Goal: Answer question/provide support: Share knowledge or assist other users

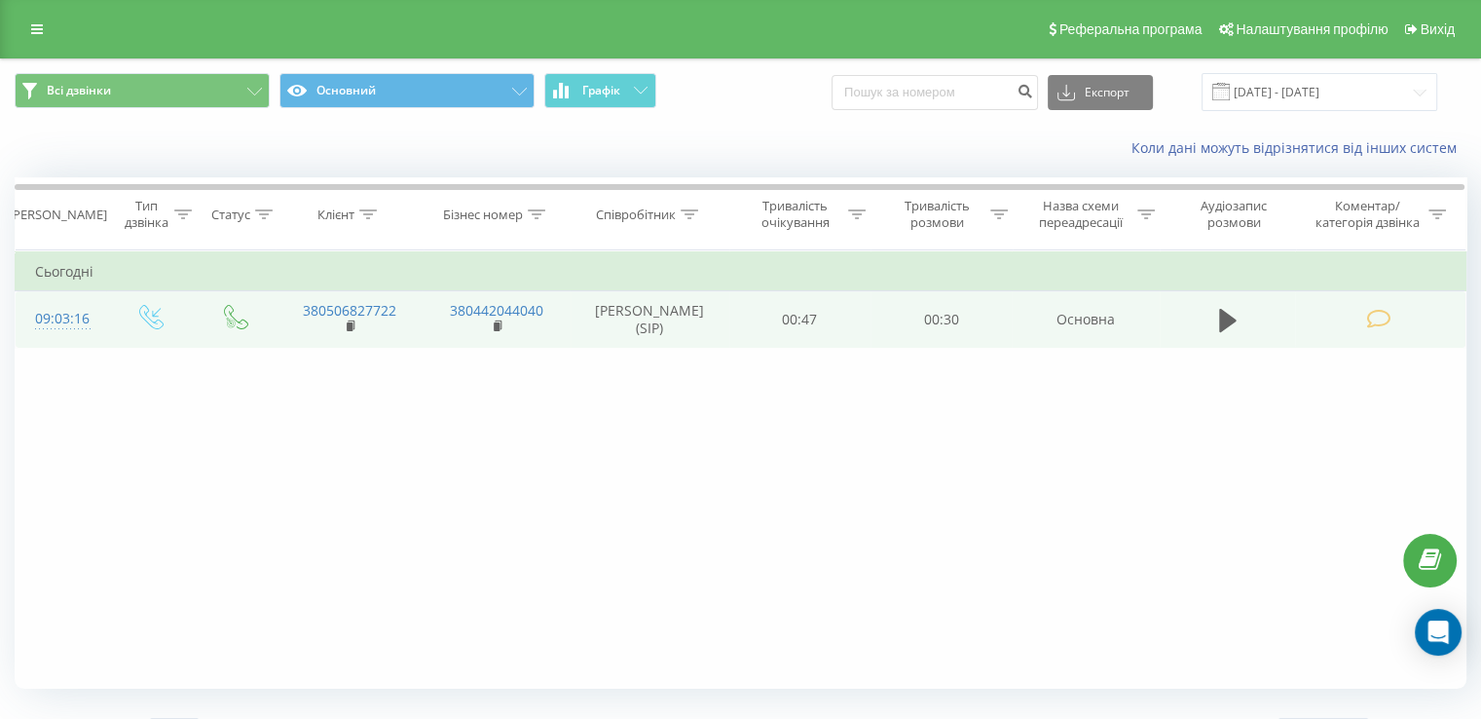
click at [1418, 305] on td at bounding box center [1380, 319] width 170 height 56
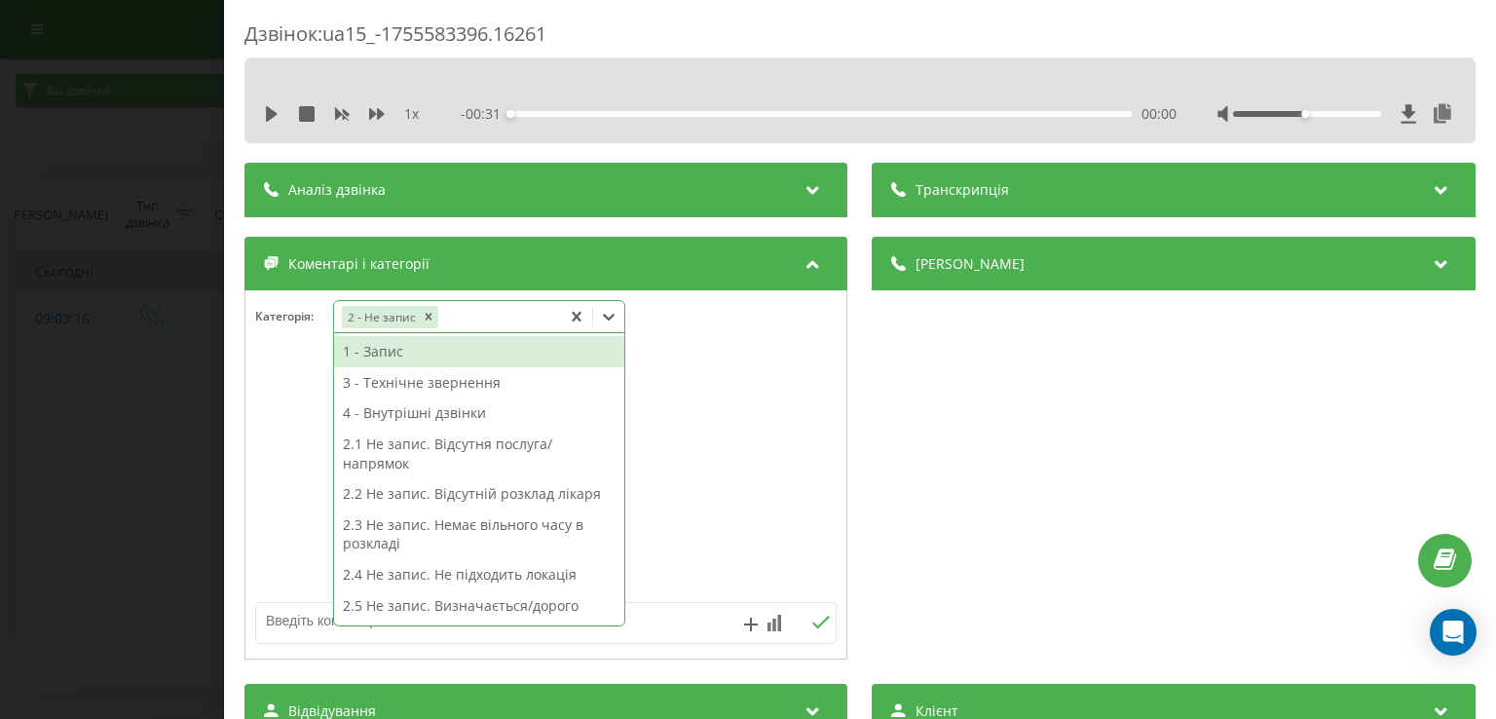
click at [610, 317] on icon at bounding box center [610, 317] width 12 height 7
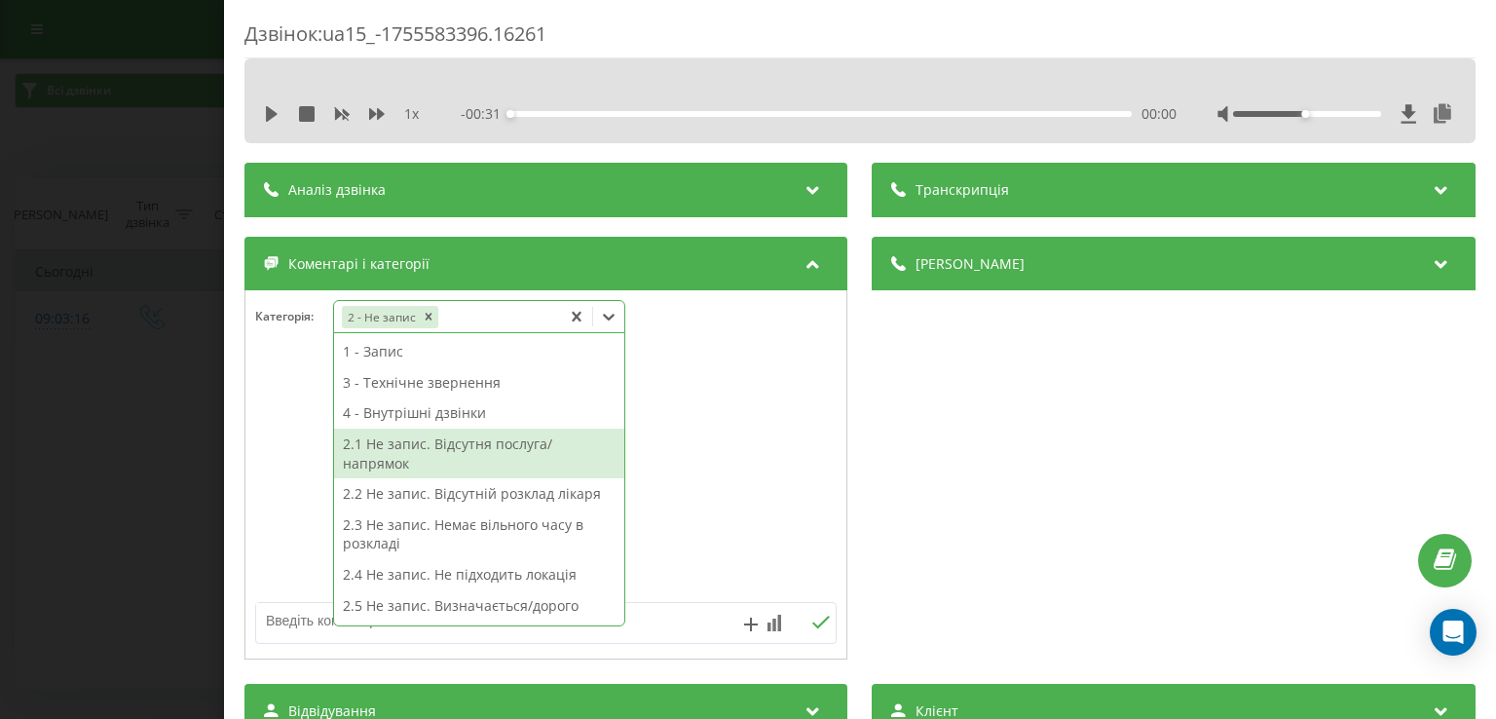
click at [521, 444] on div "2.1 Не запис. Відсутня послуга/напрямок" at bounding box center [479, 453] width 290 height 50
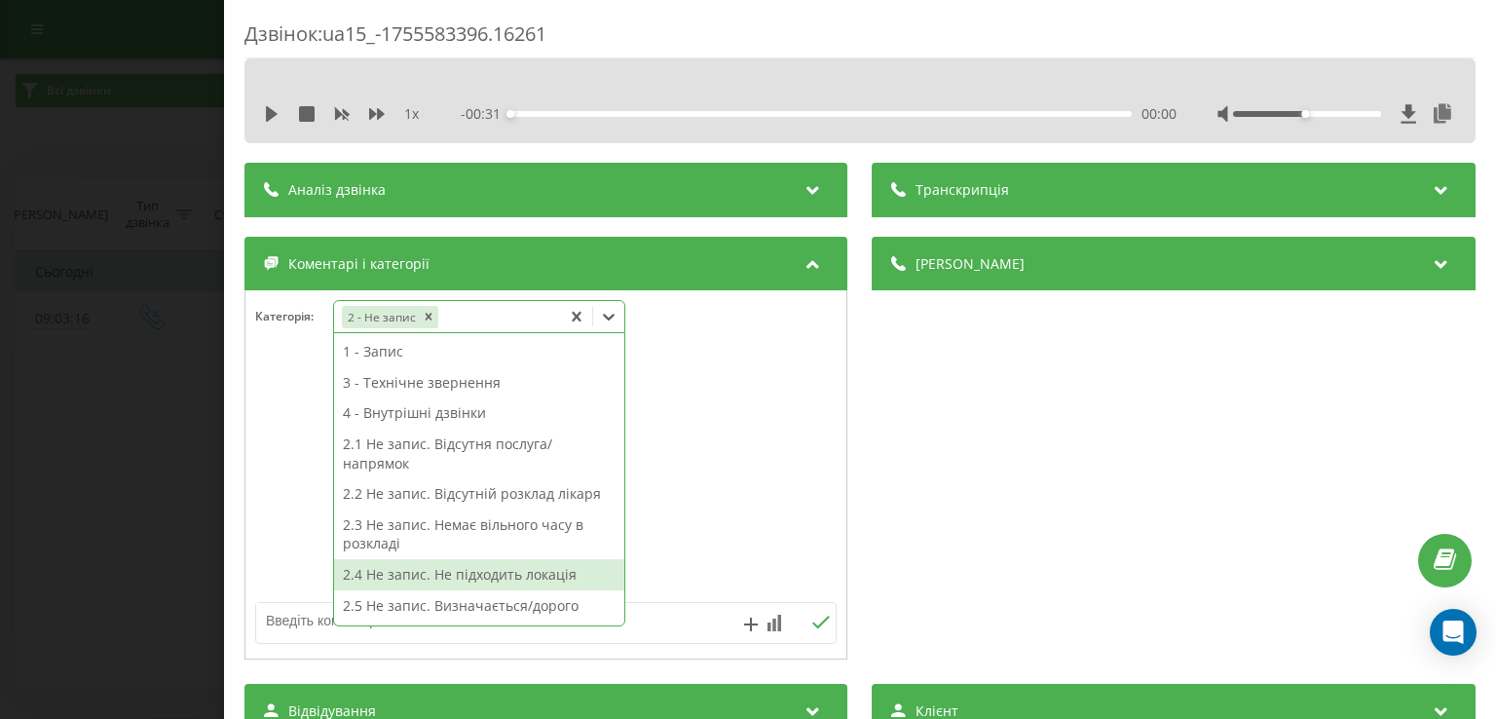
click at [518, 576] on div "2.4 Не запис. Не підходить локація" at bounding box center [479, 574] width 290 height 31
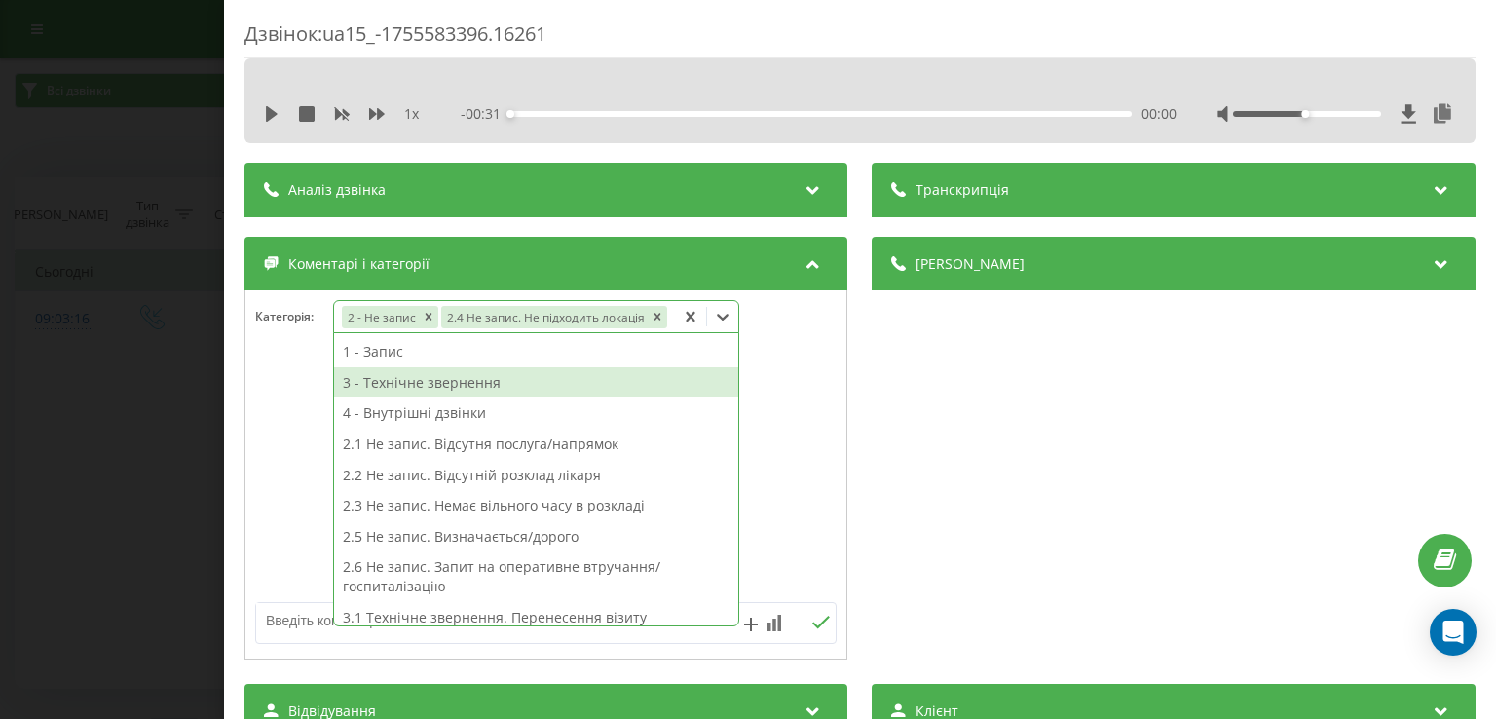
click at [769, 383] on div at bounding box center [545, 475] width 601 height 234
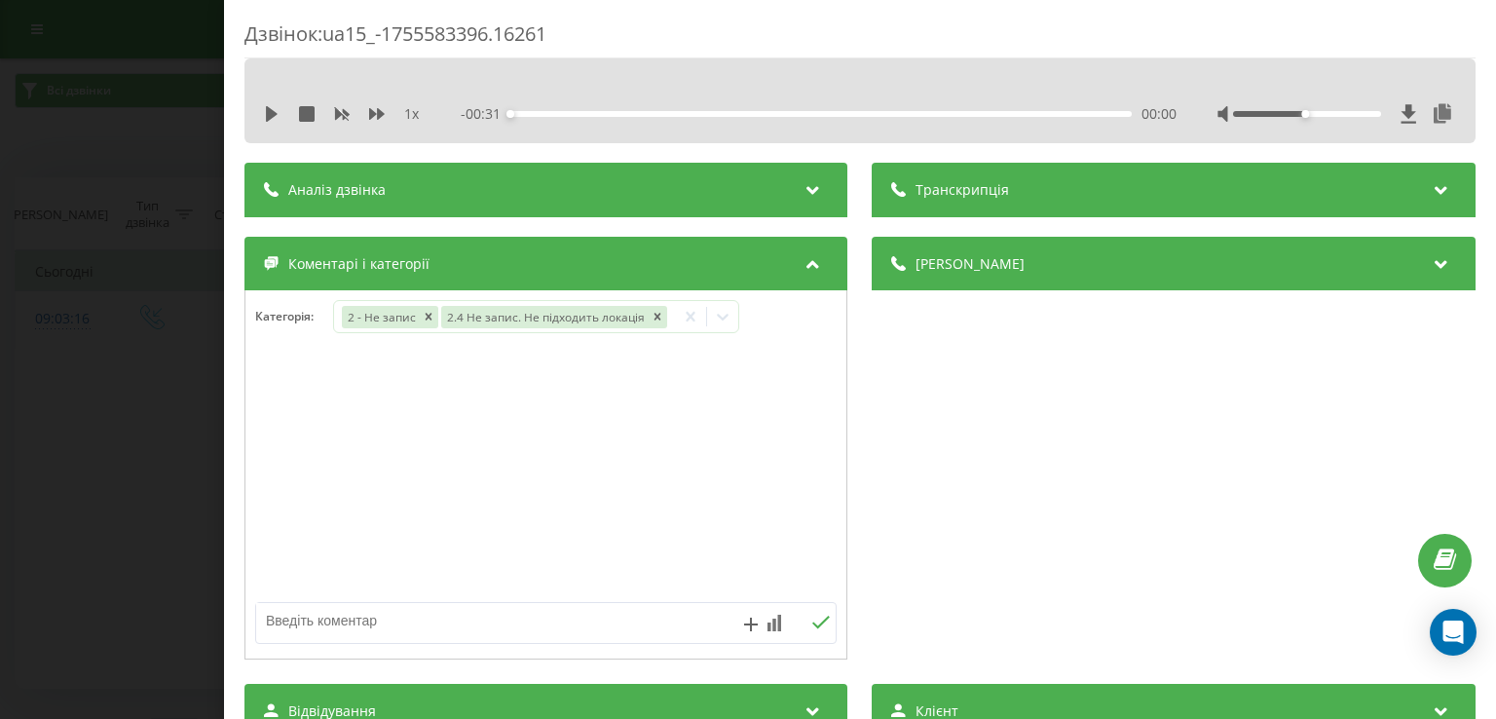
click at [134, 472] on div "Дзвінок : ua15_-1755583396.16261 1 x - 00:31 00:00 00:00 Транскрипція Для AI-ан…" at bounding box center [748, 359] width 1496 height 719
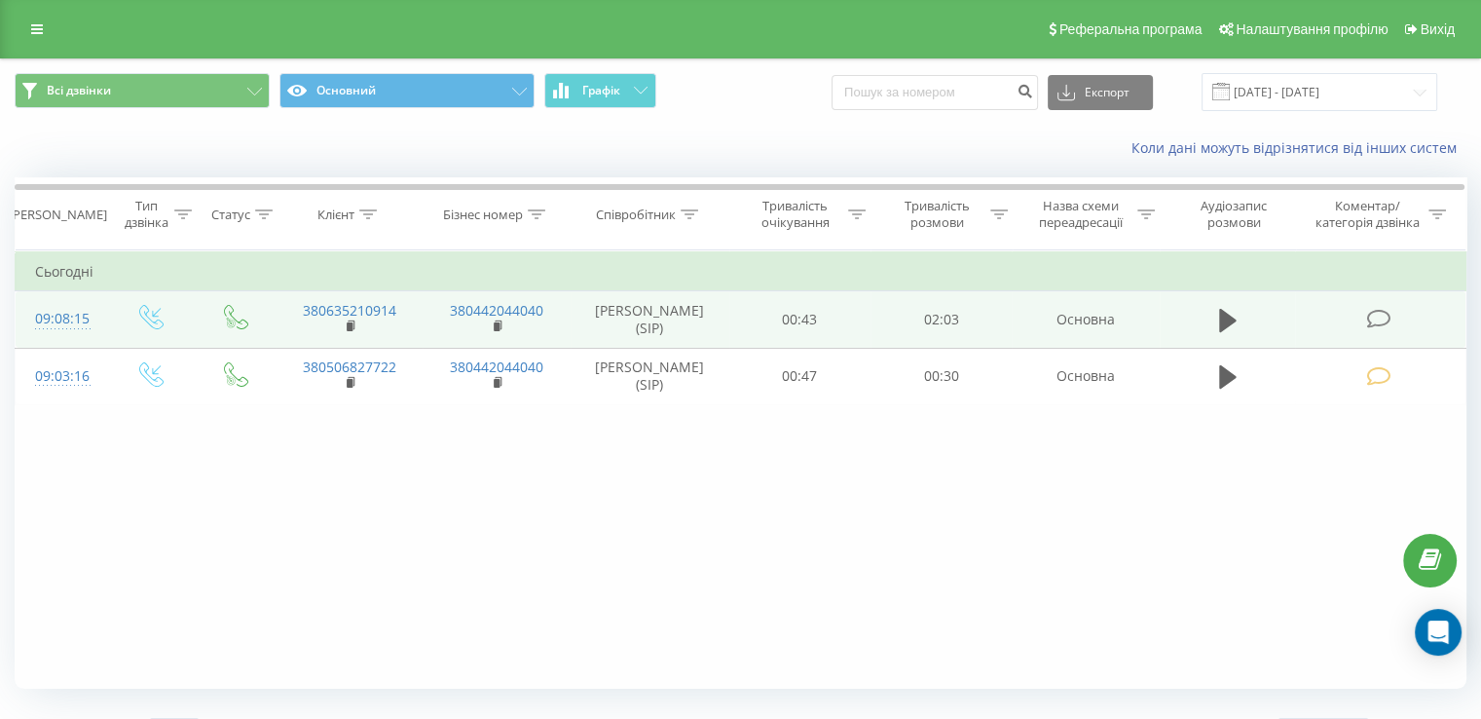
click at [1412, 318] on td at bounding box center [1380, 319] width 170 height 56
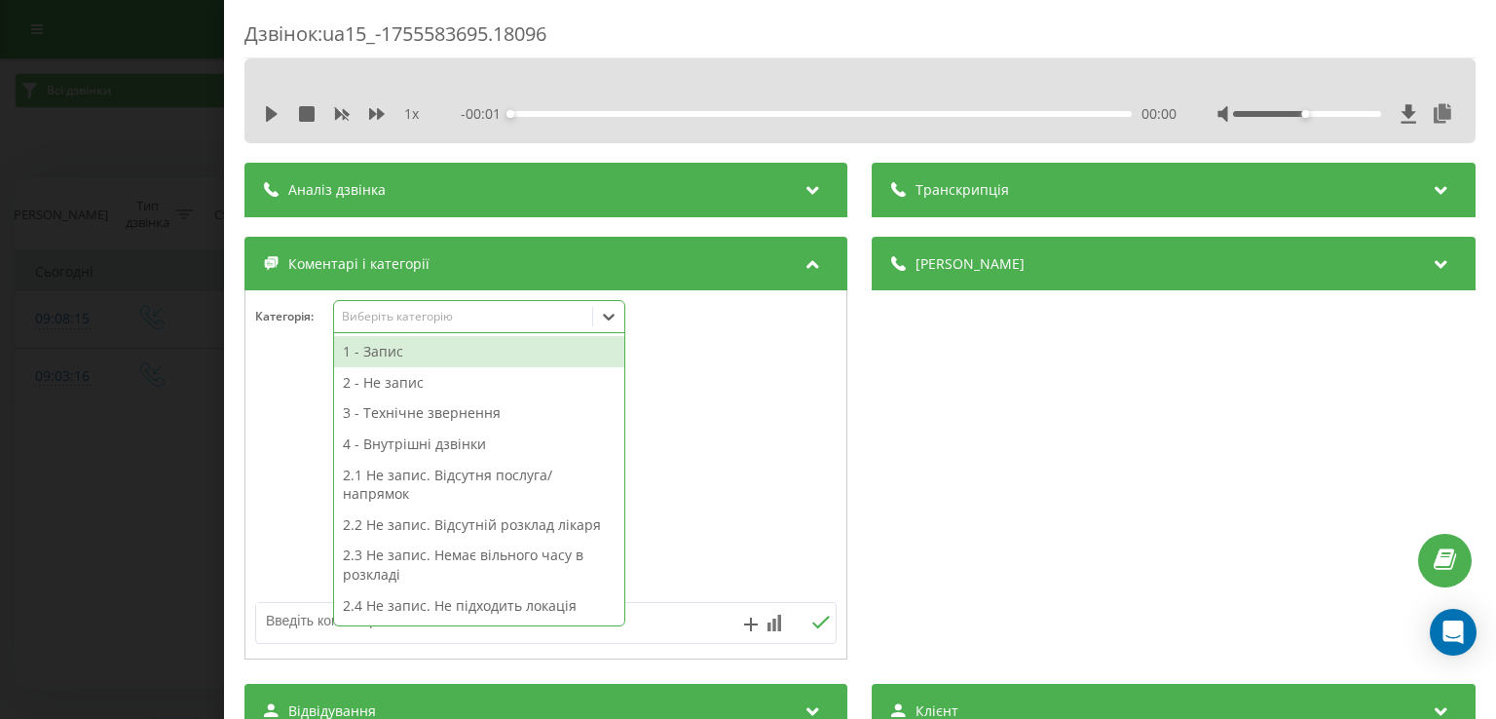
click at [609, 315] on icon at bounding box center [608, 316] width 19 height 19
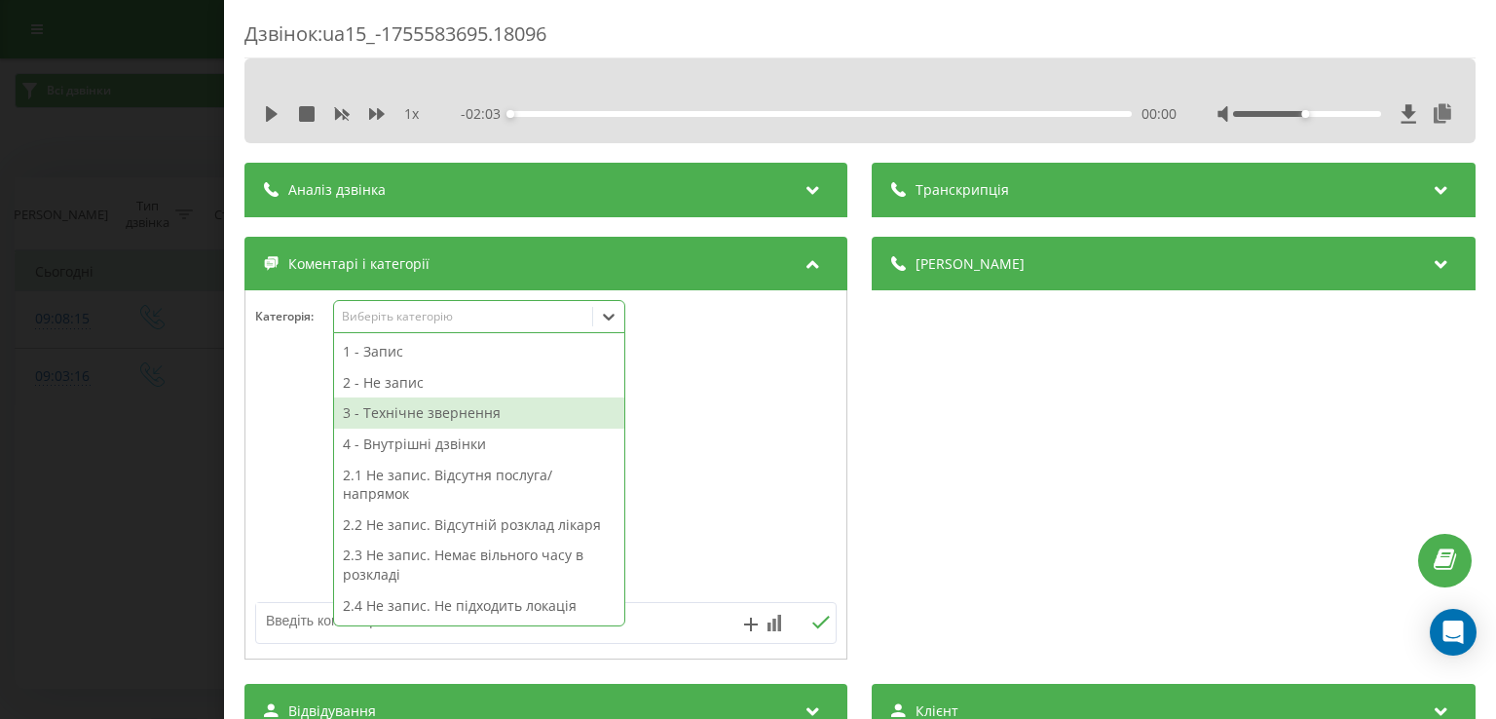
click at [483, 416] on div "3 - Технічне звернення" at bounding box center [479, 412] width 290 height 31
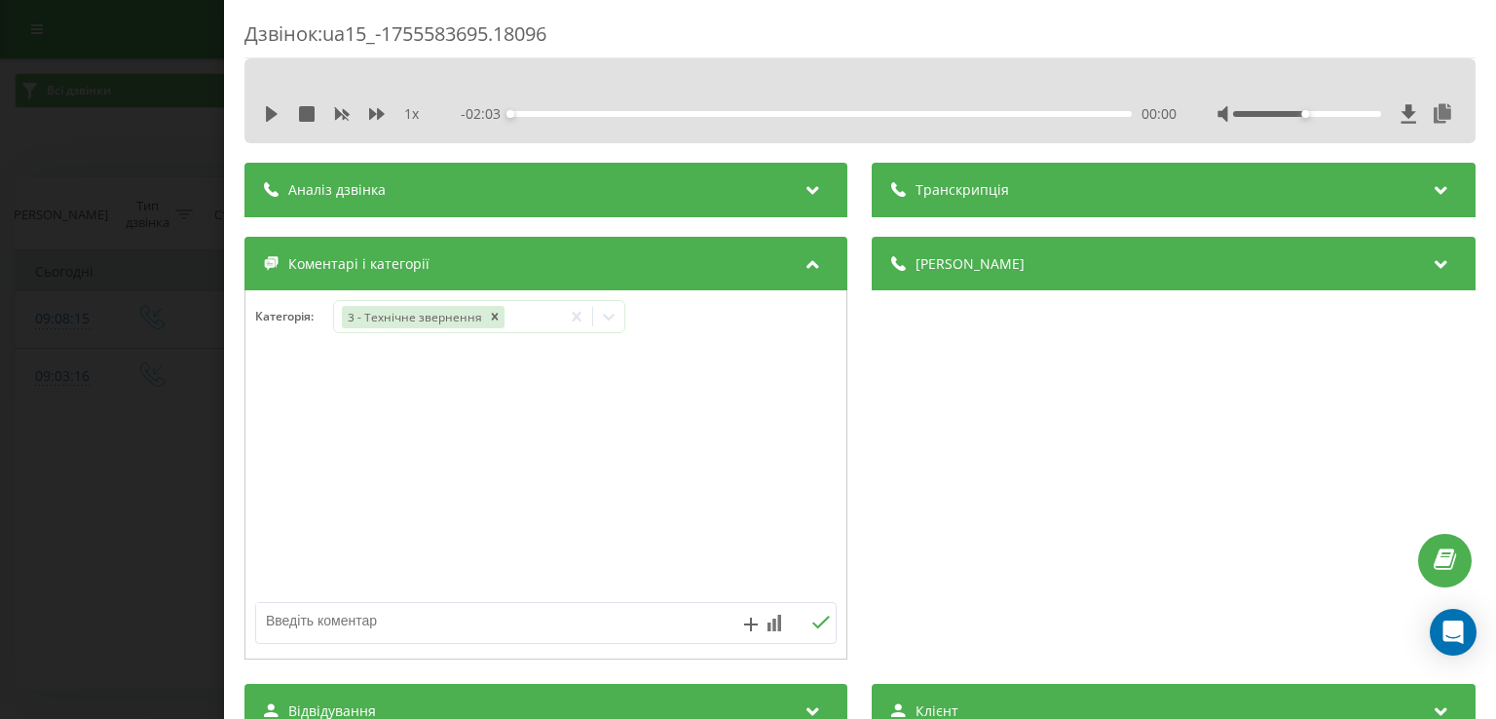
click at [278, 449] on div at bounding box center [545, 475] width 601 height 234
click at [160, 472] on div "Дзвінок : ua15_-1755583695.18096 1 x - 02:03 00:00 00:00 Транскрипція Для AI-ан…" at bounding box center [748, 359] width 1496 height 719
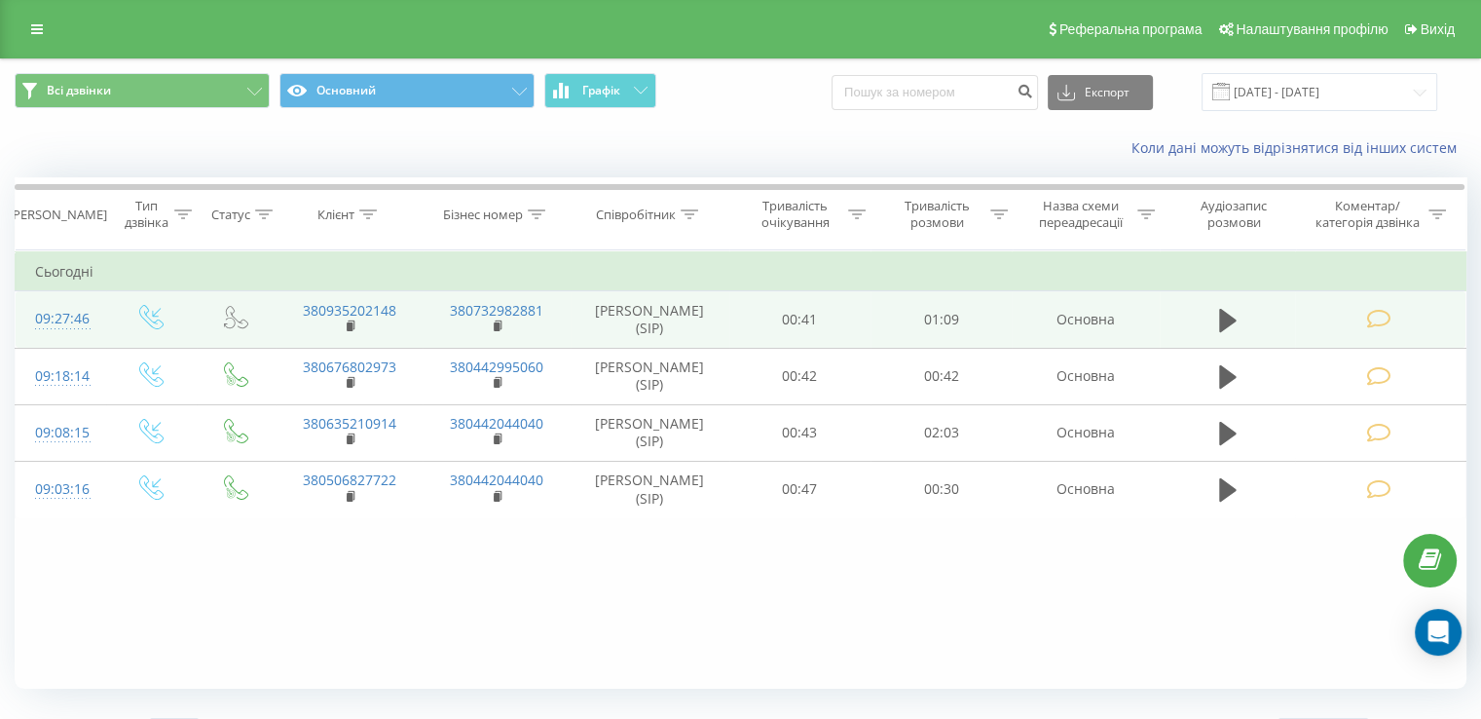
click at [1402, 329] on td at bounding box center [1380, 319] width 170 height 56
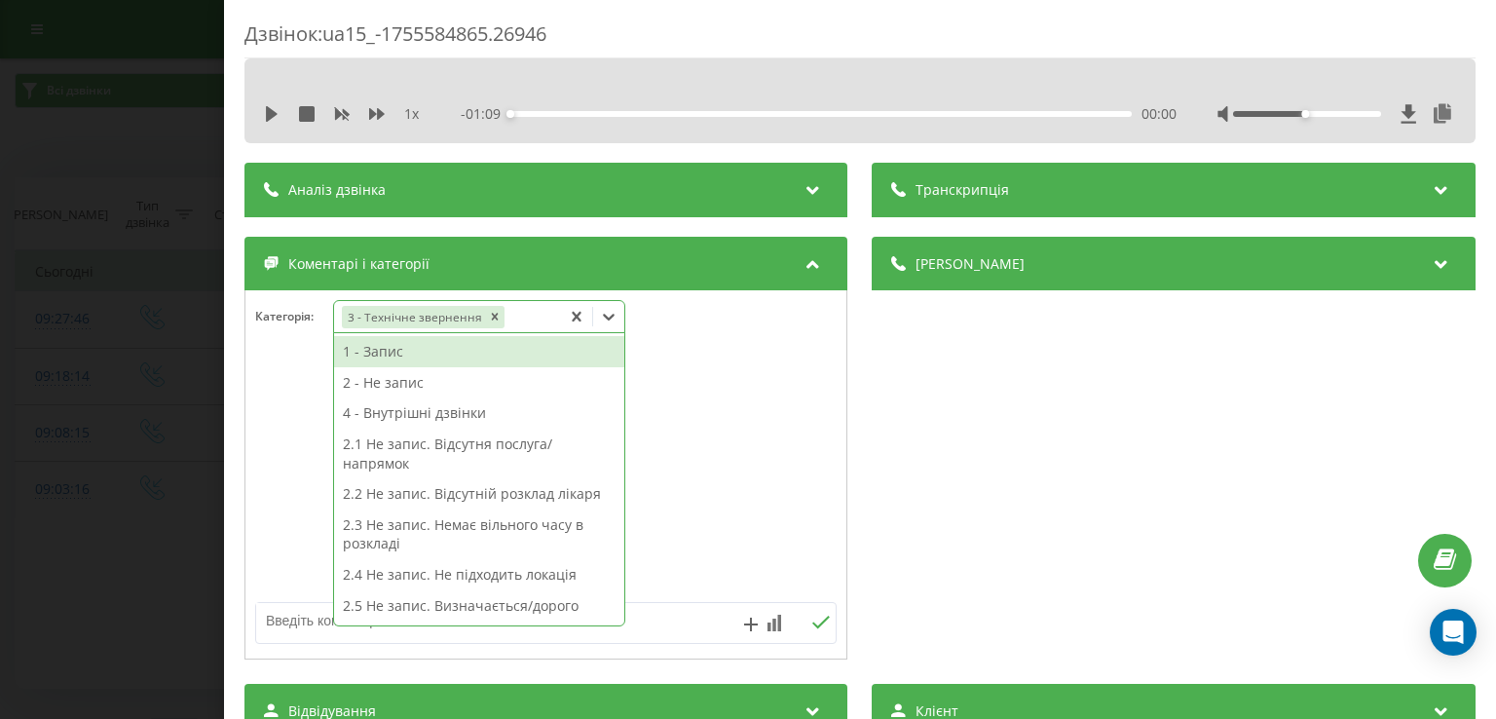
click at [611, 313] on icon at bounding box center [608, 316] width 19 height 19
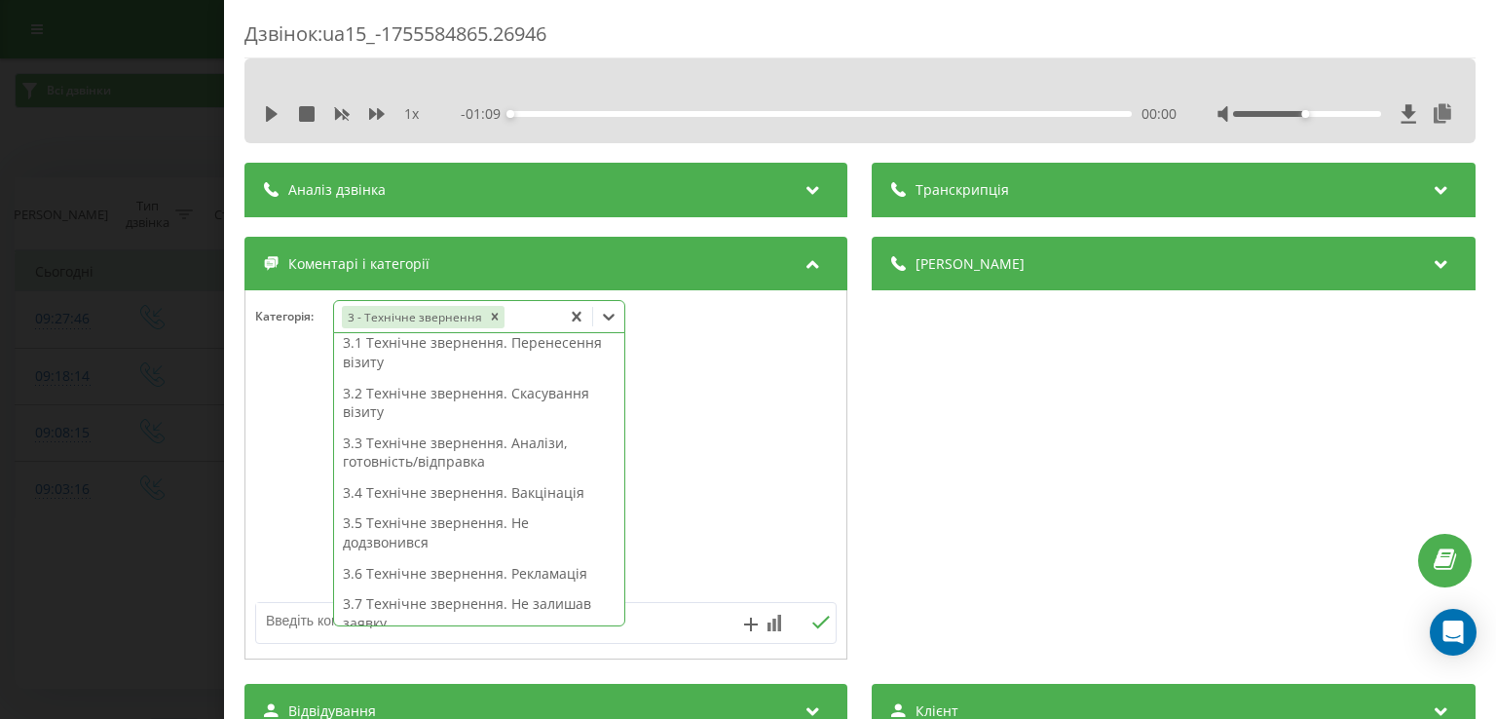
scroll to position [335, 0]
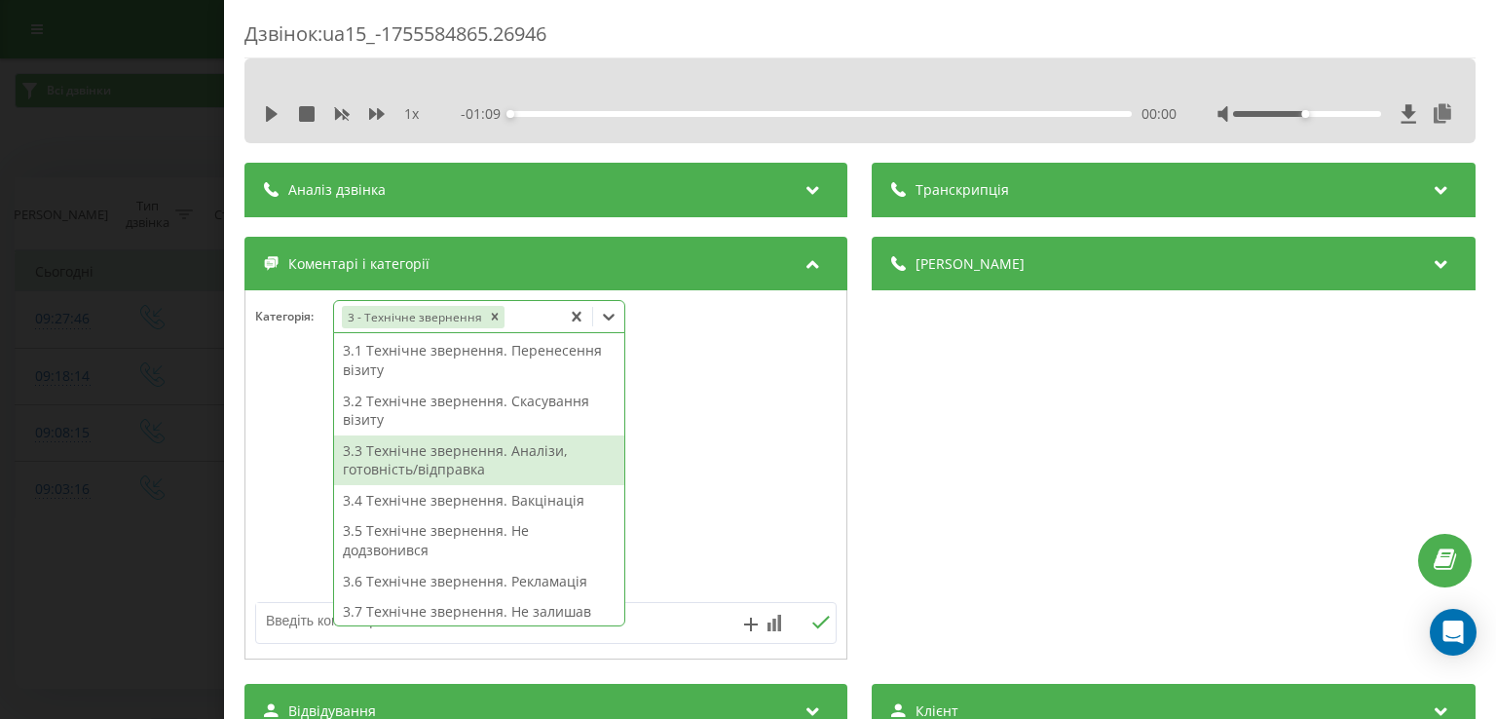
click at [491, 457] on div "3.3 Технічне звернення. Аналізи, готовність/відправка" at bounding box center [479, 460] width 290 height 50
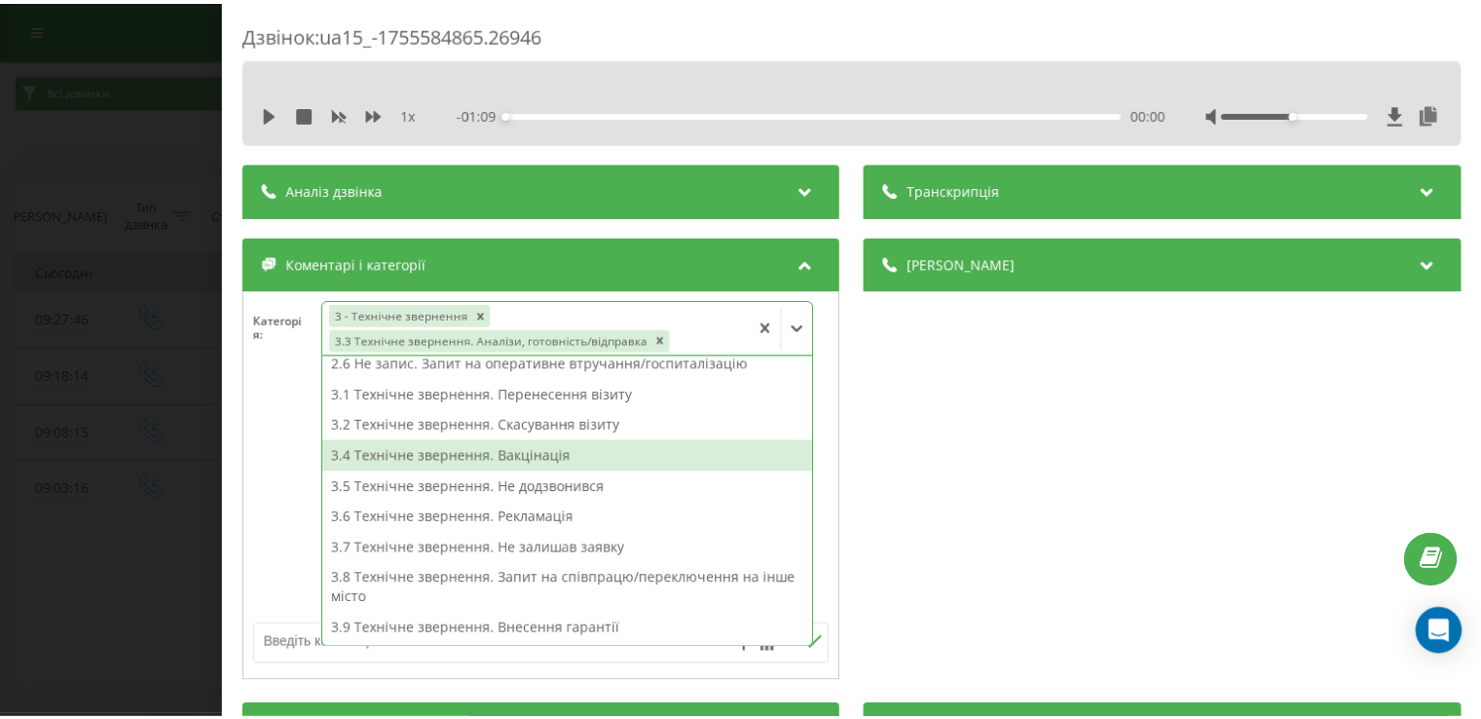
scroll to position [256, 0]
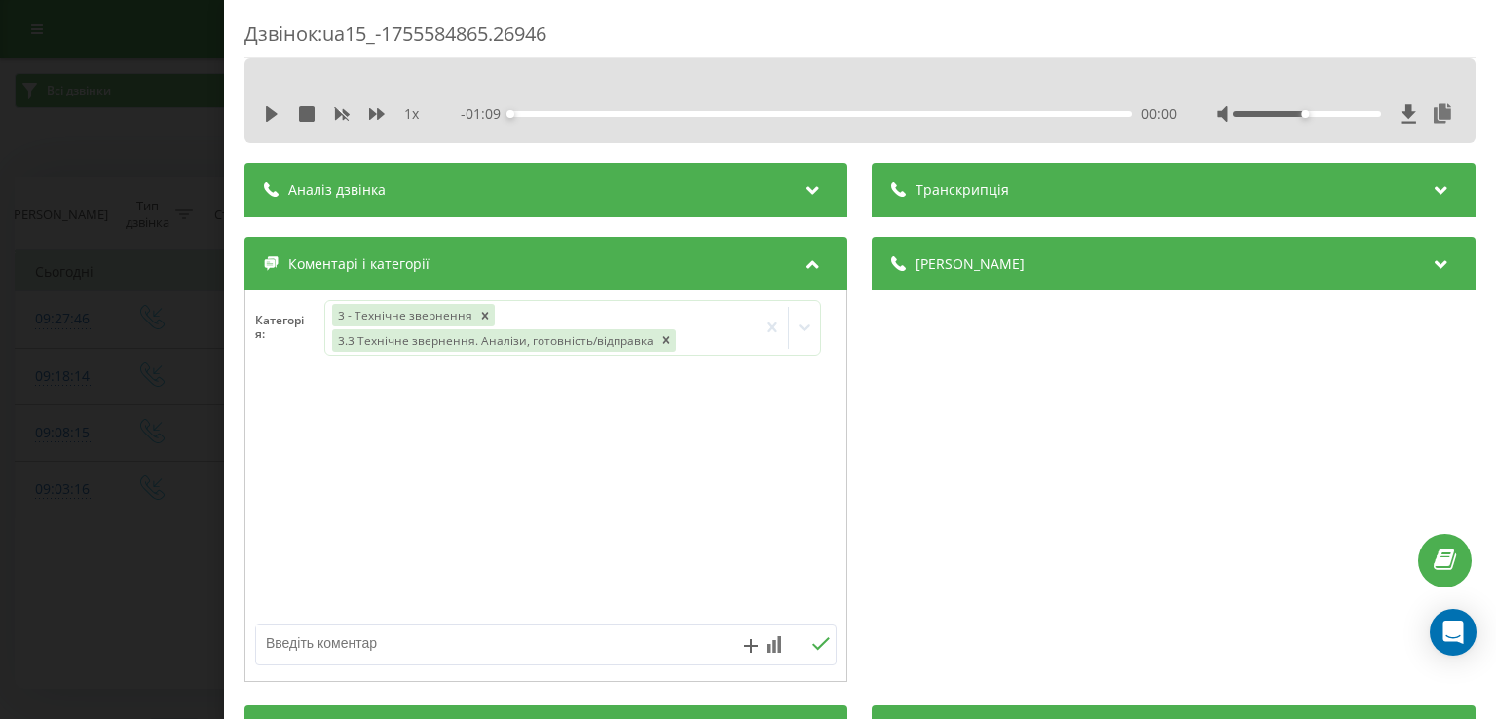
click at [96, 559] on div "Дзвінок : ua15_-1755584865.26946 1 x - 01:09 00:00 00:00 Транскрипція Для AI-ан…" at bounding box center [748, 359] width 1496 height 719
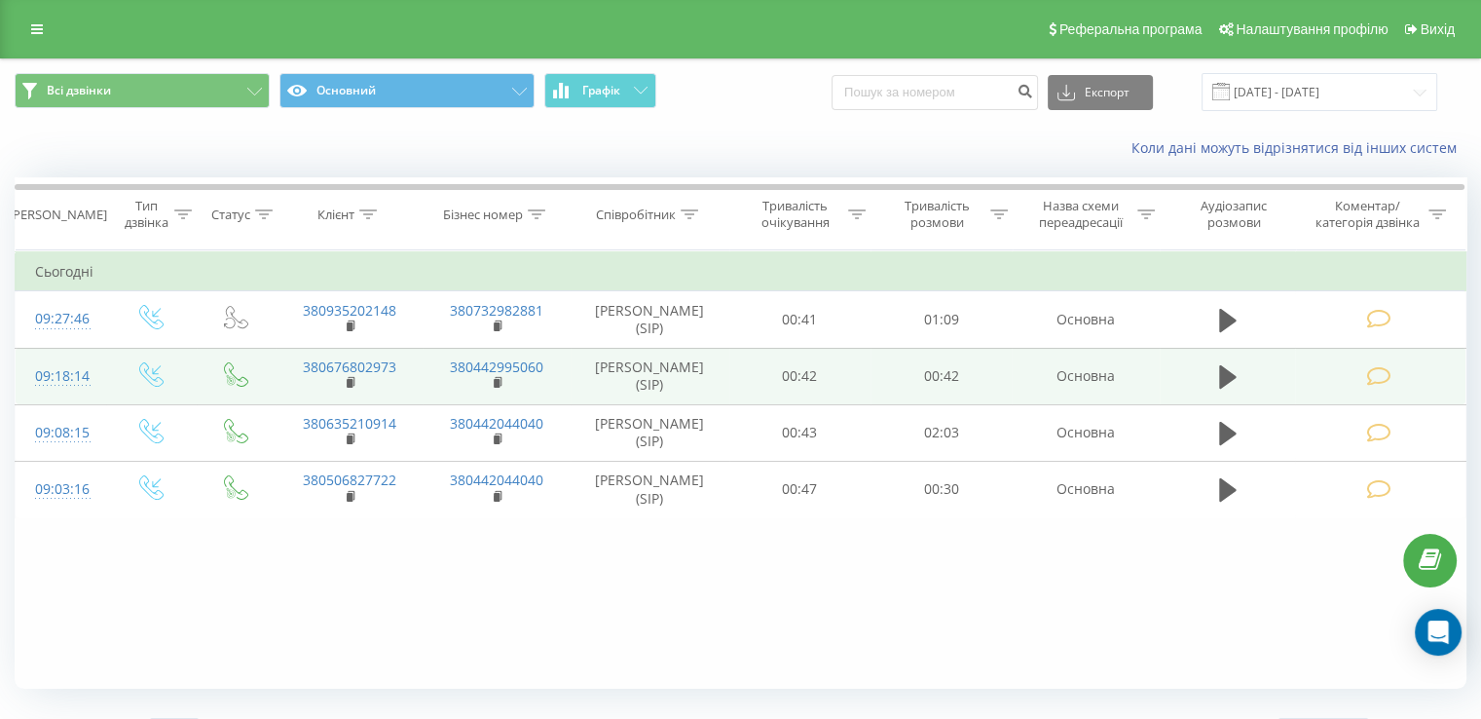
click at [1404, 380] on td at bounding box center [1380, 376] width 170 height 56
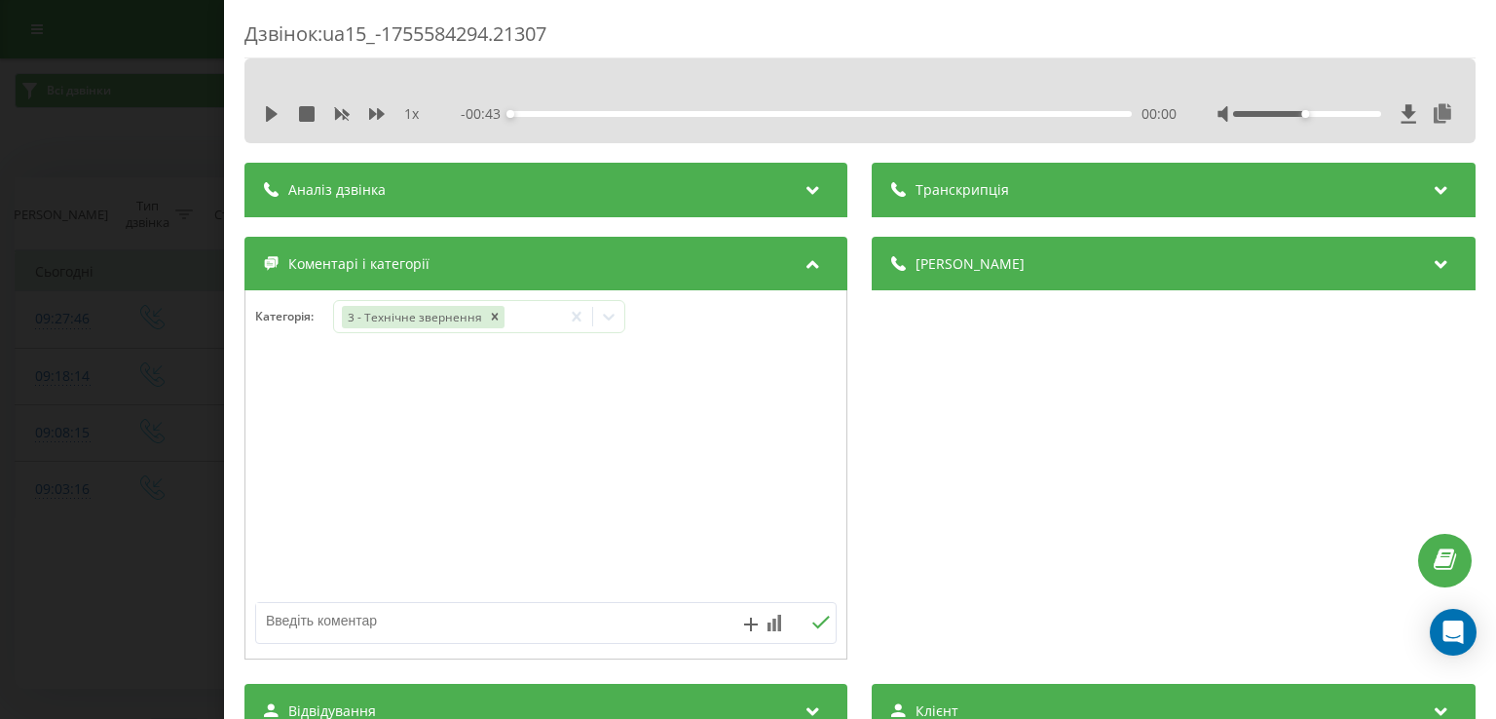
click at [545, 620] on textarea at bounding box center [487, 620] width 463 height 35
type textarea "стомат"
click at [120, 546] on div "Дзвінок : ua15_-1755584294.21307 1 x - 00:43 00:00 00:00 Транскрипція Для AI-ан…" at bounding box center [748, 359] width 1496 height 719
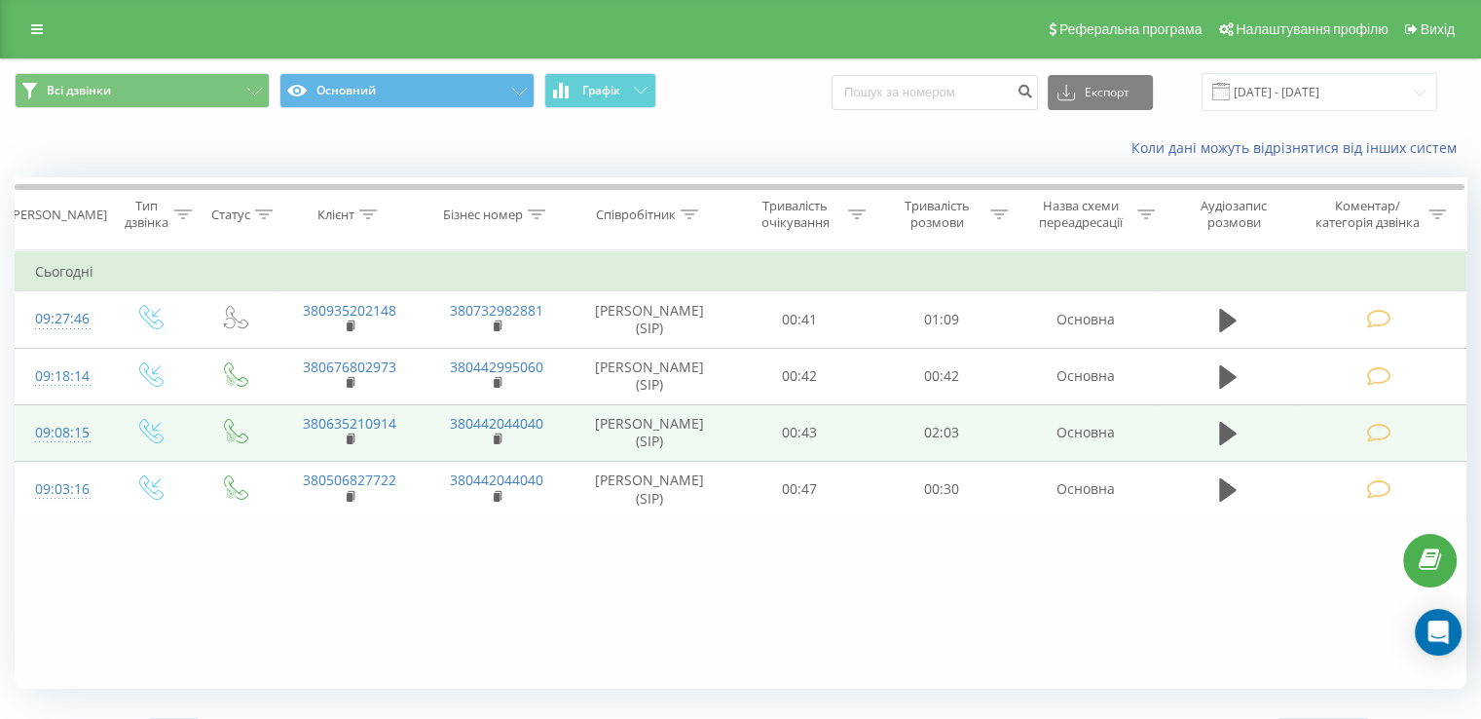
click at [1398, 425] on td at bounding box center [1380, 432] width 170 height 56
click at [1414, 430] on td at bounding box center [1380, 432] width 170 height 56
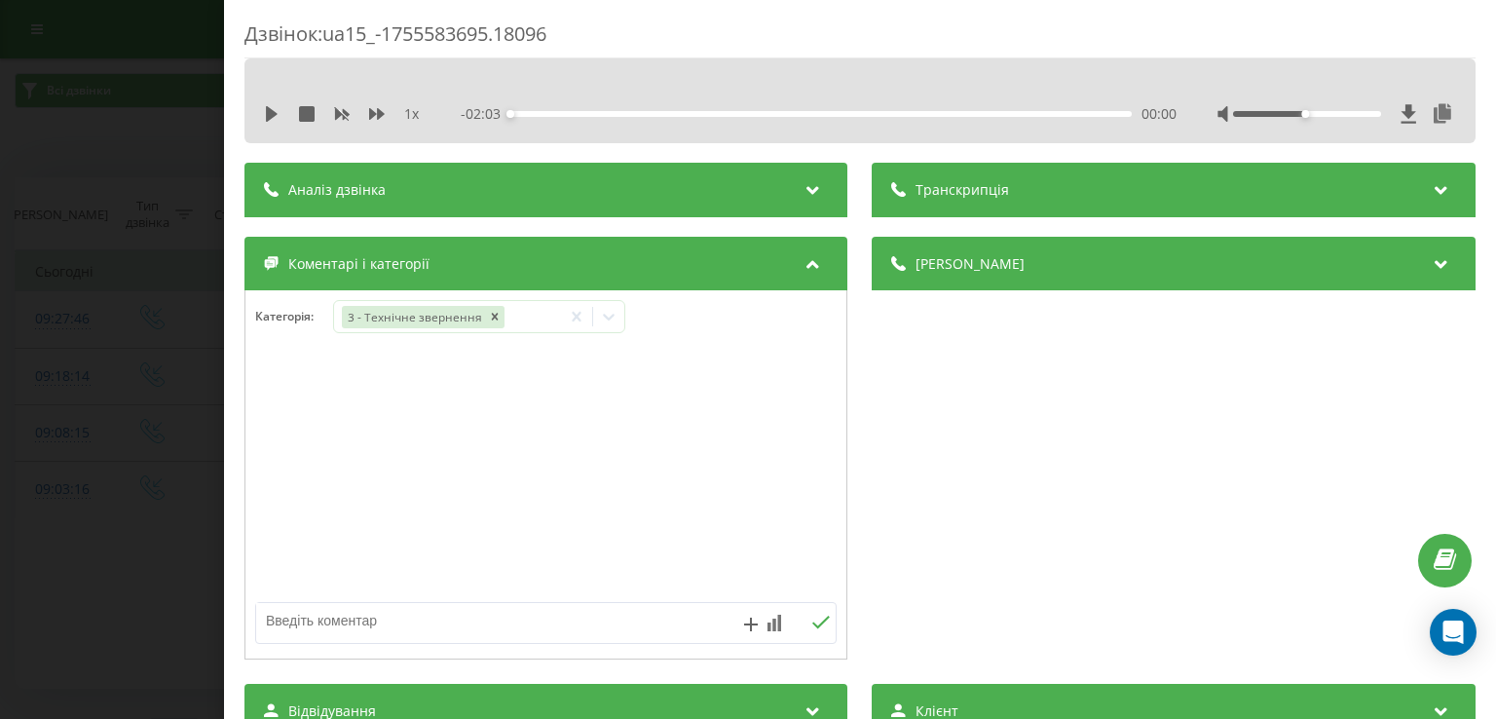
click at [502, 609] on textarea at bounding box center [487, 620] width 463 height 35
type textarea "пац записаний"
click at [156, 547] on div "Дзвінок : ua15_-1755583695.18096 1 x - 02:03 00:00 00:00 Транскрипція Для AI-ан…" at bounding box center [748, 359] width 1496 height 719
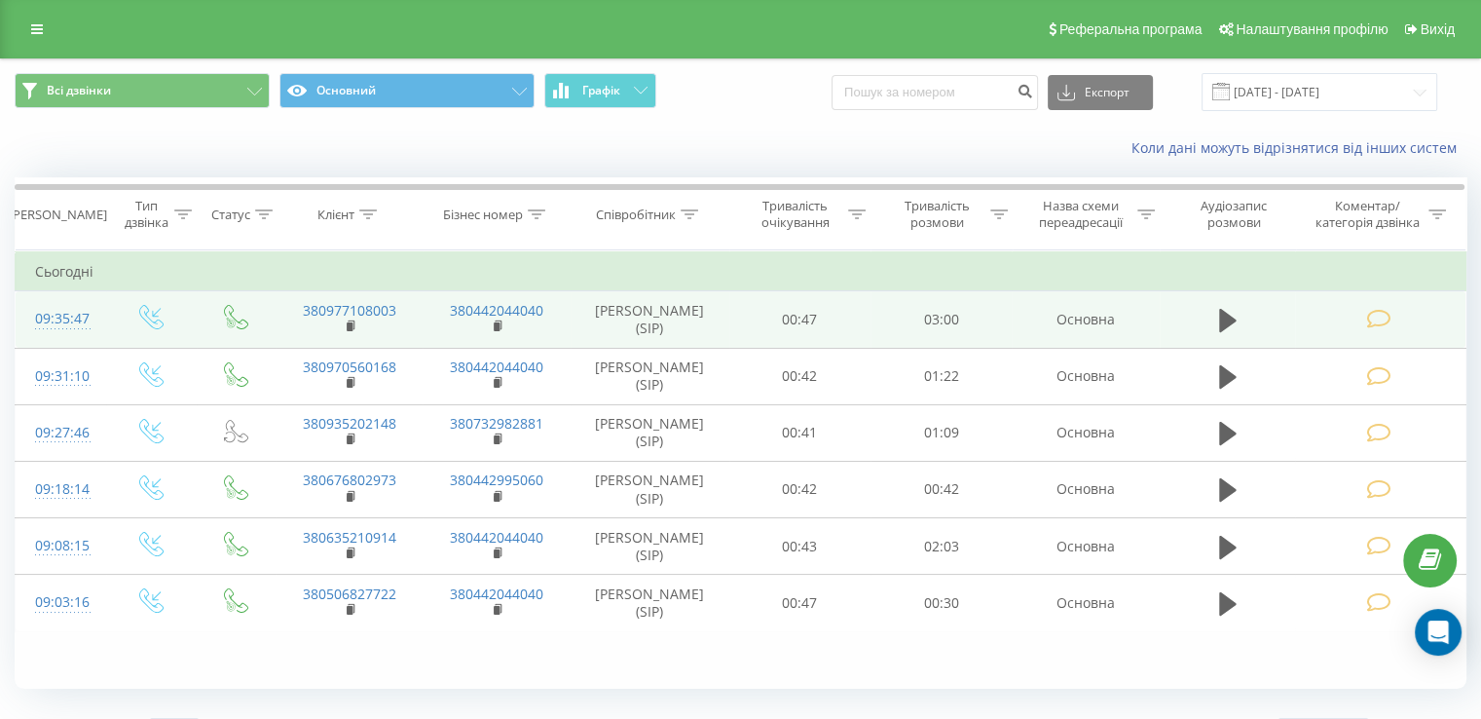
click at [1426, 307] on td at bounding box center [1380, 319] width 170 height 56
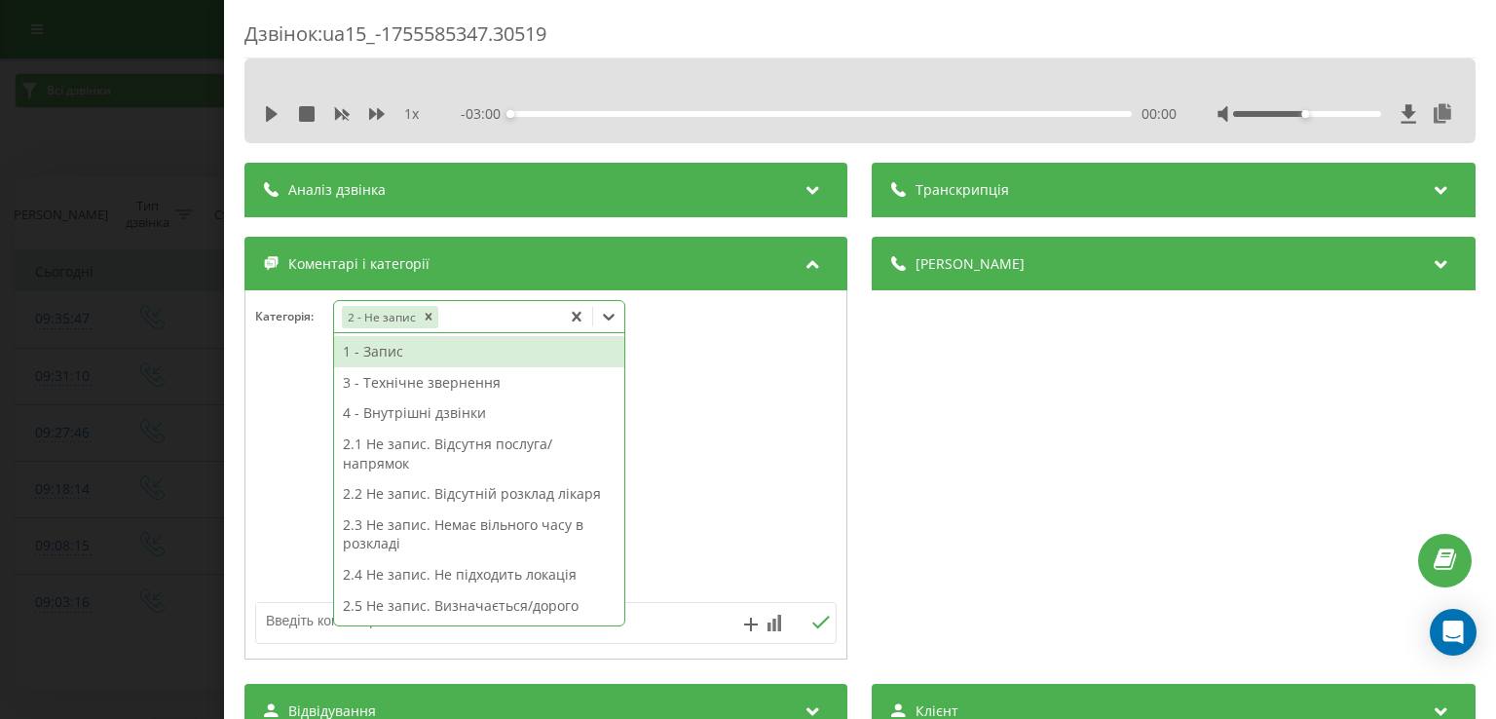
click at [621, 320] on div at bounding box center [608, 316] width 31 height 31
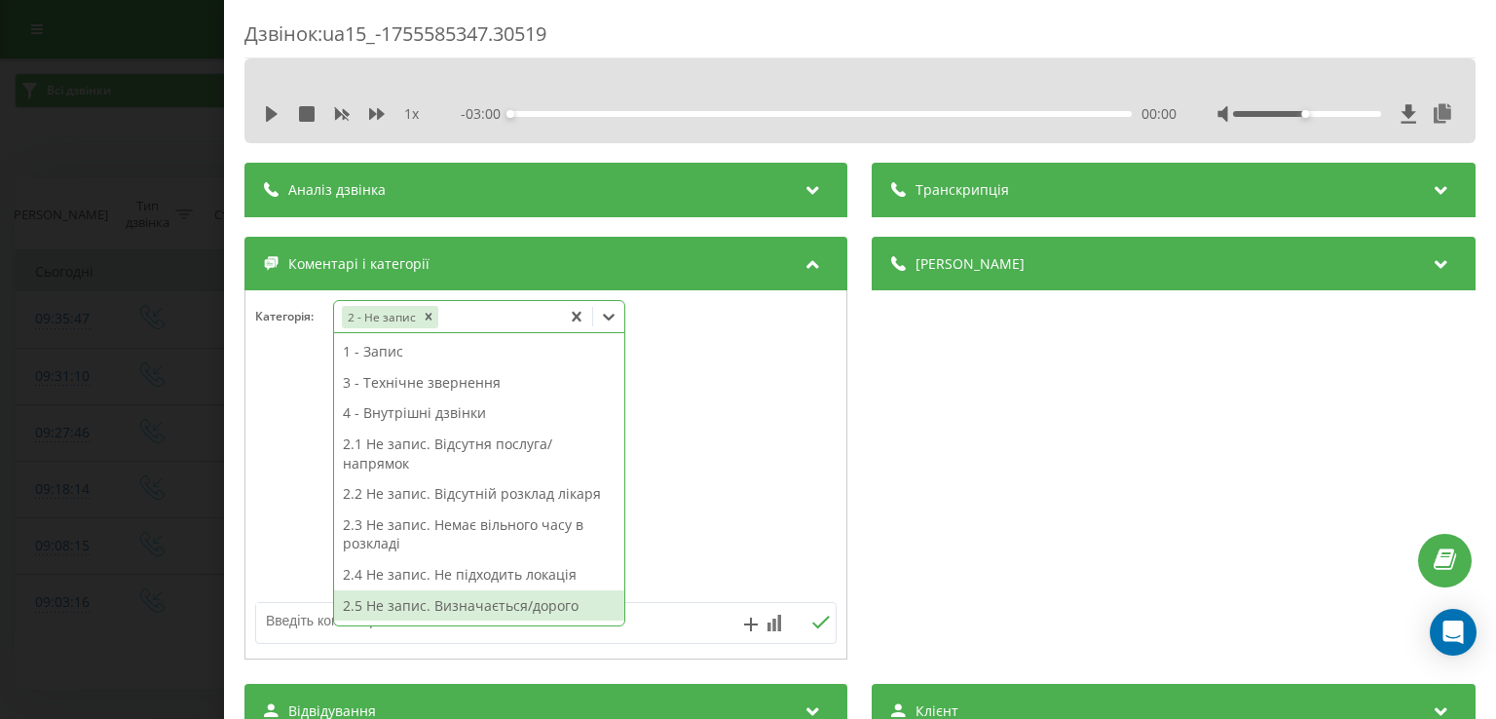
click at [528, 611] on div "2.5 Не запис. Визначається/дорого" at bounding box center [479, 605] width 290 height 31
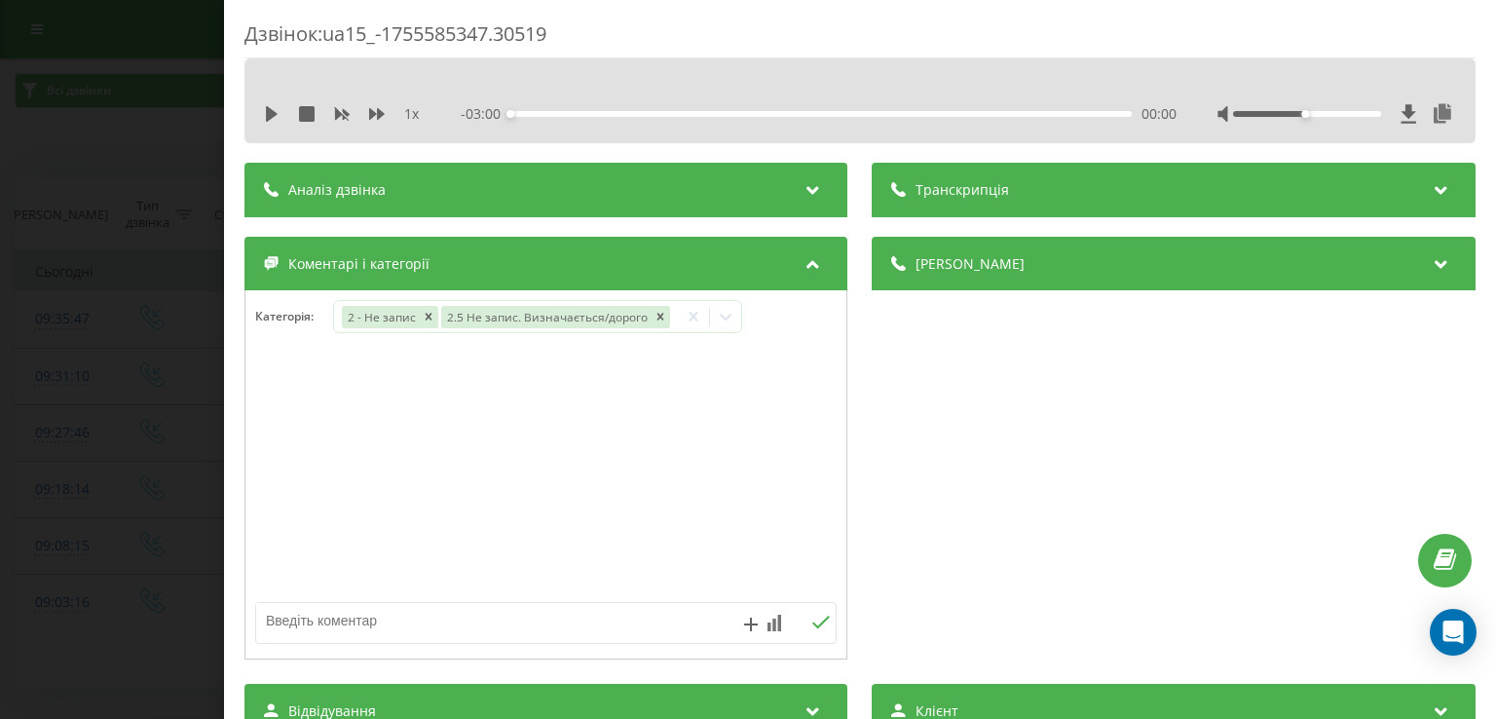
click at [298, 461] on div at bounding box center [545, 475] width 601 height 234
click at [136, 638] on div "Дзвінок : ua15_-1755585347.30519 1 x - 03:00 00:00 00:00 Транскрипція Для AI-ан…" at bounding box center [748, 359] width 1496 height 719
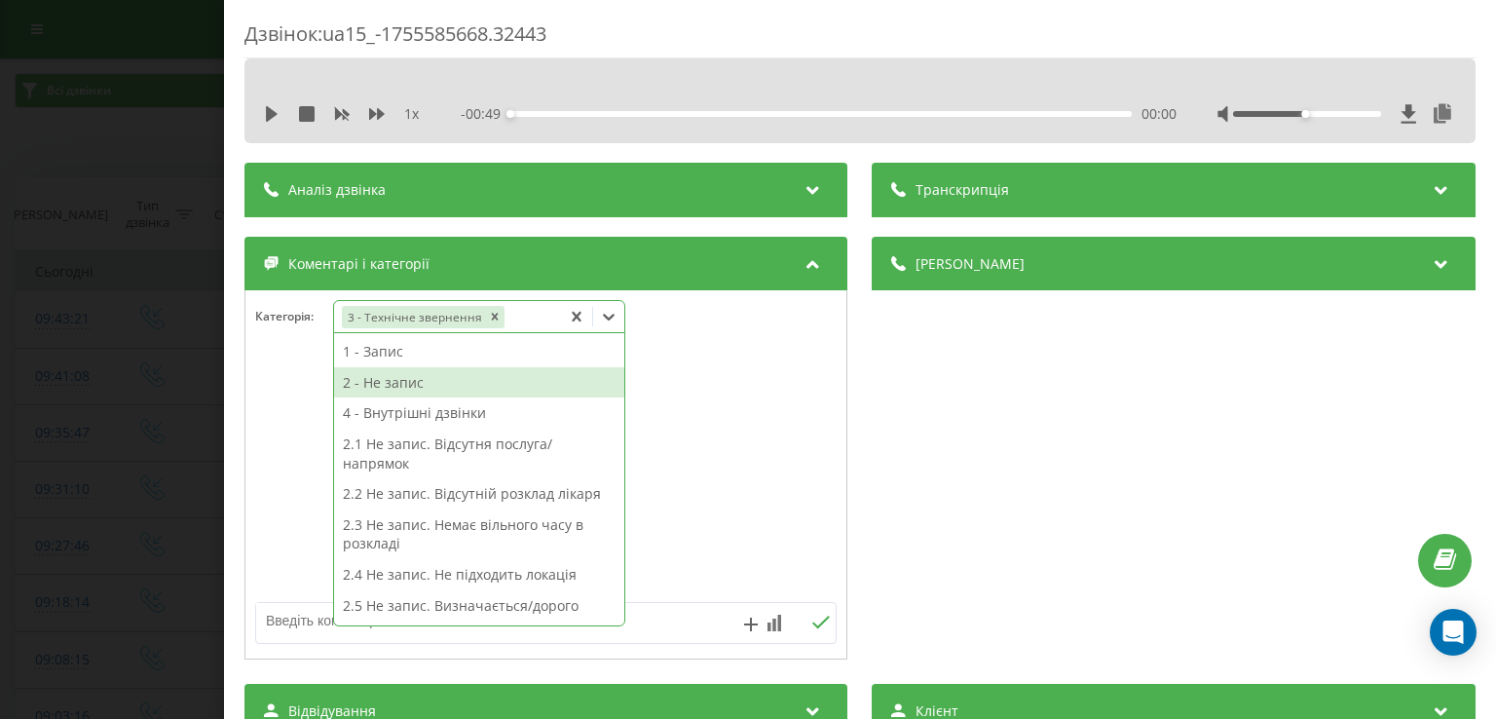
click at [417, 383] on div "2 - Не запис" at bounding box center [479, 382] width 290 height 31
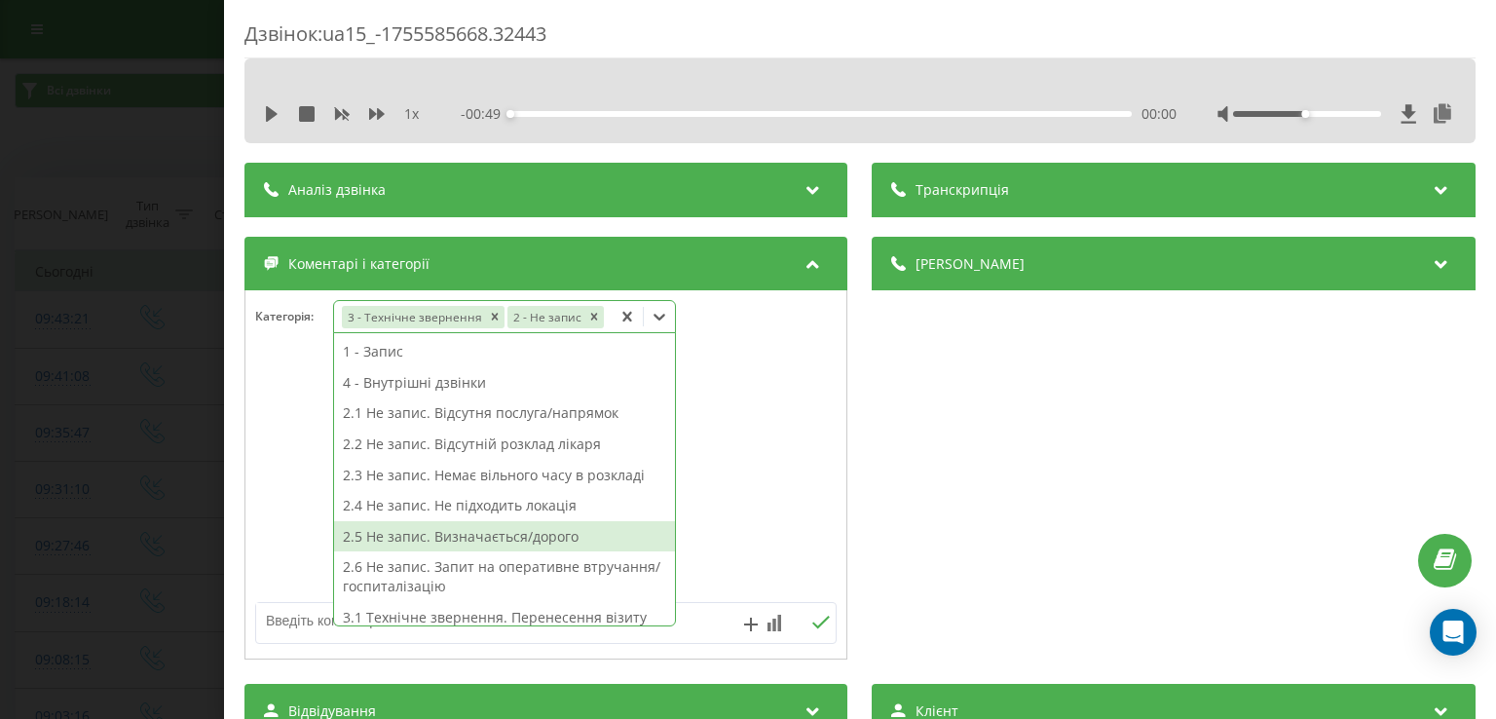
click at [479, 538] on div "2.5 Не запис. Визначається/дорого" at bounding box center [504, 536] width 341 height 31
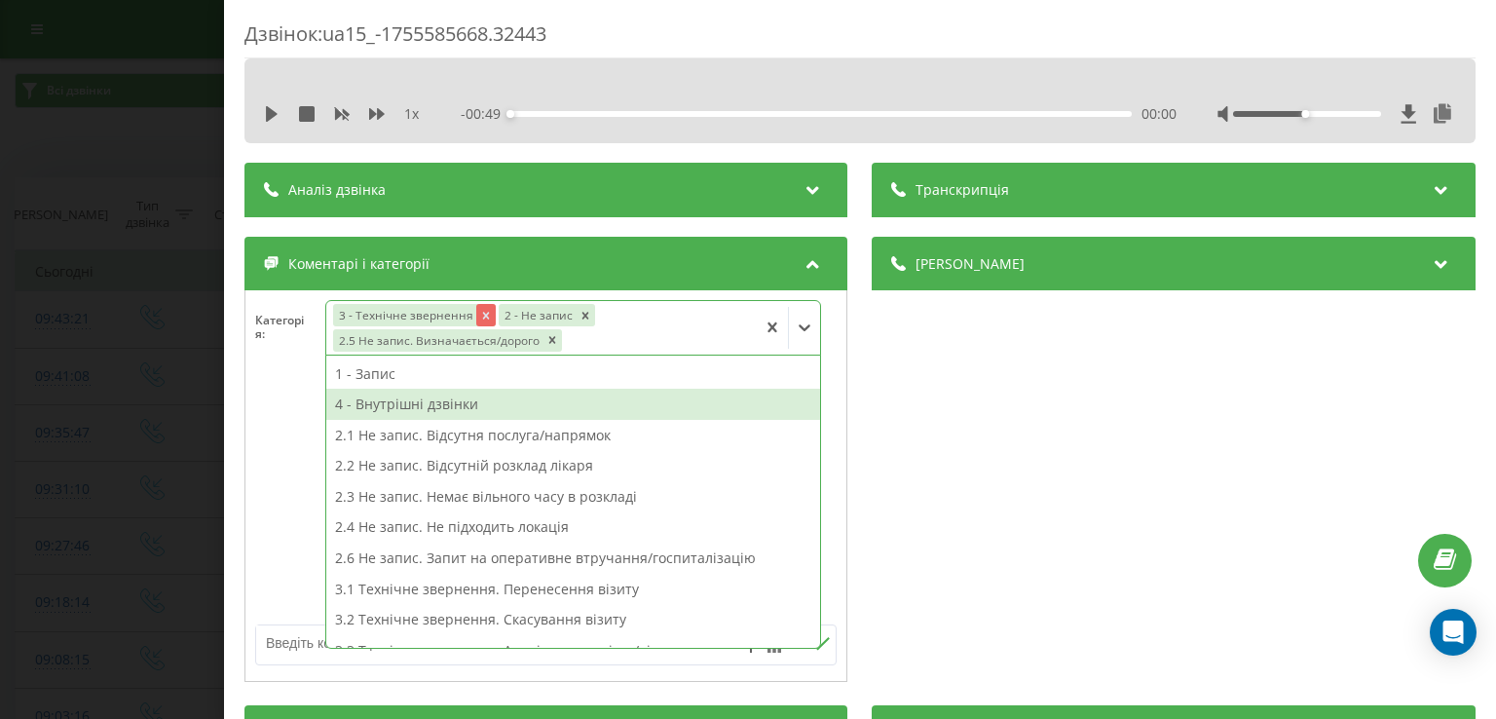
click at [487, 315] on icon "Remove 3 - Технічне звернення" at bounding box center [487, 316] width 14 height 14
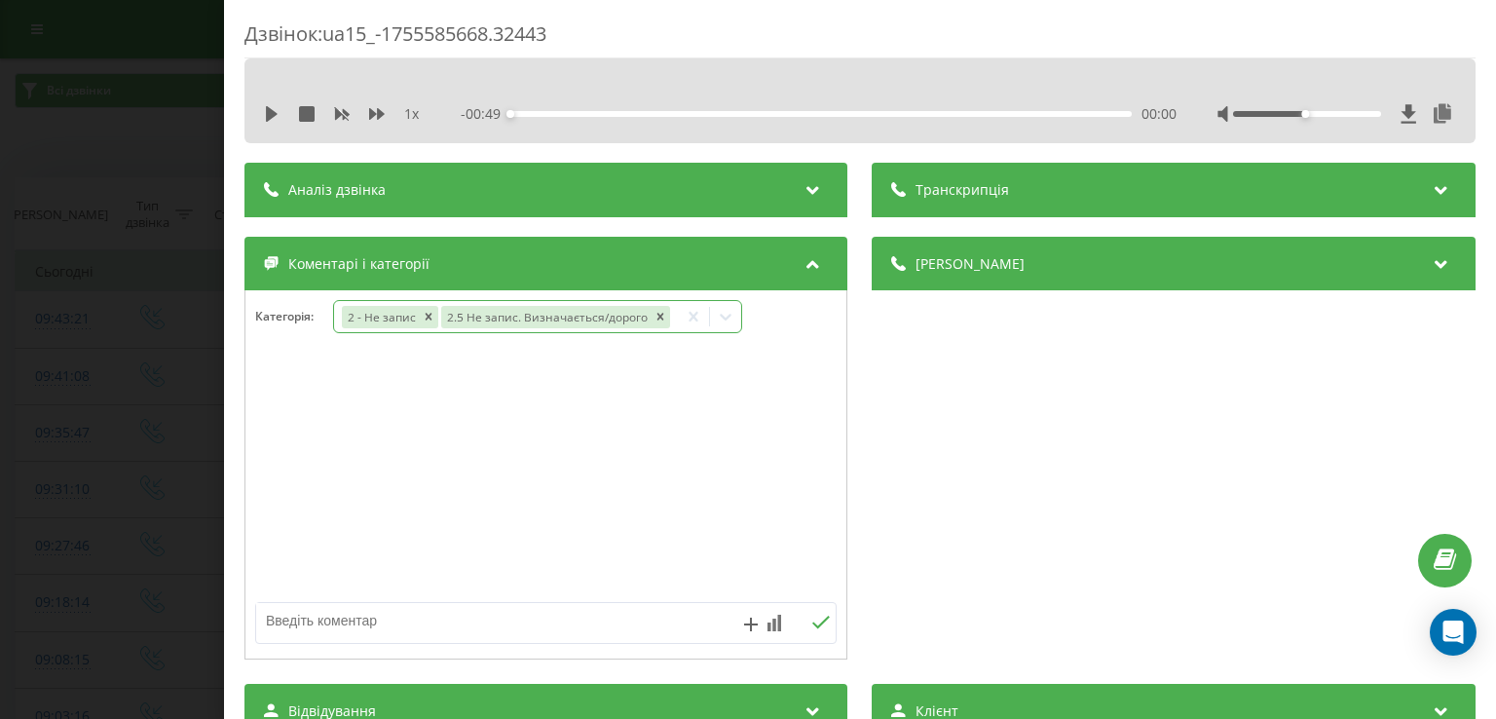
click at [262, 464] on div at bounding box center [545, 475] width 601 height 234
click at [145, 457] on div "Дзвінок : ua15_-1755585668.32443 1 x - 00:49 00:00 00:00 Транскрипція Для AI-ан…" at bounding box center [748, 359] width 1496 height 719
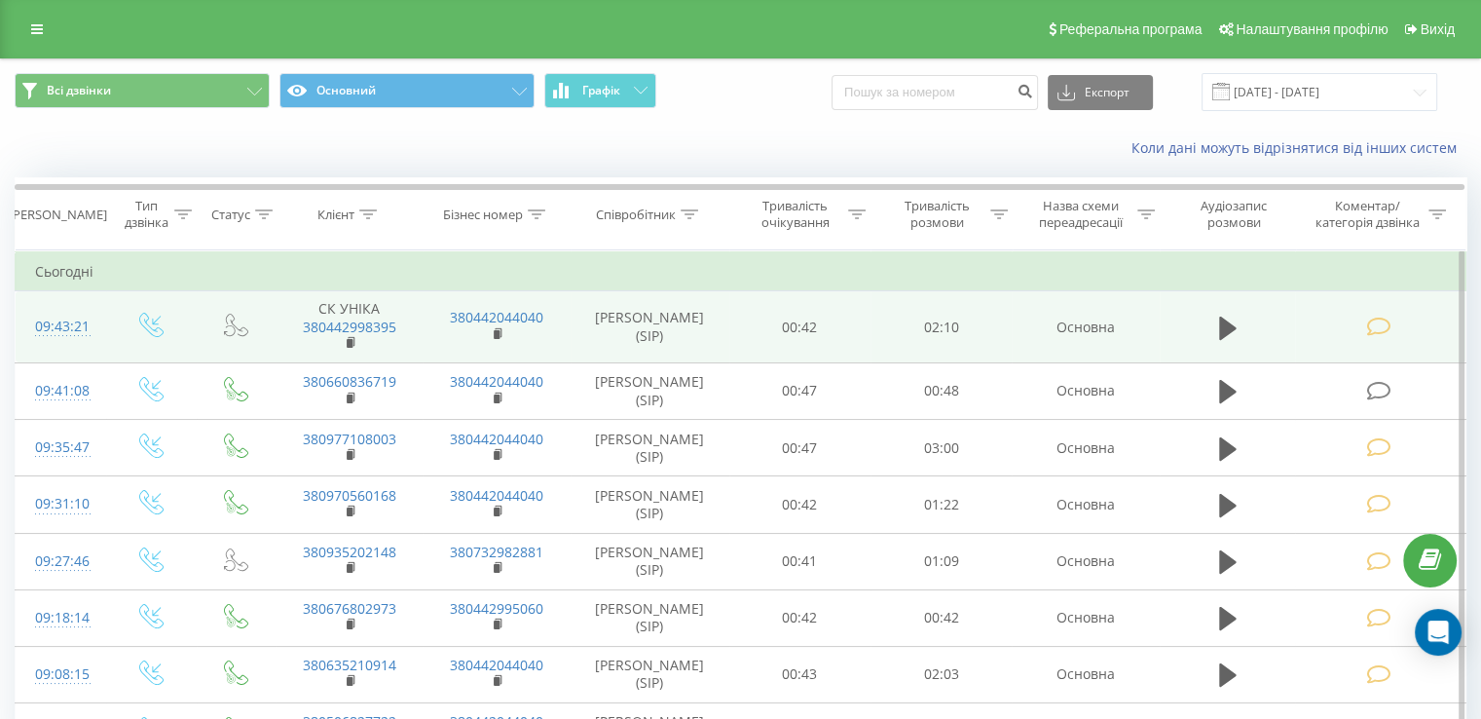
click at [1388, 331] on icon at bounding box center [1378, 326] width 24 height 20
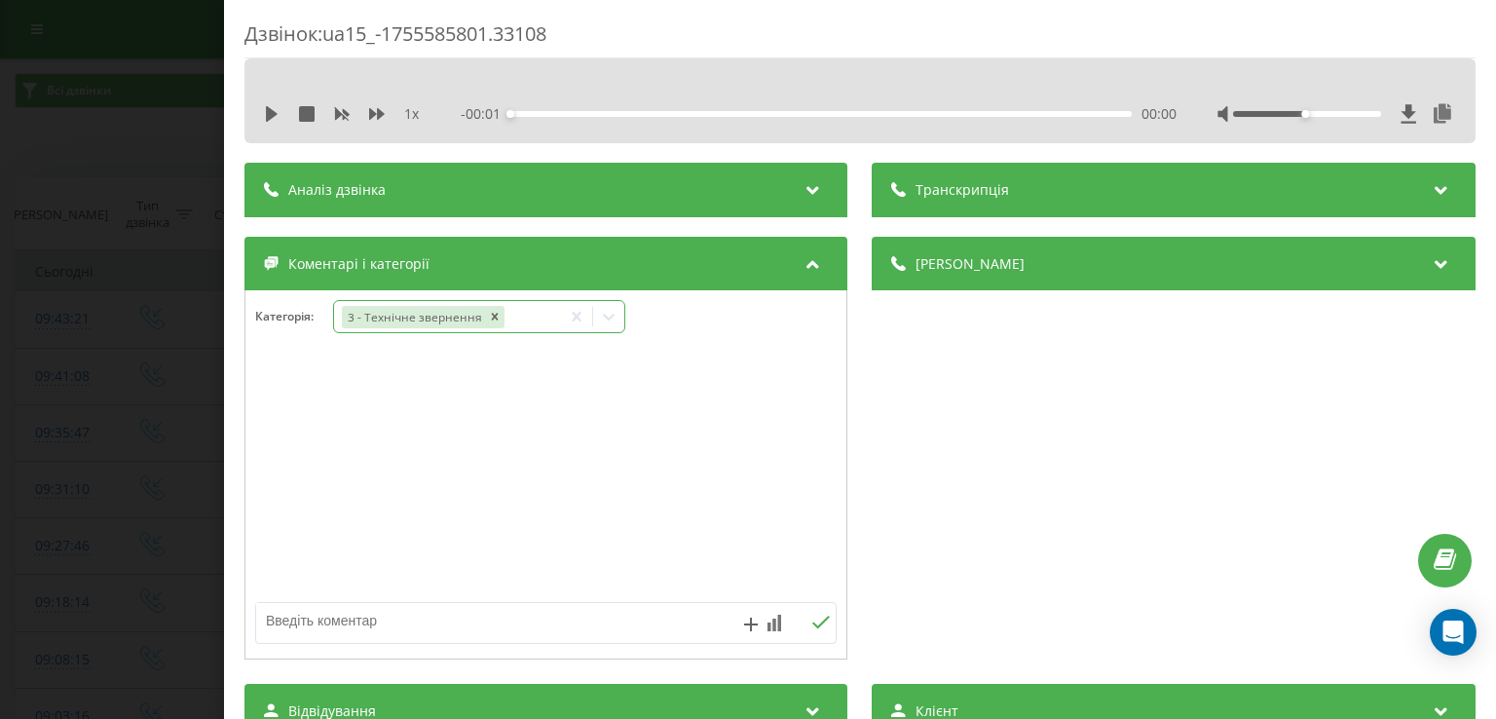
click at [608, 320] on icon at bounding box center [608, 316] width 19 height 19
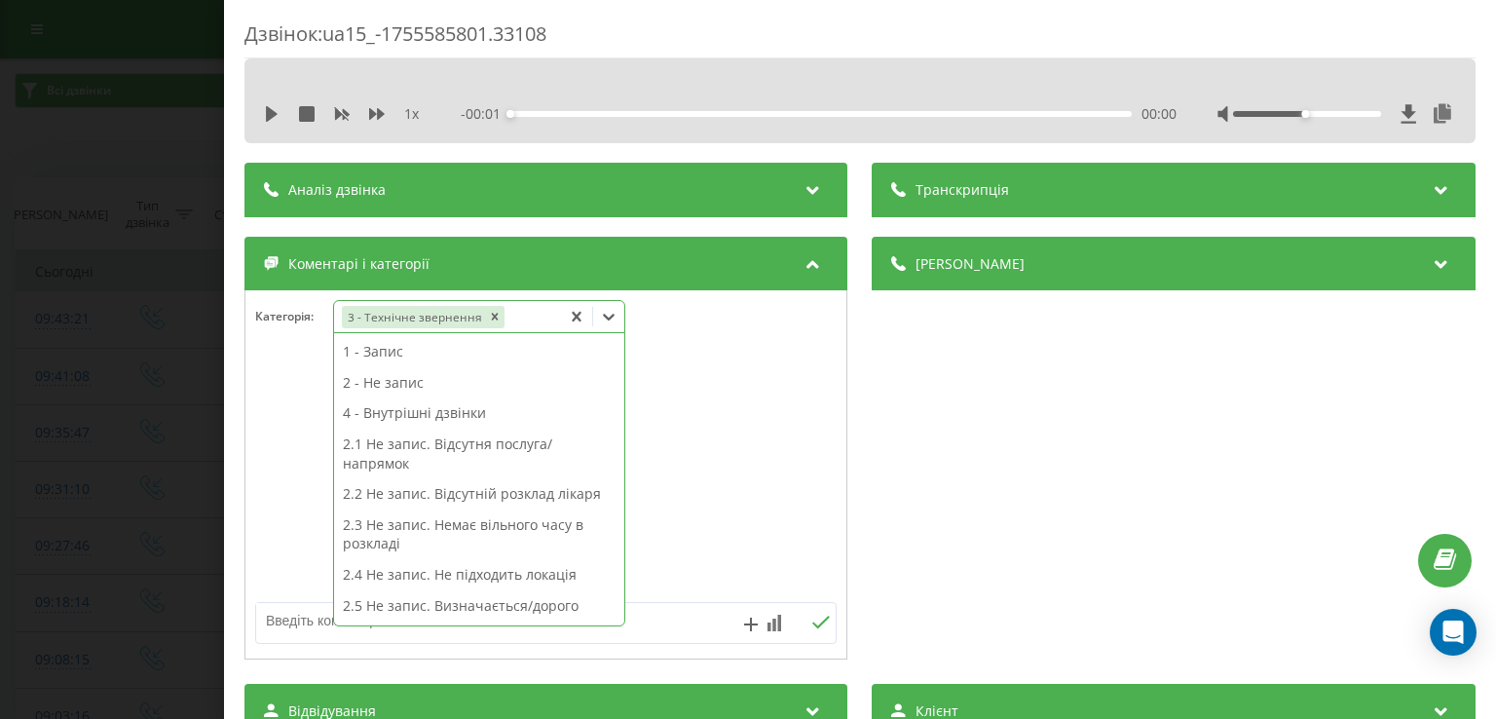
scroll to position [477, 0]
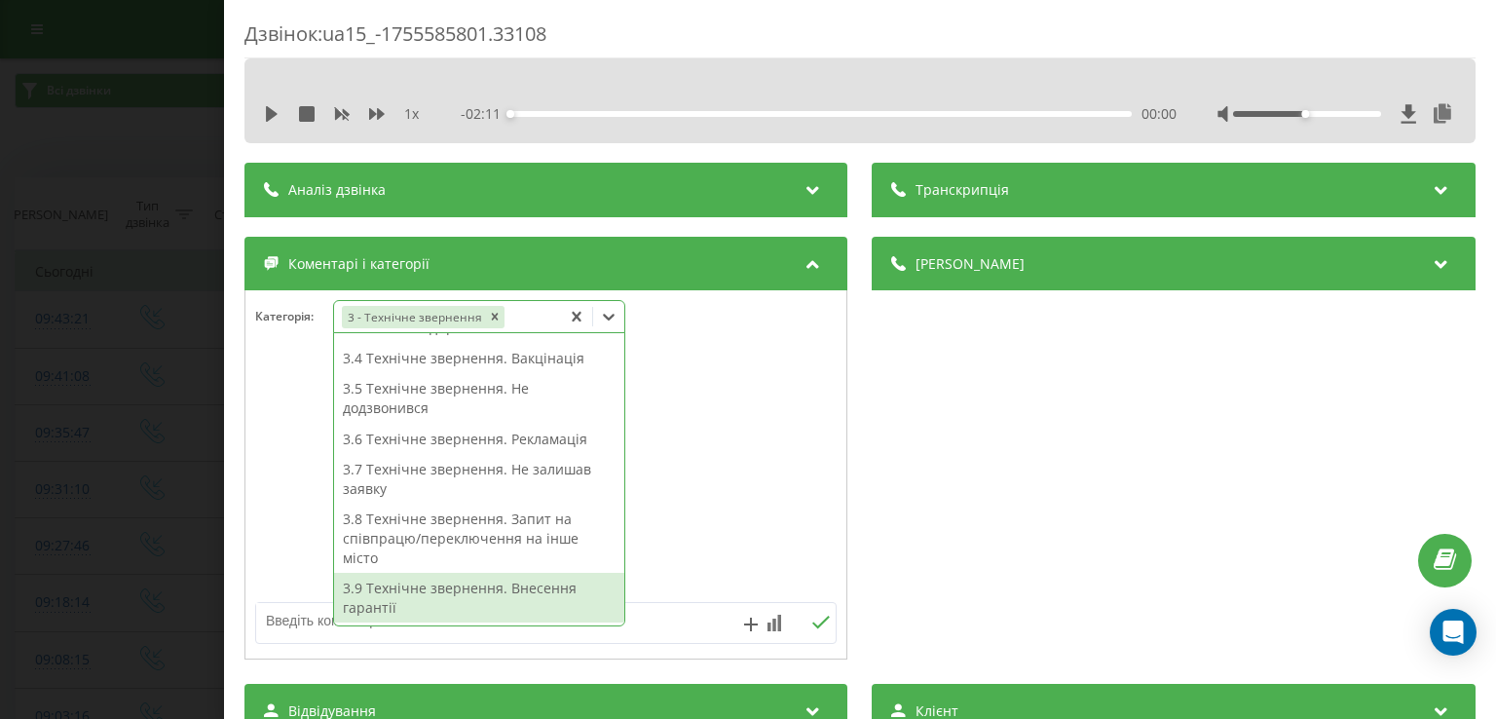
click at [454, 605] on div "3.9 Технічне звернення. Внесення гарантії" at bounding box center [479, 598] width 290 height 50
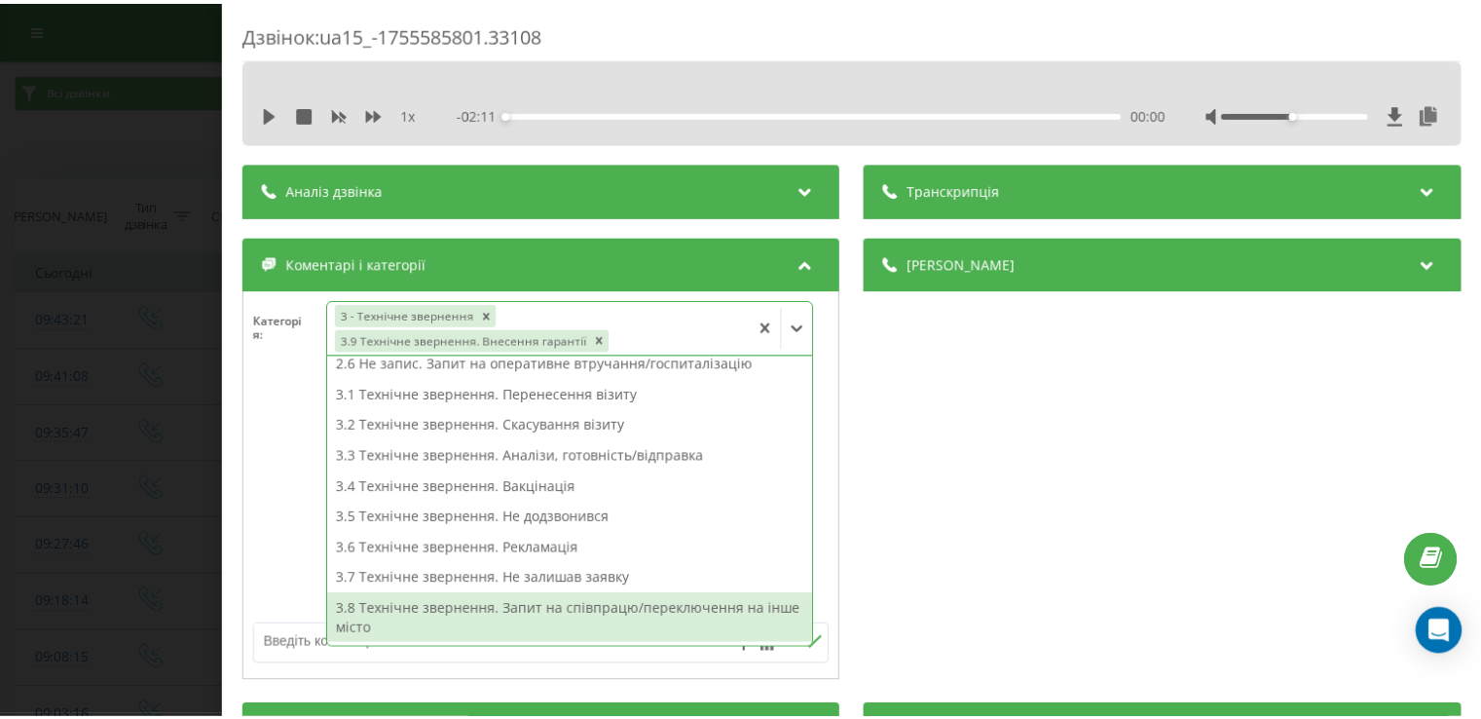
scroll to position [256, 0]
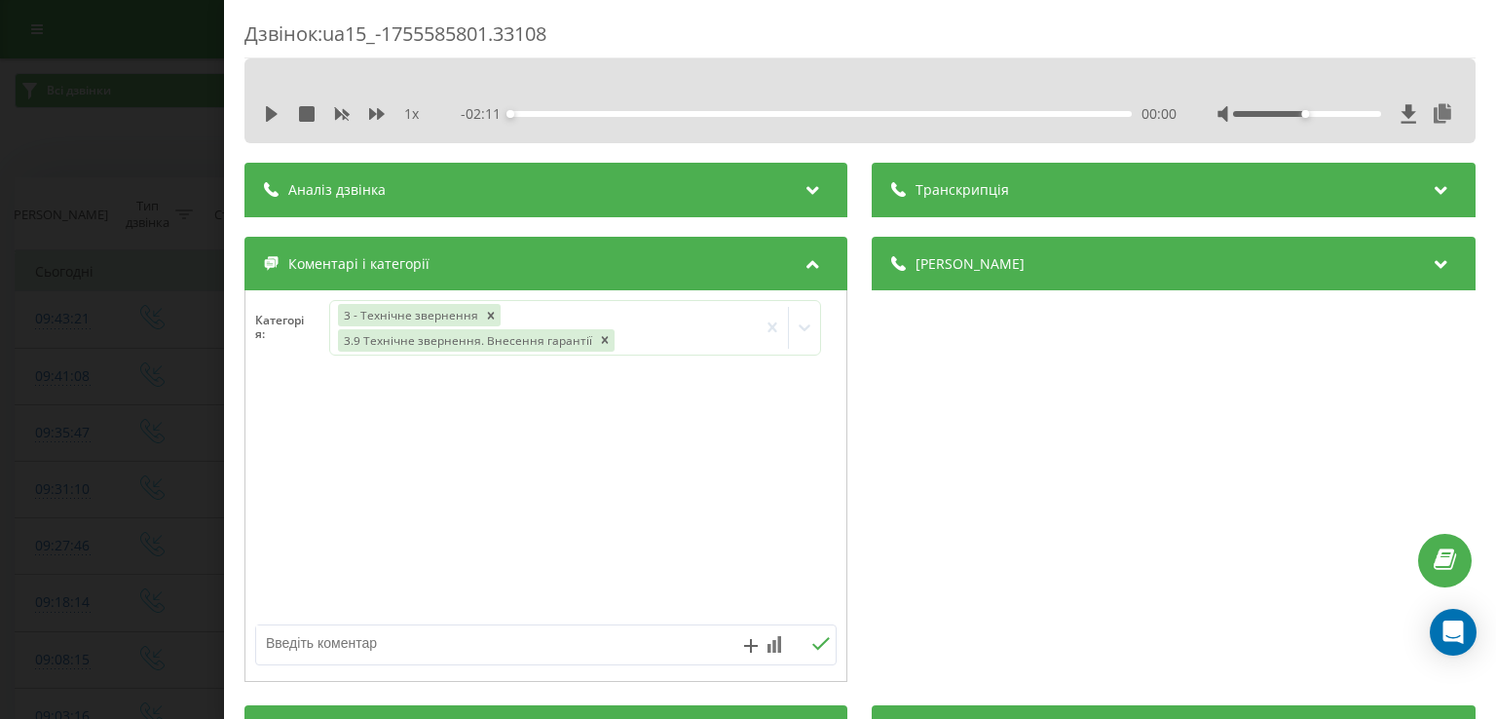
click at [92, 432] on div "Дзвінок : ua15_-1755585801.33108 1 x - 02:11 00:00 00:00 Транскрипція Для AI-ан…" at bounding box center [748, 359] width 1496 height 719
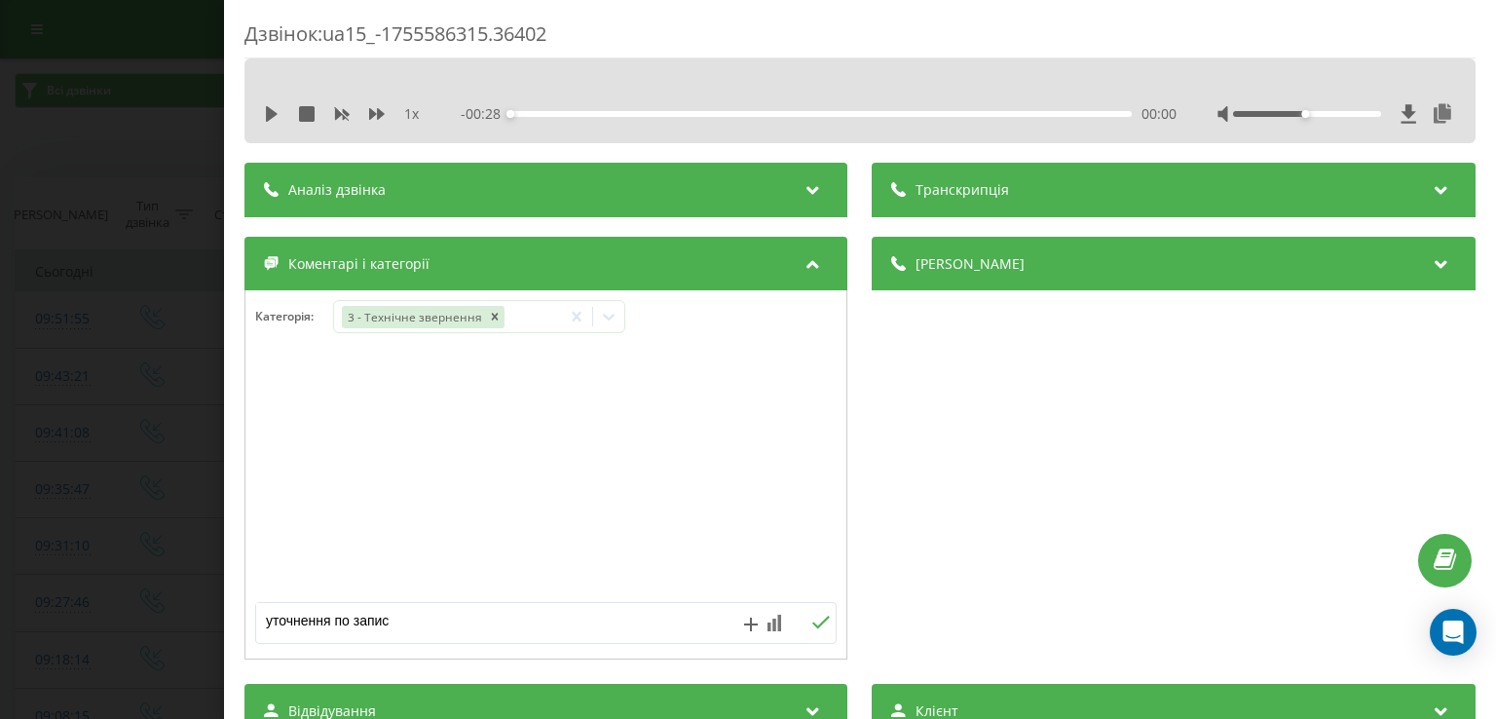
type textarea "уточнення по запису"
click at [133, 456] on div "Дзвінок : ua15_-1755586315.36402 1 x - 00:28 00:00 00:00 Транскрипція Для AI-ан…" at bounding box center [748, 359] width 1496 height 719
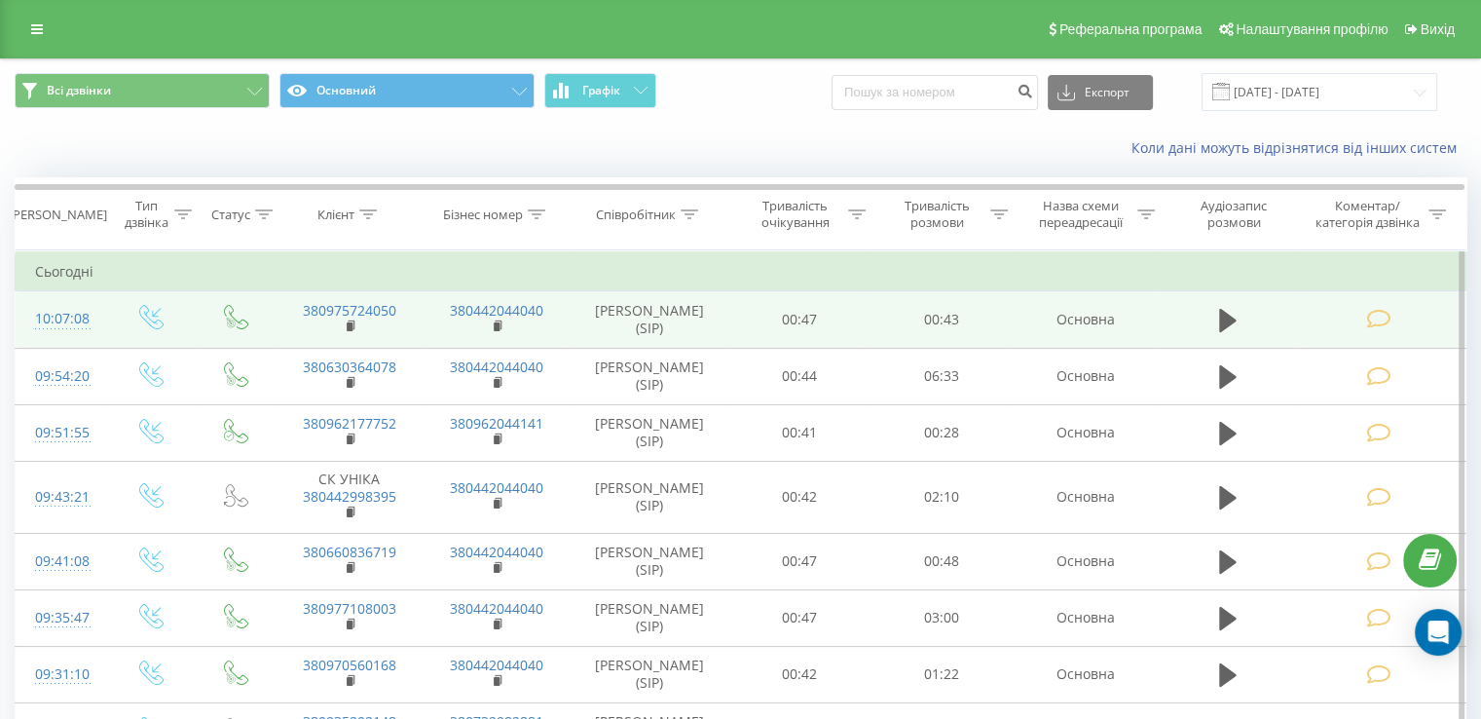
click at [1363, 318] on td at bounding box center [1380, 319] width 170 height 56
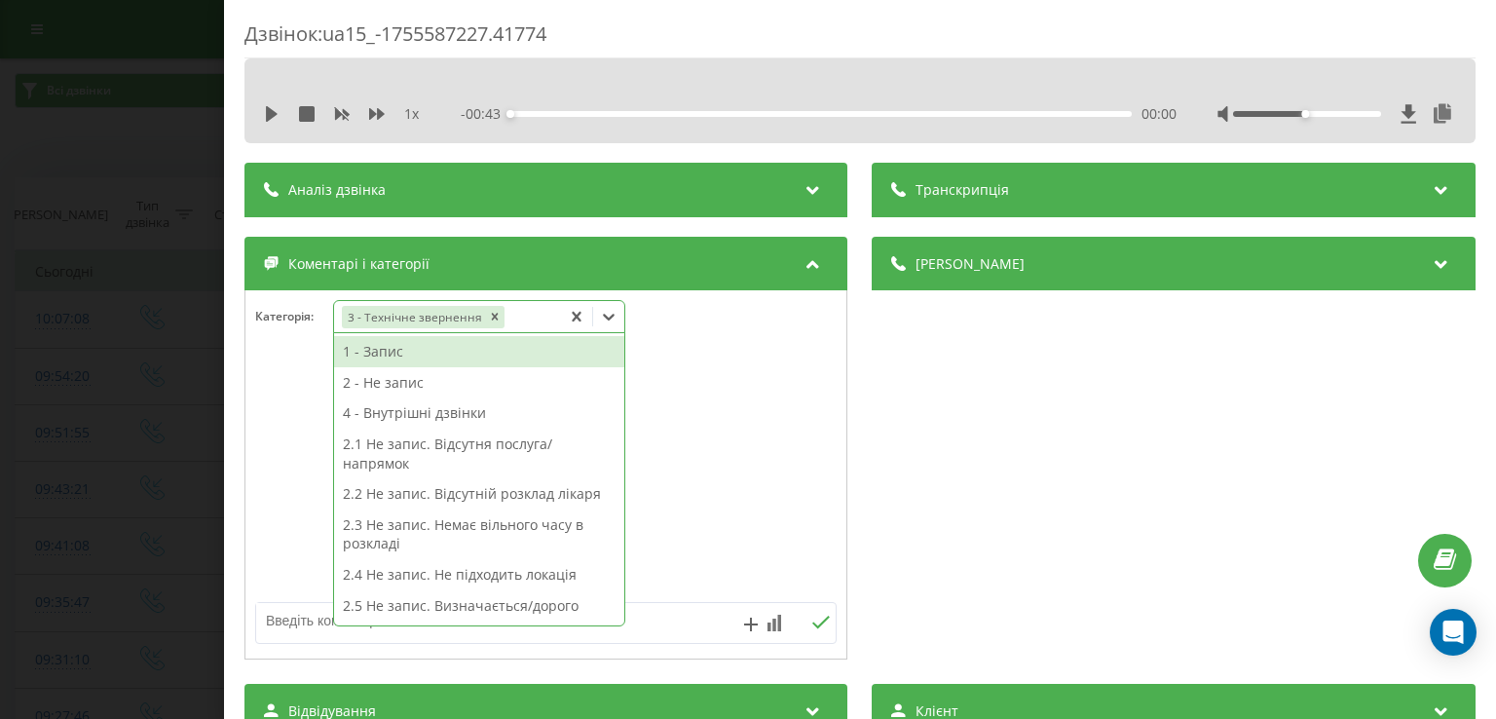
click at [611, 312] on icon at bounding box center [608, 316] width 19 height 19
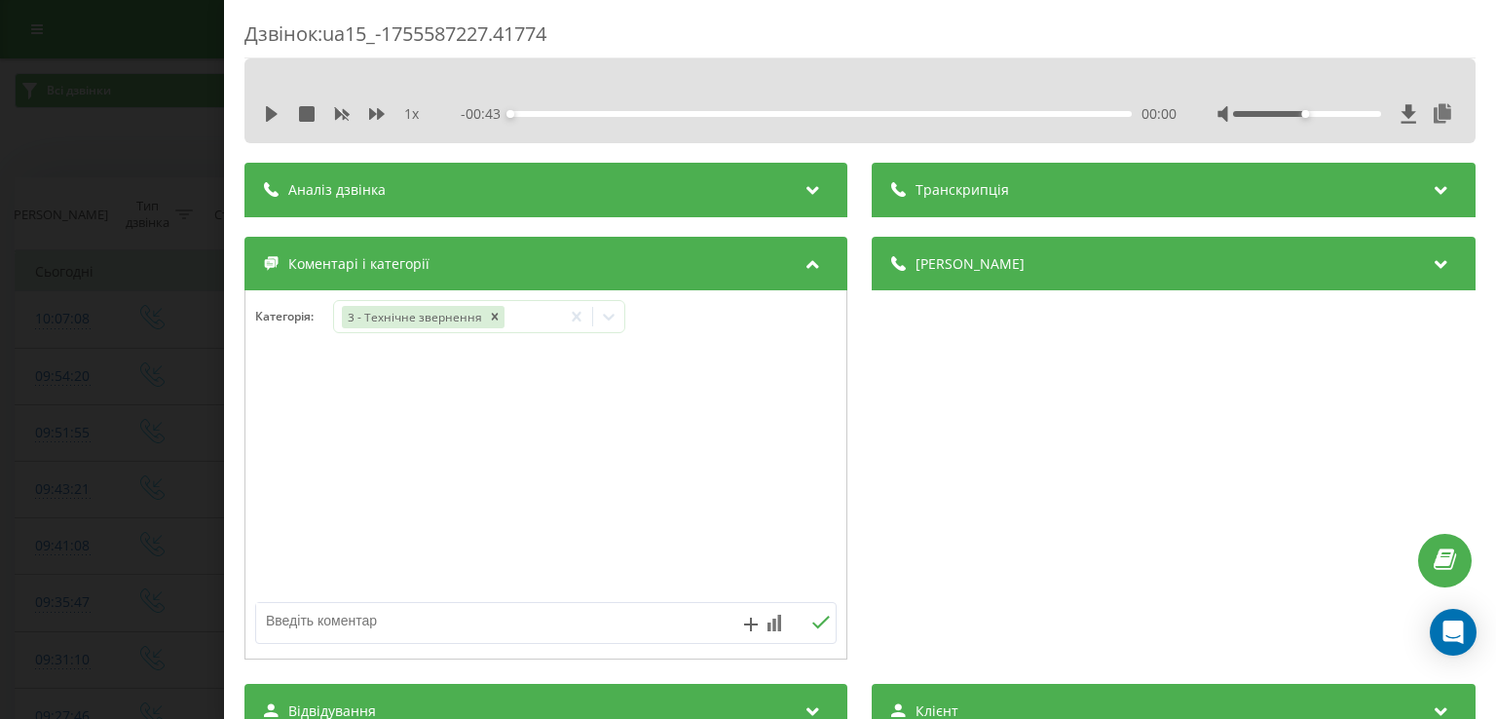
click at [274, 503] on div at bounding box center [545, 475] width 601 height 234
click at [339, 620] on textarea at bounding box center [487, 620] width 463 height 35
type textarea "стомат"
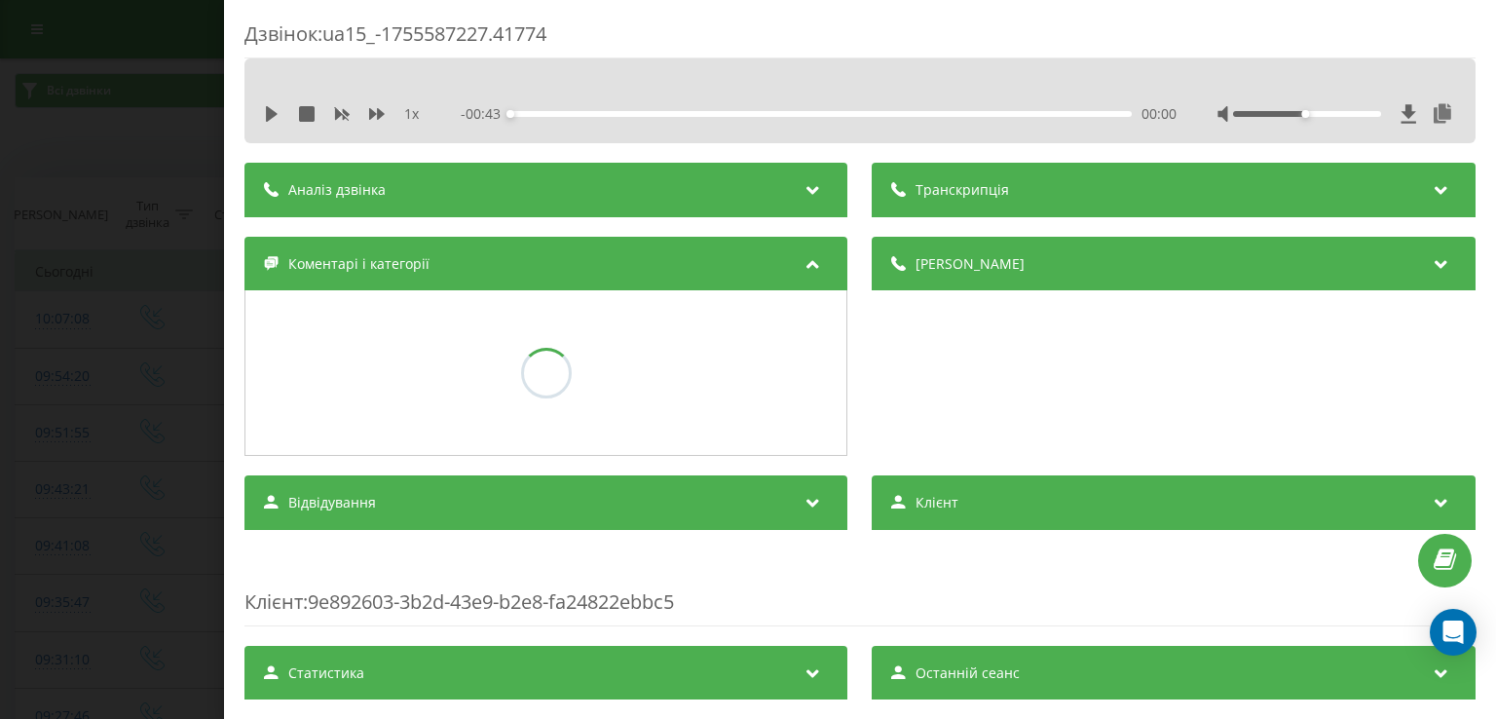
click at [278, 484] on div "Відвідування" at bounding box center [545, 502] width 603 height 55
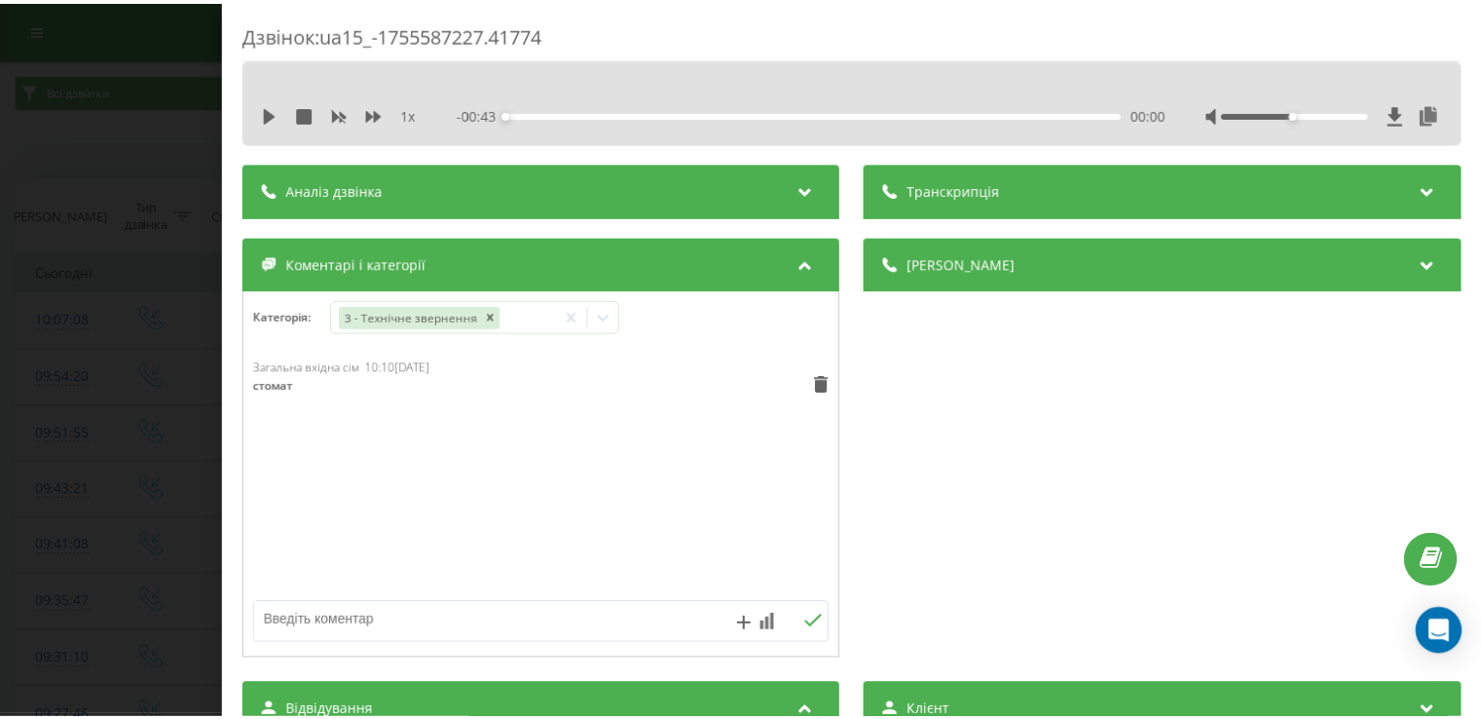
scroll to position [562, 0]
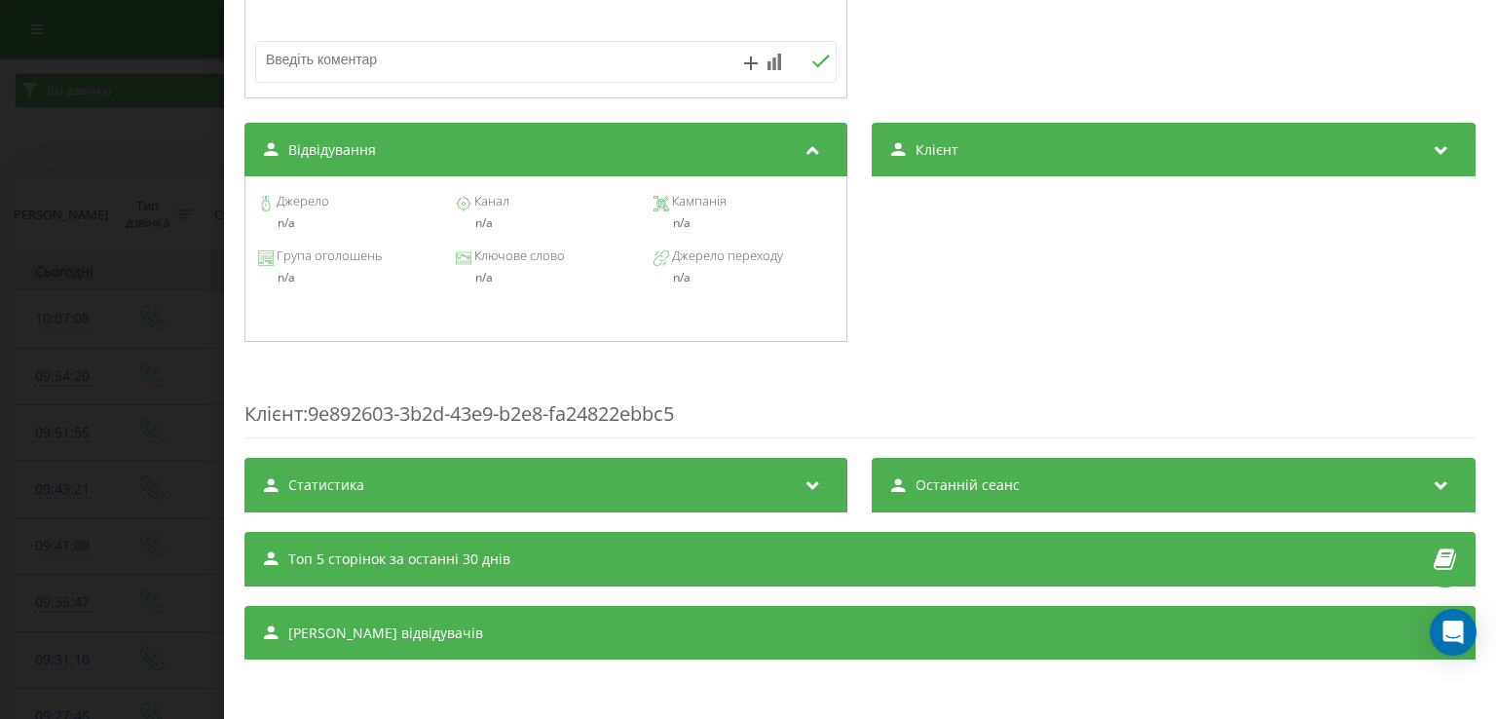
click at [132, 383] on div "Дзвінок : ua15_-1755587227.41774 1 x - 00:43 00:00 00:00 Транскрипція Для AI-ан…" at bounding box center [748, 359] width 1496 height 719
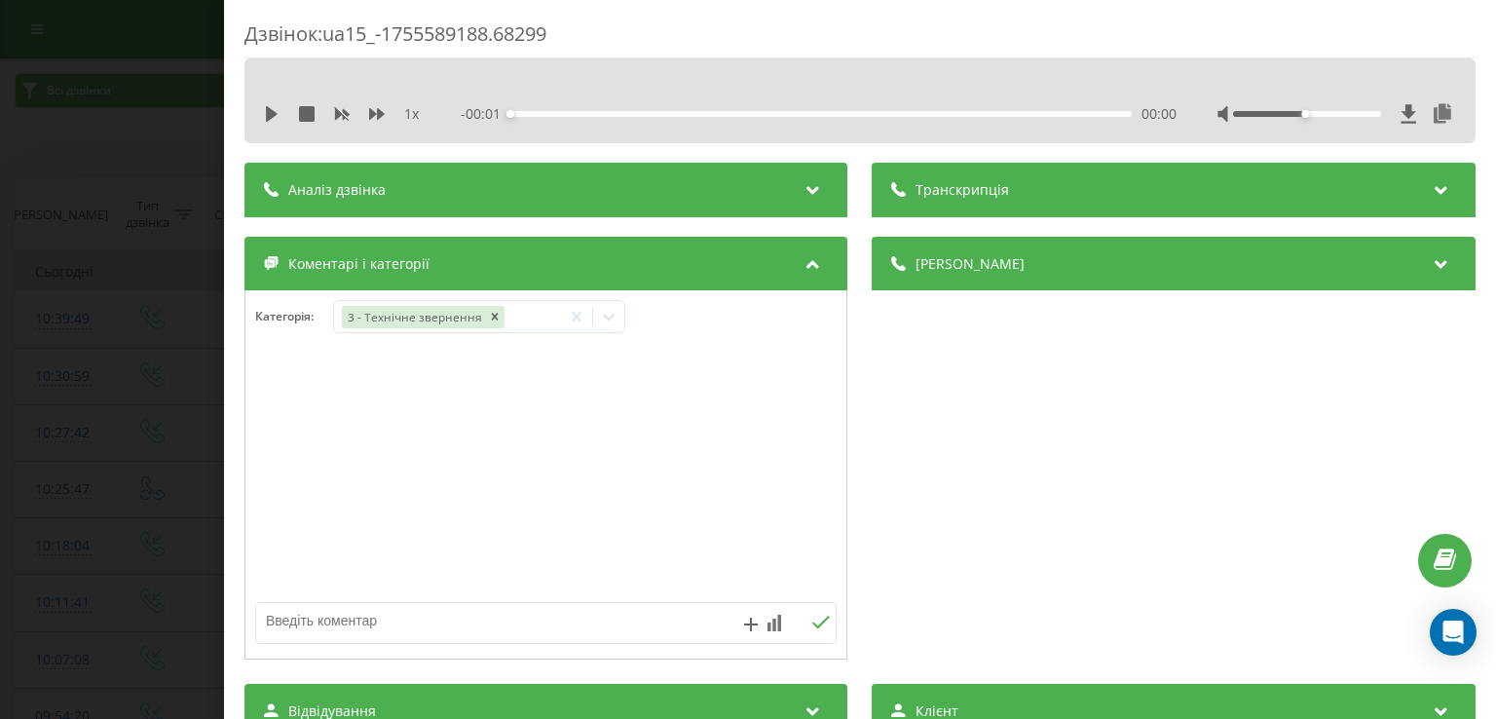
click at [266, 118] on icon at bounding box center [272, 114] width 12 height 16
click at [270, 110] on icon at bounding box center [272, 114] width 16 height 16
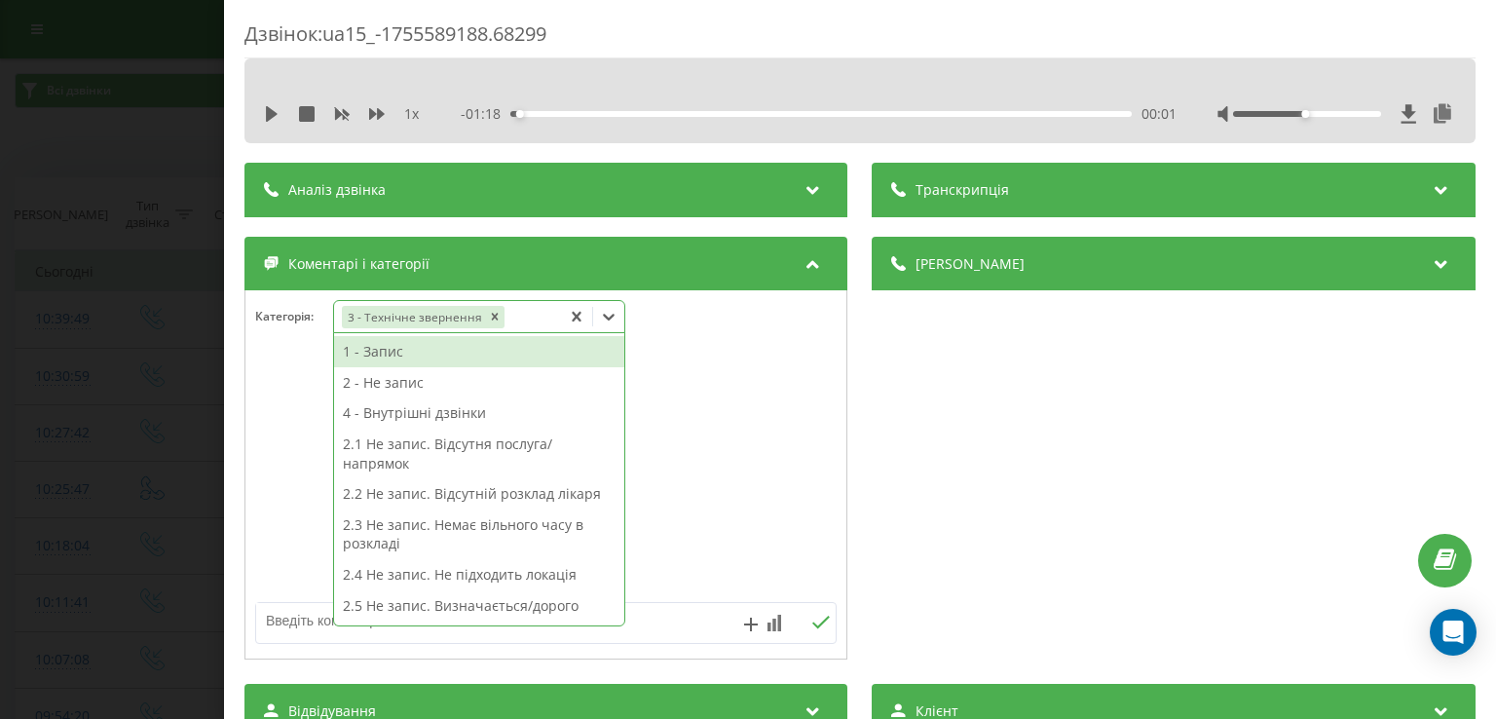
click at [616, 315] on icon at bounding box center [608, 316] width 19 height 19
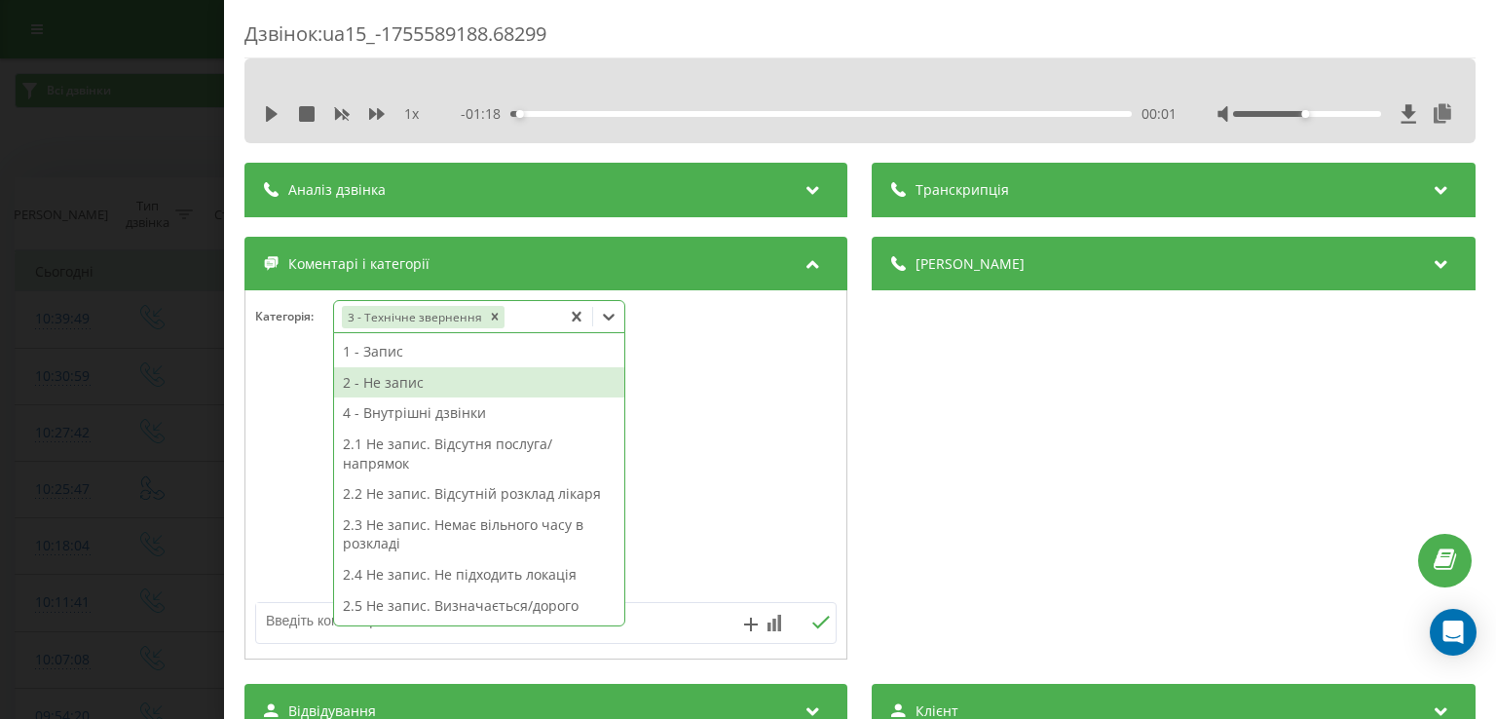
click at [462, 383] on div "2 - Не запис" at bounding box center [479, 382] width 290 height 31
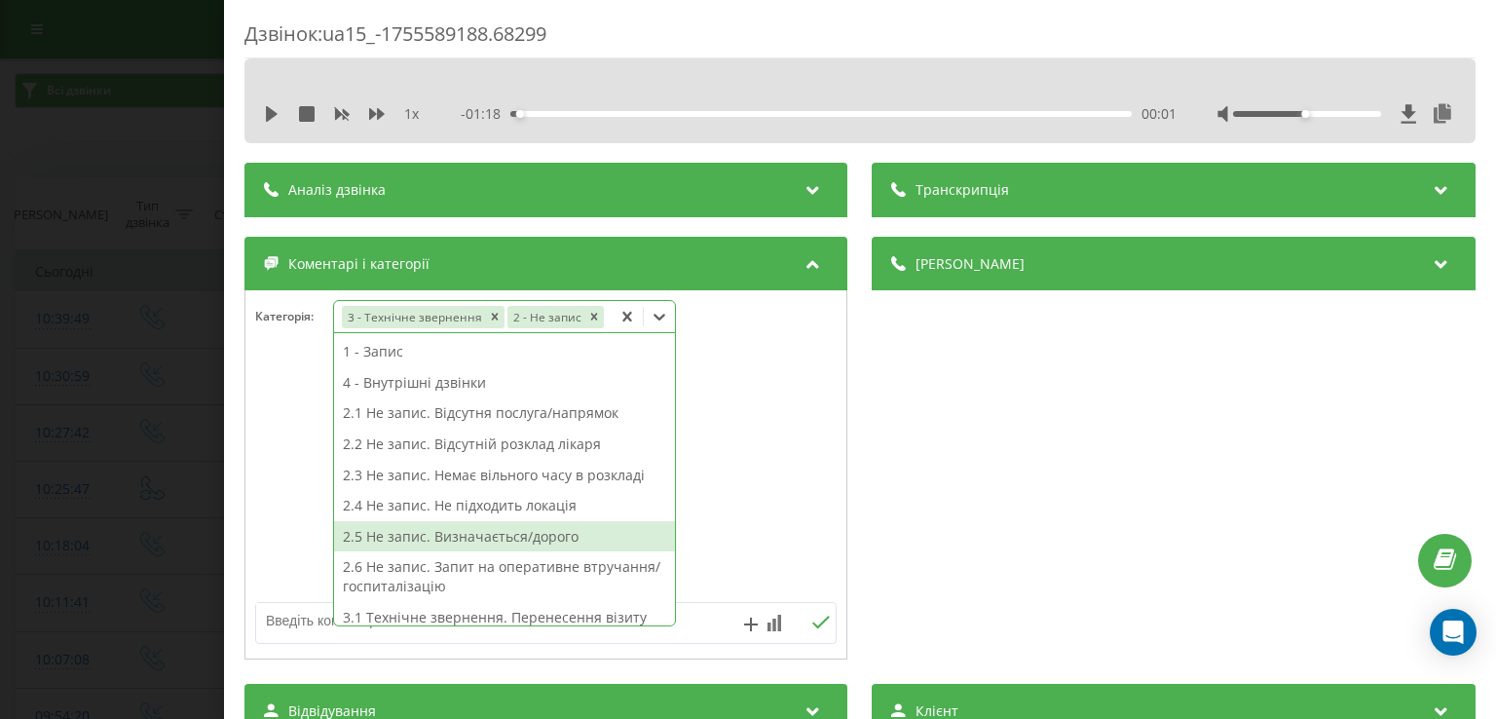
scroll to position [158, 0]
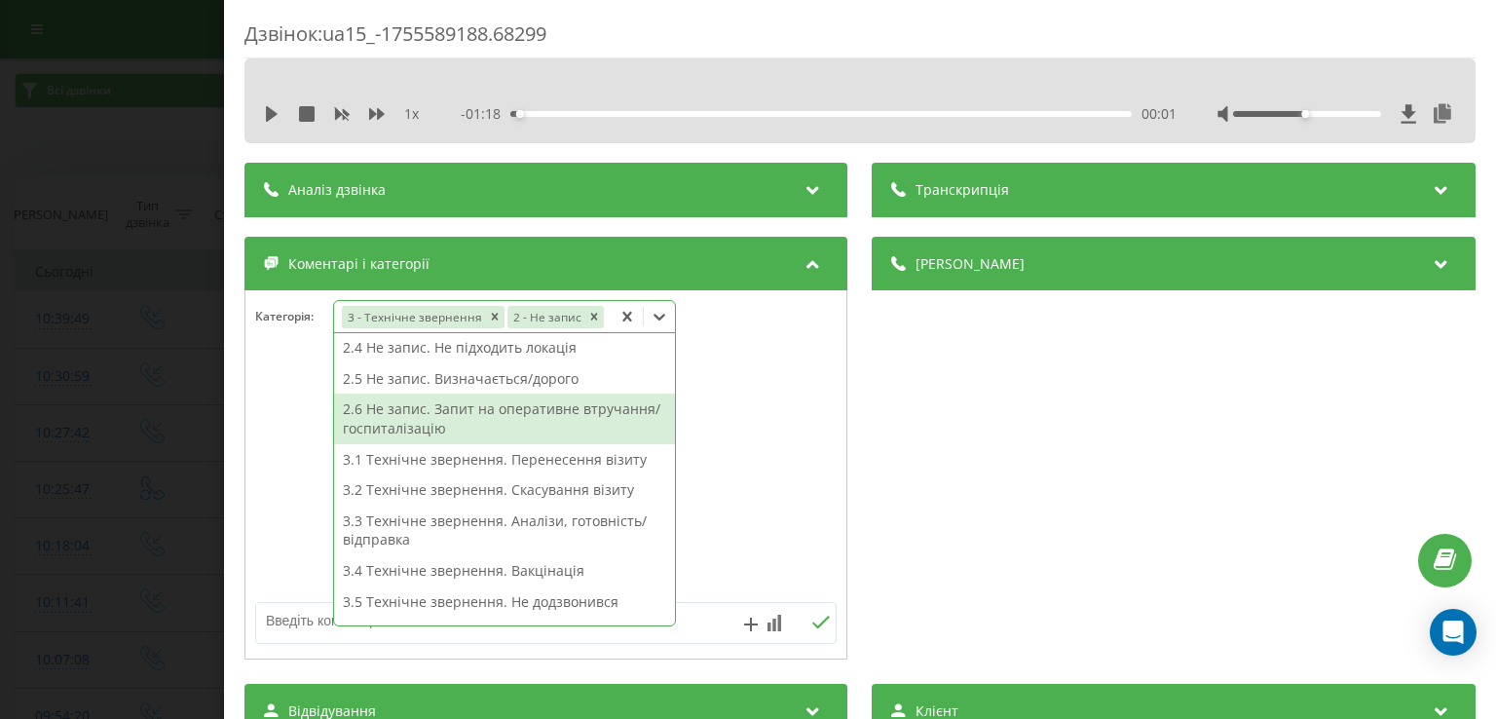
click at [532, 422] on div "2.6 Не запис. Запит на оперативне втручання/госпиталізацію" at bounding box center [504, 418] width 341 height 50
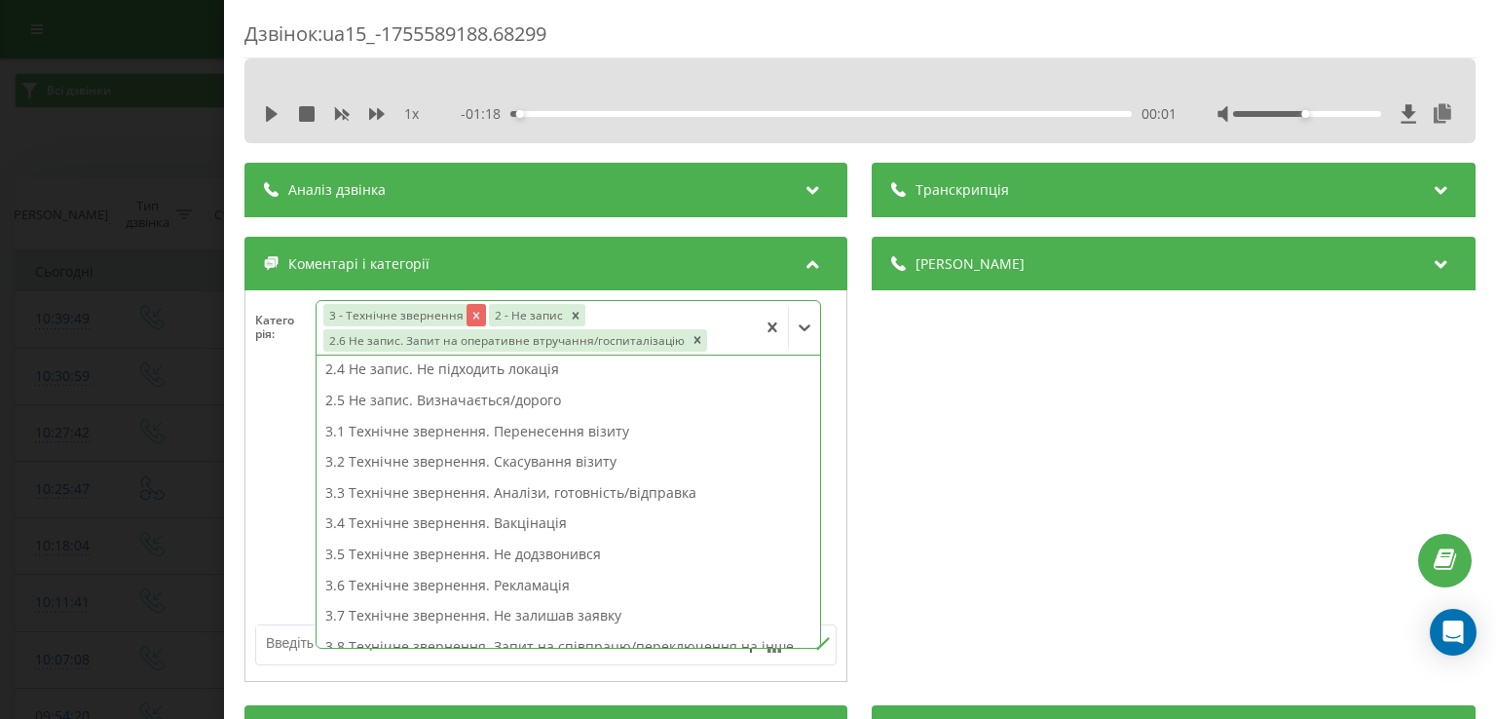
click at [475, 313] on icon "Remove 3 - Технічне звернення" at bounding box center [476, 315] width 7 height 7
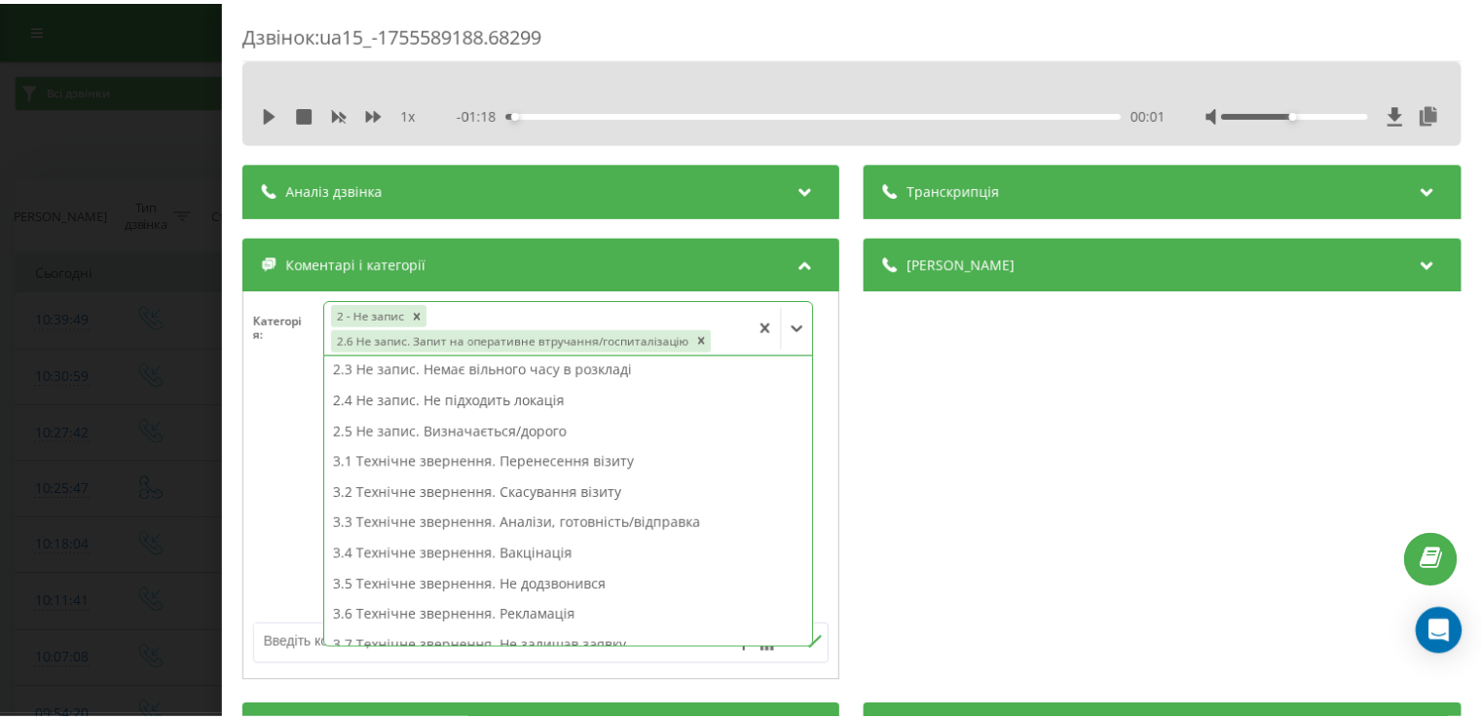
scroll to position [188, 0]
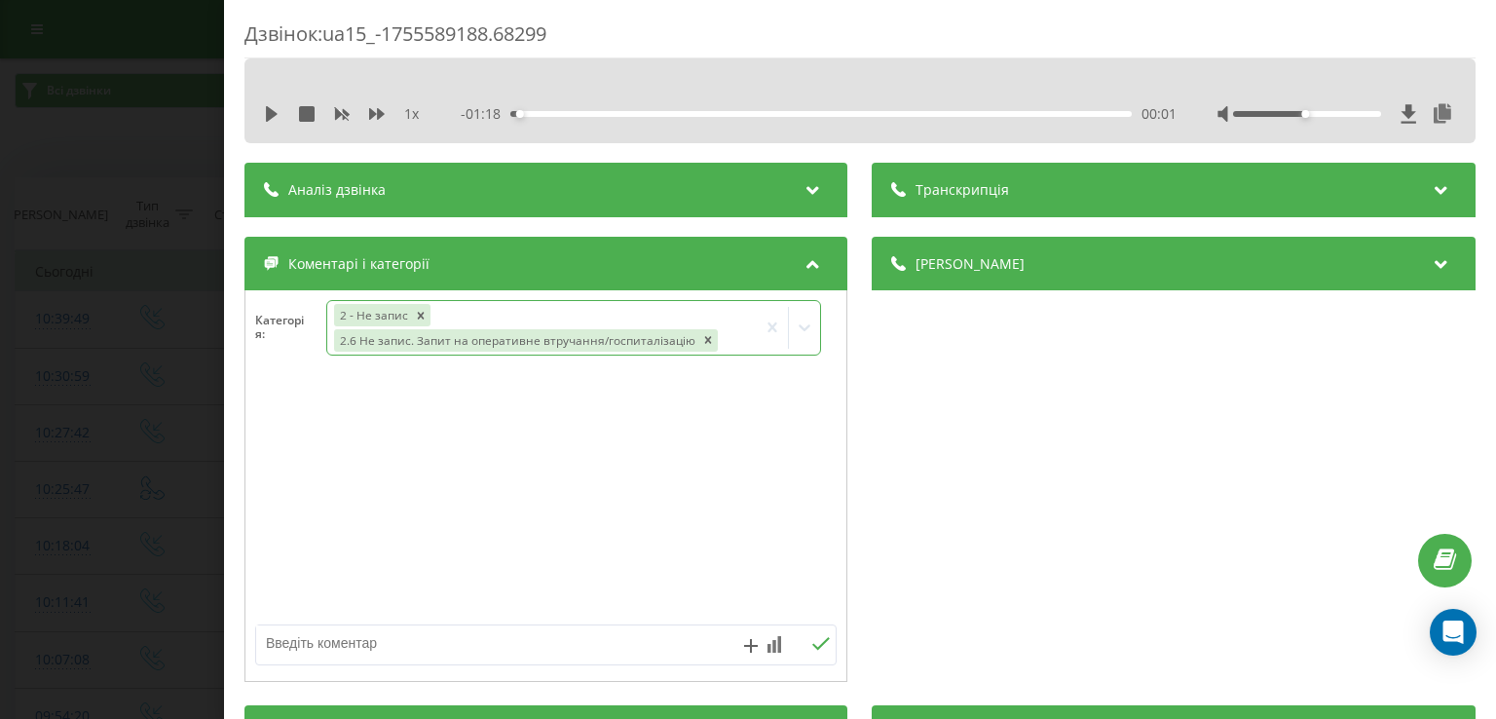
click at [93, 422] on div "Дзвінок : ua15_-1755589188.68299 1 x - 01:18 00:01 00:01 Транскрипція Для AI-ан…" at bounding box center [748, 359] width 1496 height 719
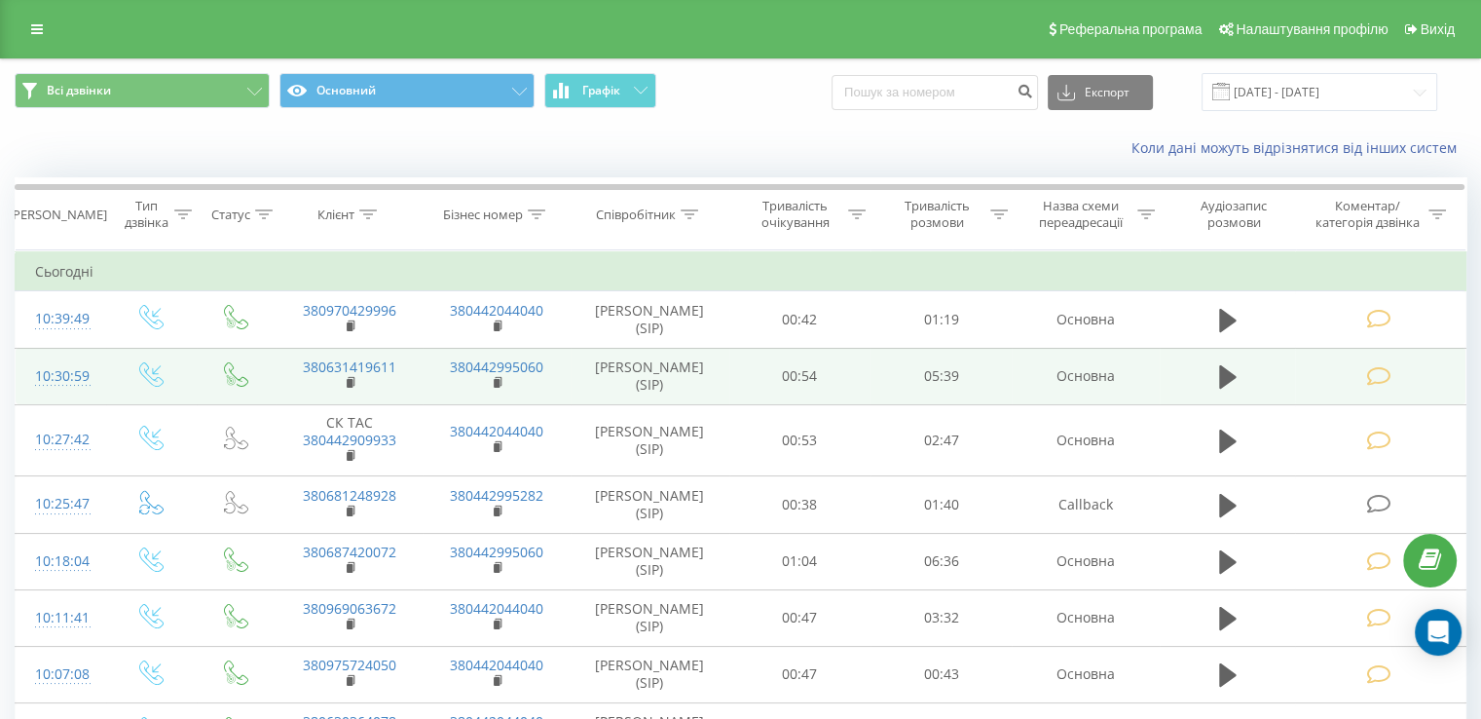
click at [1379, 379] on icon at bounding box center [1378, 376] width 24 height 20
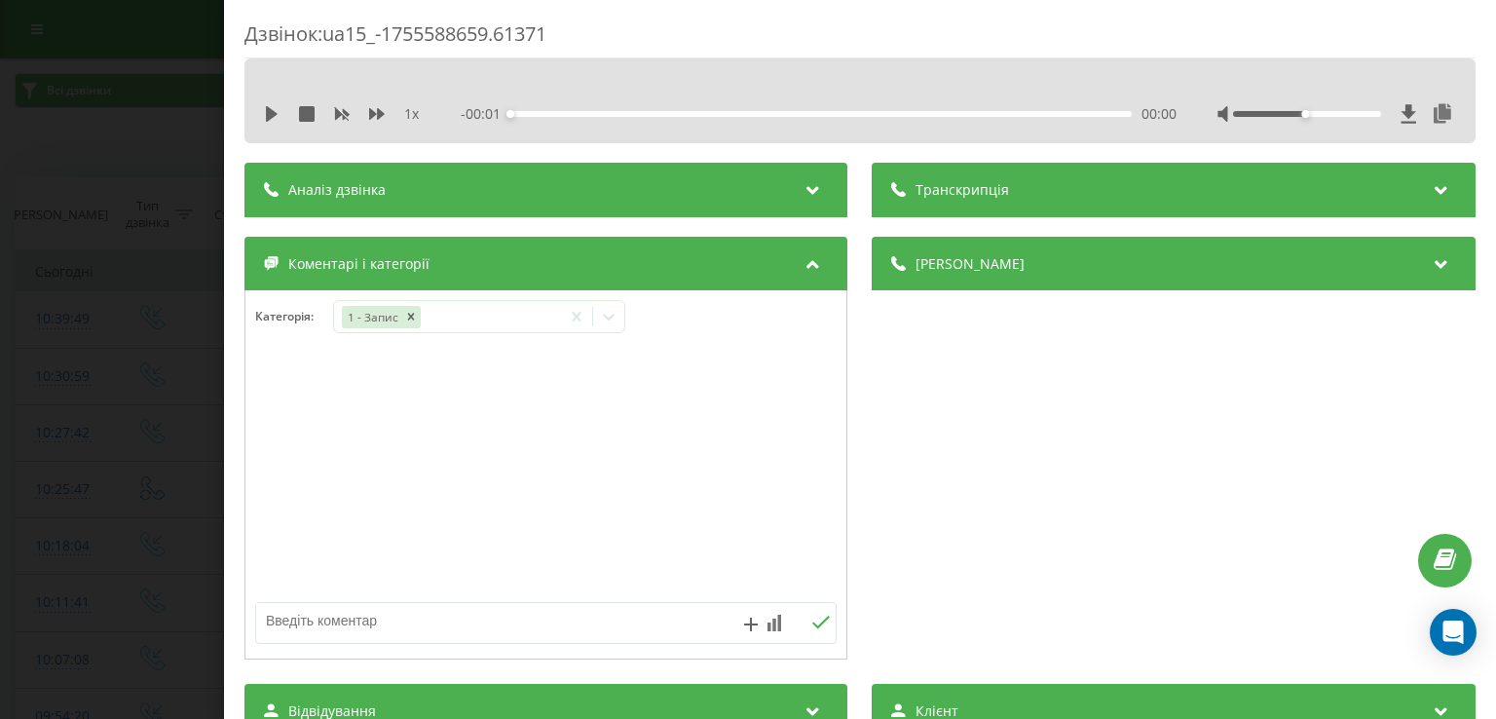
click at [204, 388] on div "Дзвінок : ua15_-1755588659.61371 1 x - 00:01 00:00 00:00 Транскрипція Для AI-ан…" at bounding box center [748, 359] width 1496 height 719
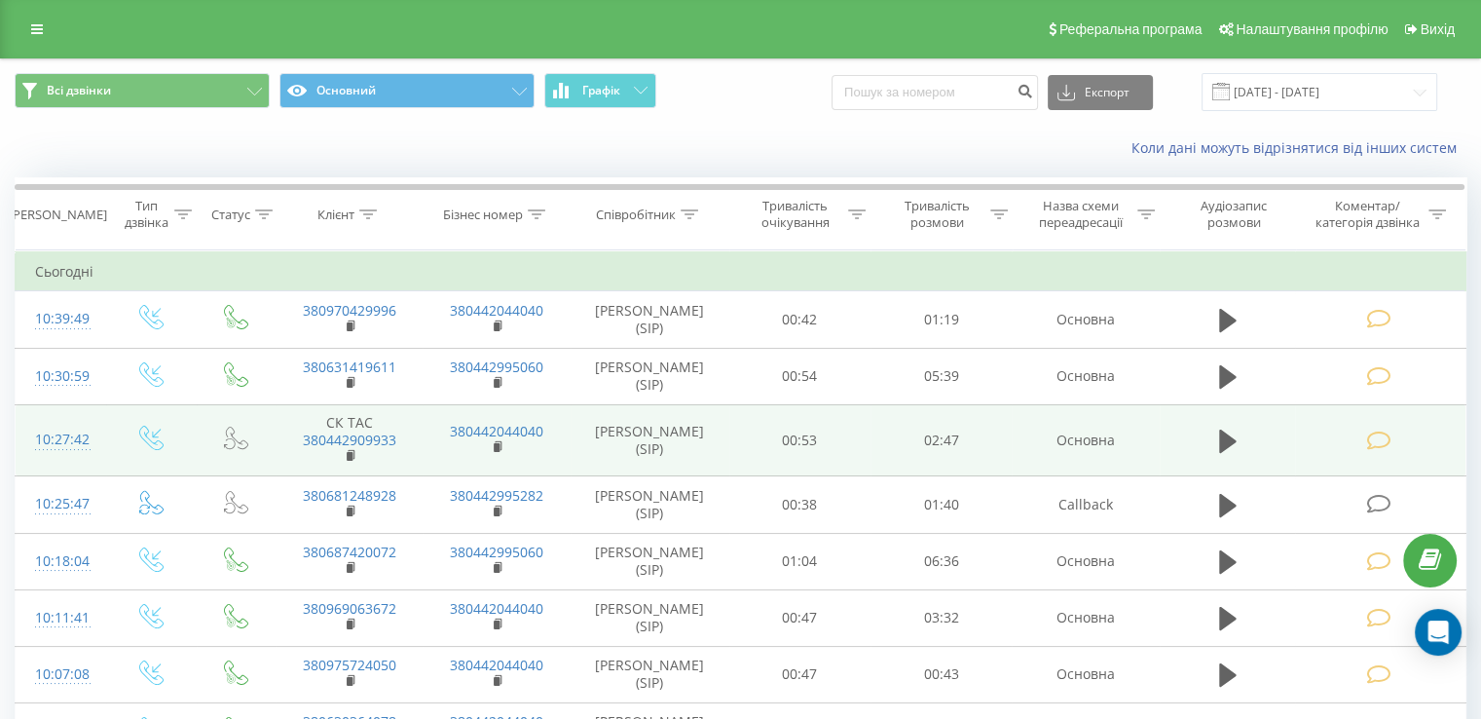
click at [1389, 439] on icon at bounding box center [1378, 440] width 24 height 20
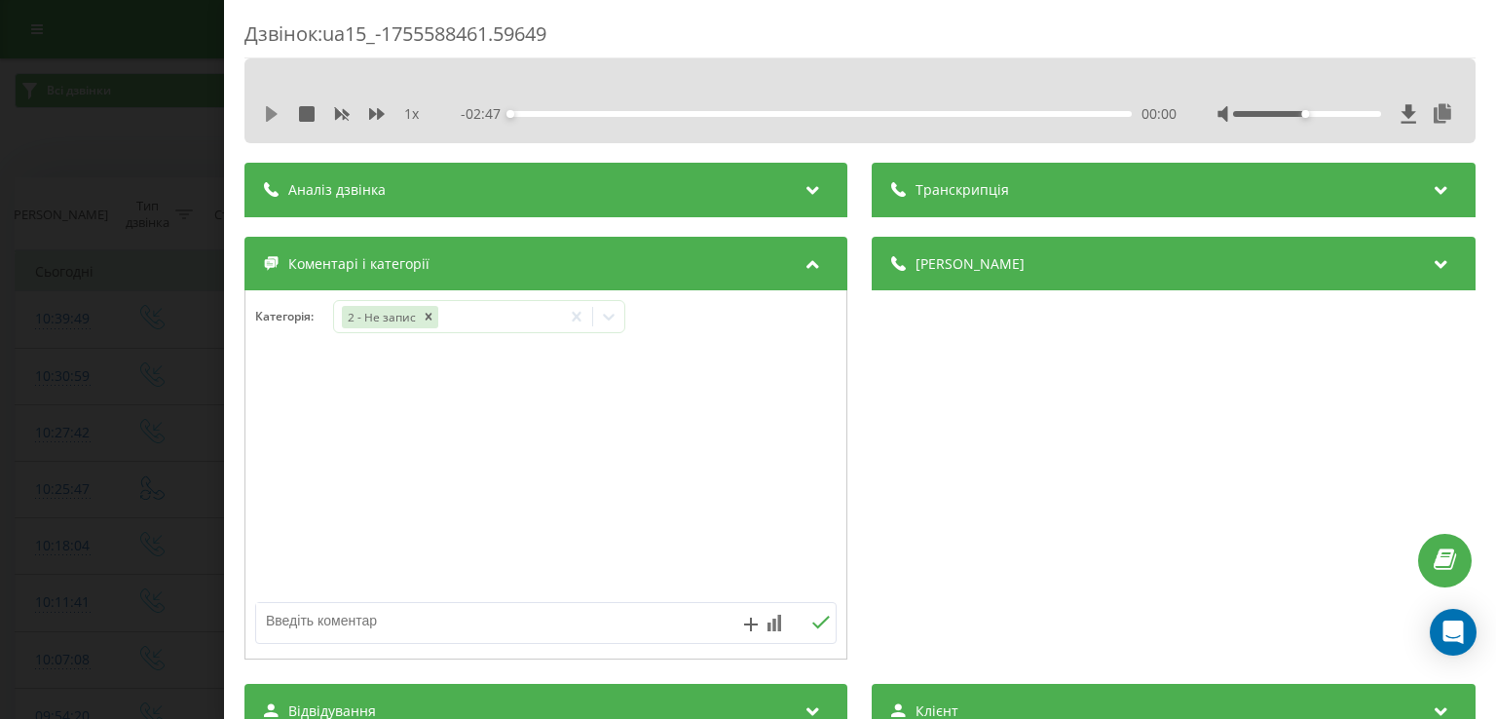
click at [267, 116] on icon at bounding box center [272, 114] width 12 height 16
click at [540, 115] on div "00:00" at bounding box center [821, 114] width 620 height 6
click at [565, 115] on div "00:15" at bounding box center [821, 114] width 620 height 6
click at [272, 114] on icon at bounding box center [272, 114] width 16 height 16
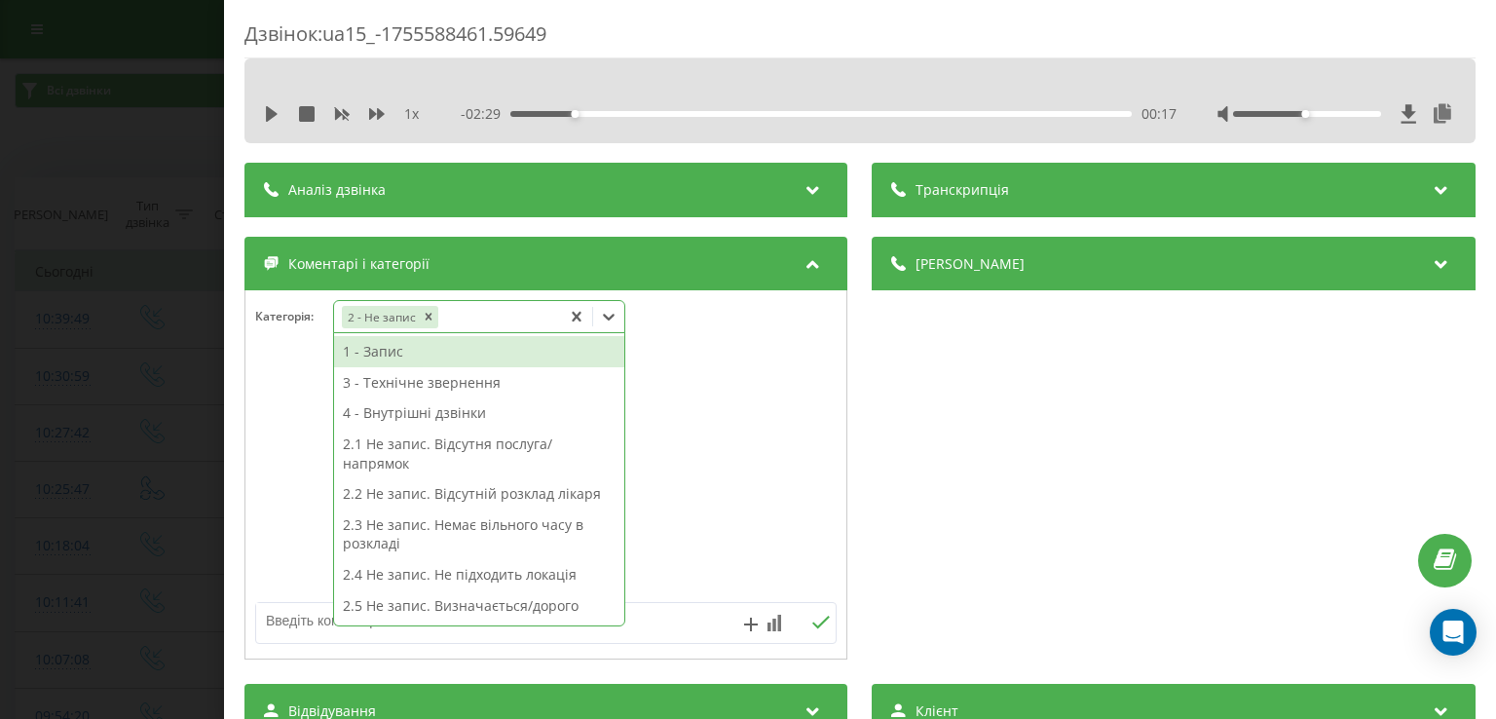
click at [611, 316] on icon at bounding box center [610, 317] width 12 height 7
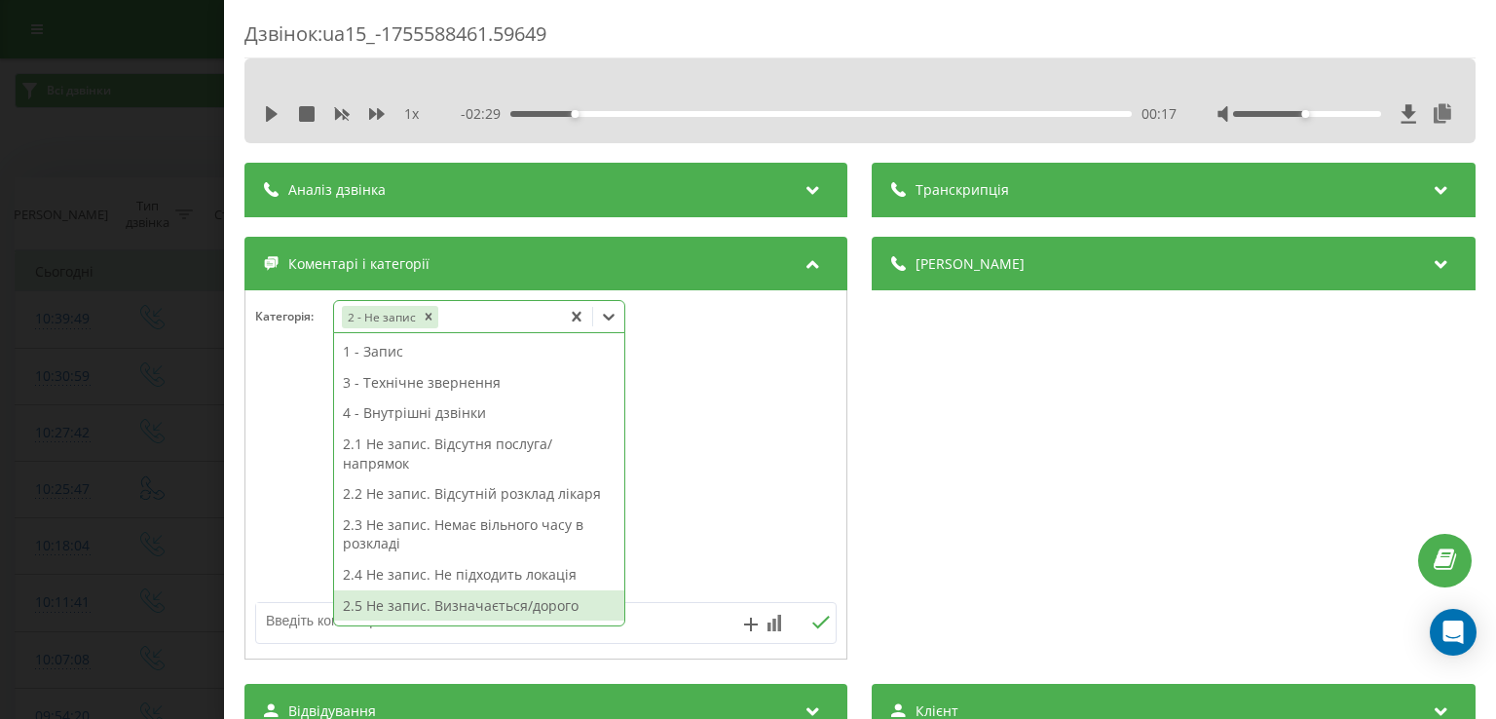
click at [499, 607] on div "2.5 Не запис. Визначається/дорого" at bounding box center [479, 605] width 290 height 31
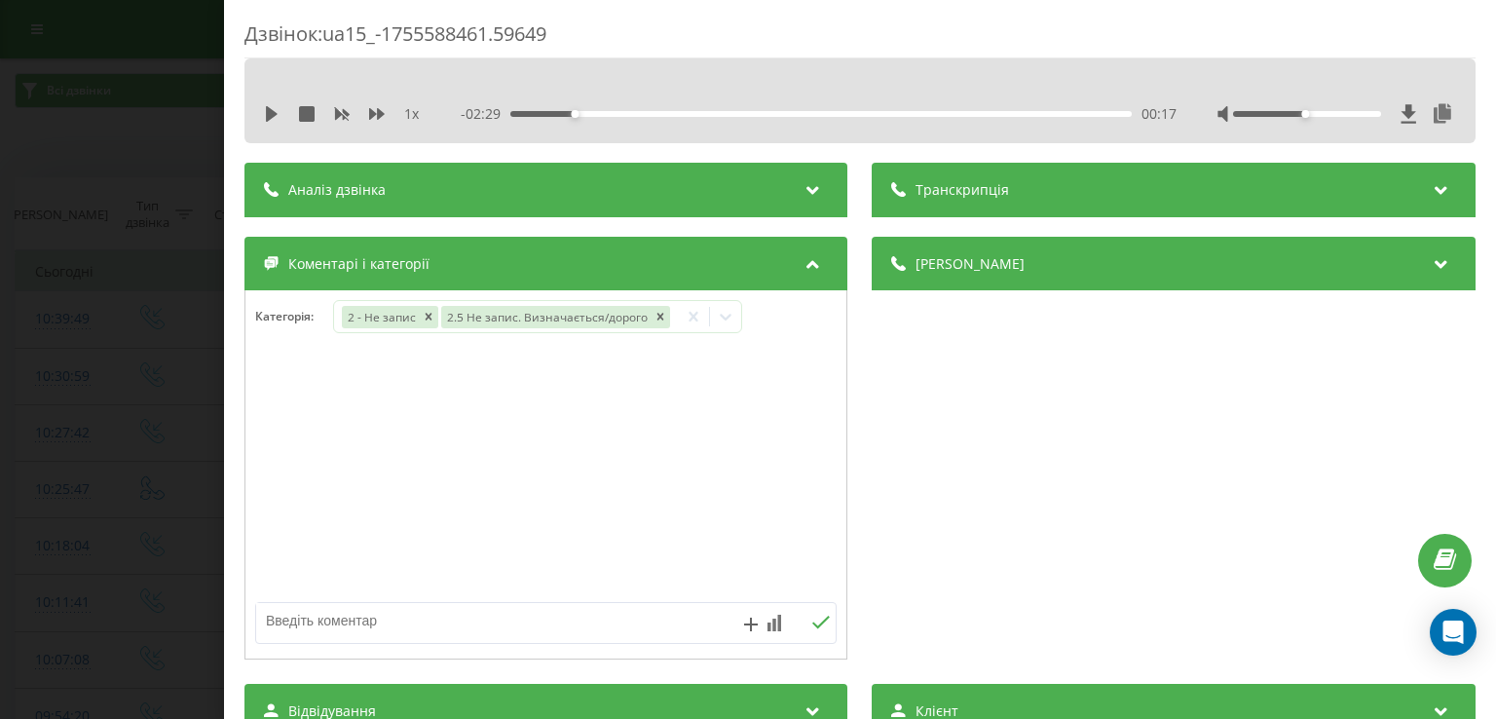
click at [283, 497] on div at bounding box center [545, 475] width 601 height 234
click at [347, 619] on textarea at bounding box center [487, 620] width 463 height 35
type textarea "ск"
click at [118, 449] on div "Дзвінок : ua15_-1755588461.59649 1 x - 02:29 00:17 00:17 Транскрипція Для AI-ан…" at bounding box center [748, 359] width 1496 height 719
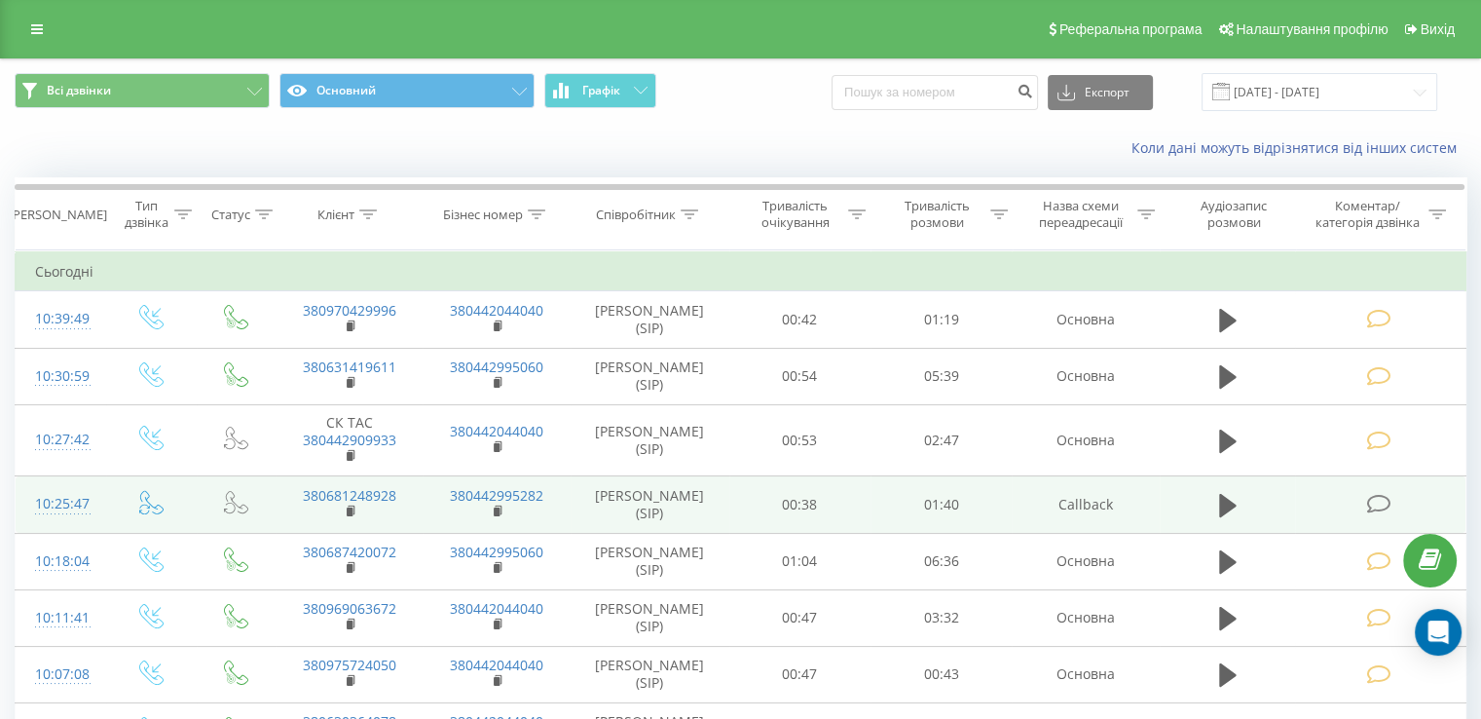
click at [1377, 503] on icon at bounding box center [1378, 504] width 24 height 20
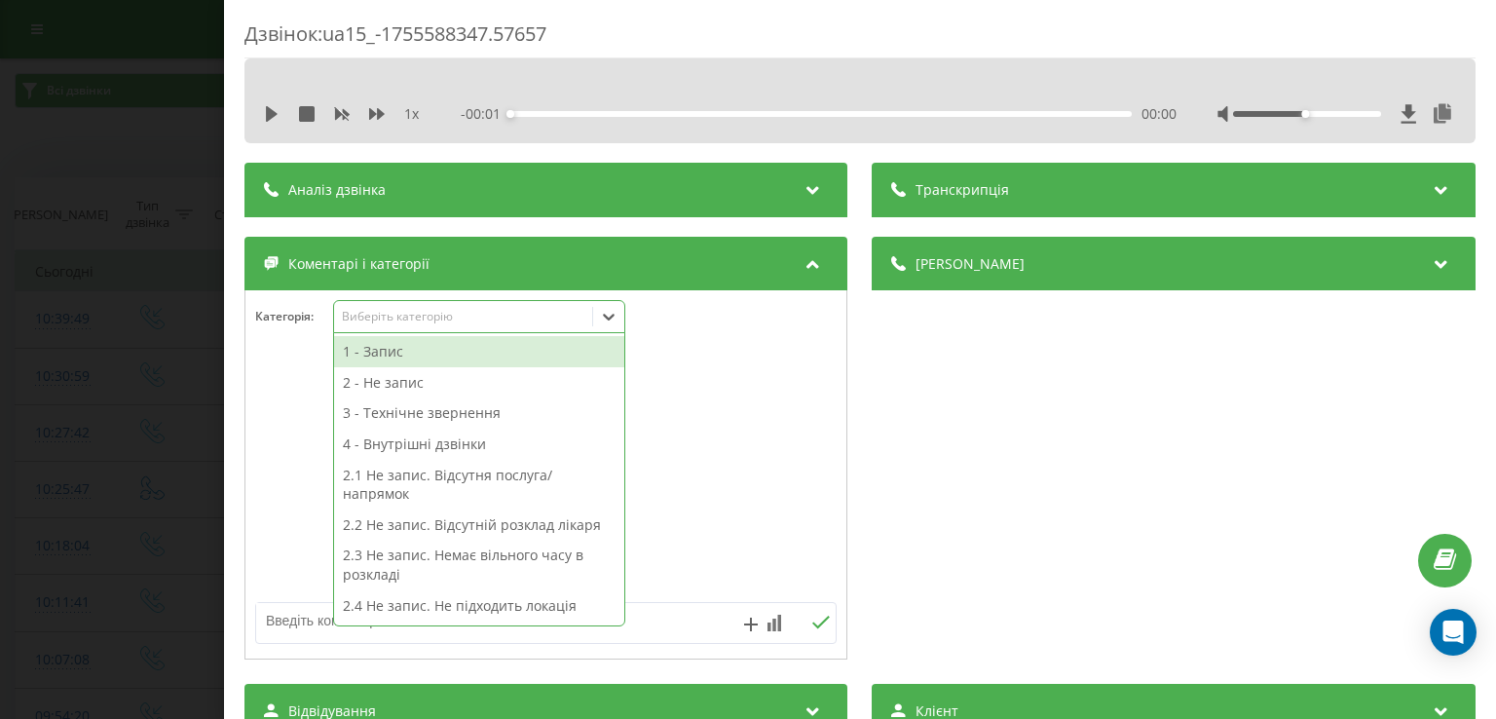
click at [607, 311] on icon at bounding box center [608, 316] width 19 height 19
click at [495, 344] on div "1 - Запис" at bounding box center [479, 351] width 290 height 31
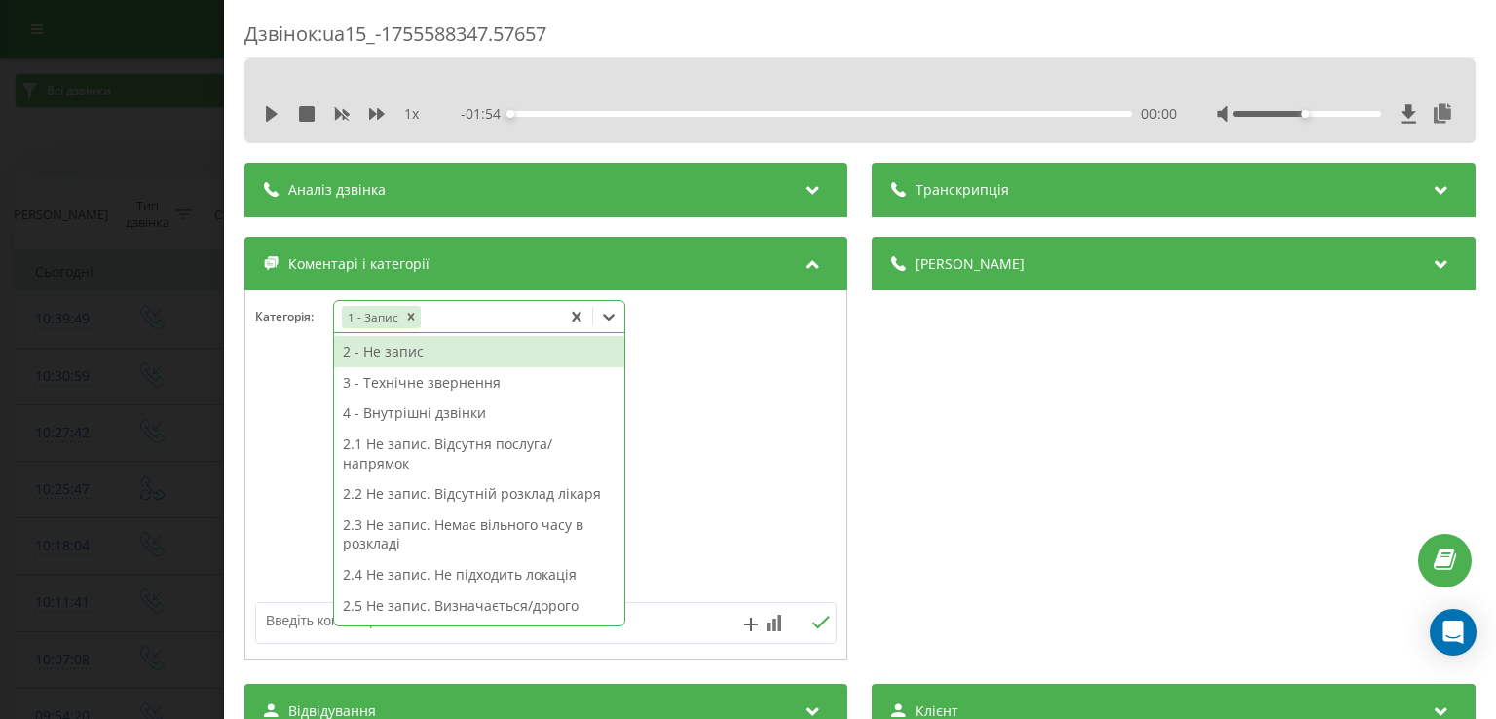
click at [88, 403] on div "Дзвінок : ua15_-1755588347.57657 1 x - 01:54 00:00 00:00 Транскрипція Для AI-ан…" at bounding box center [748, 359] width 1496 height 719
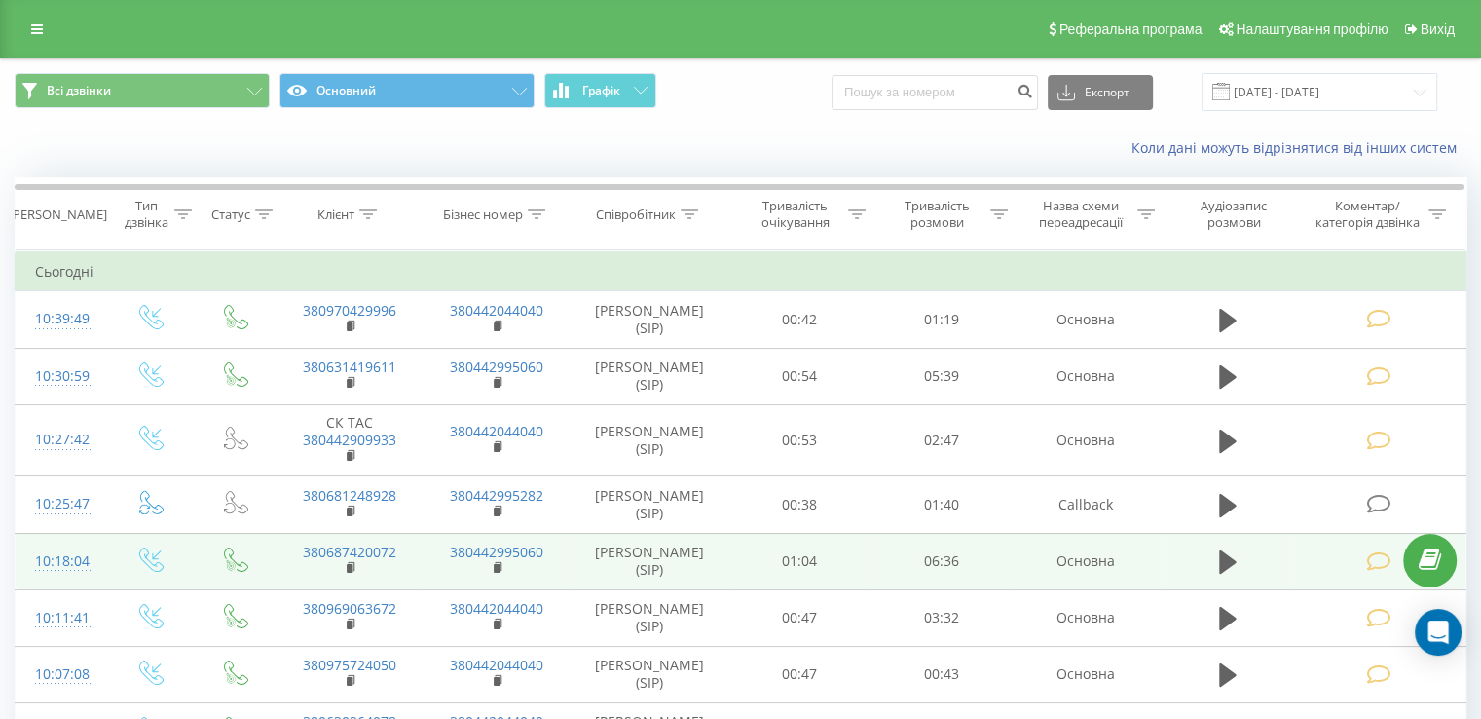
click at [1374, 551] on icon at bounding box center [1378, 561] width 24 height 20
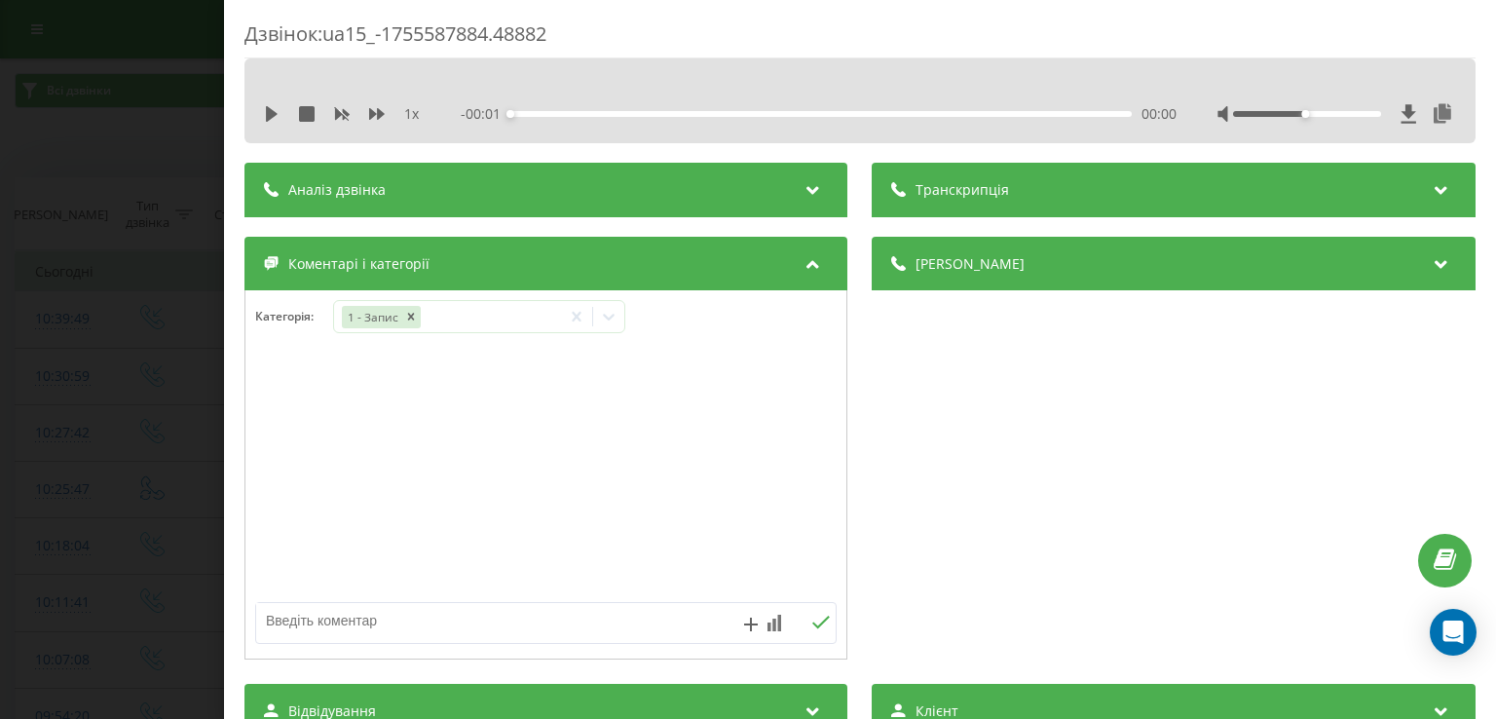
click at [167, 437] on div "Дзвінок : ua15_-1755587884.48882 1 x - 00:01 00:00 00:00 Транскрипція Для AI-ан…" at bounding box center [748, 359] width 1496 height 719
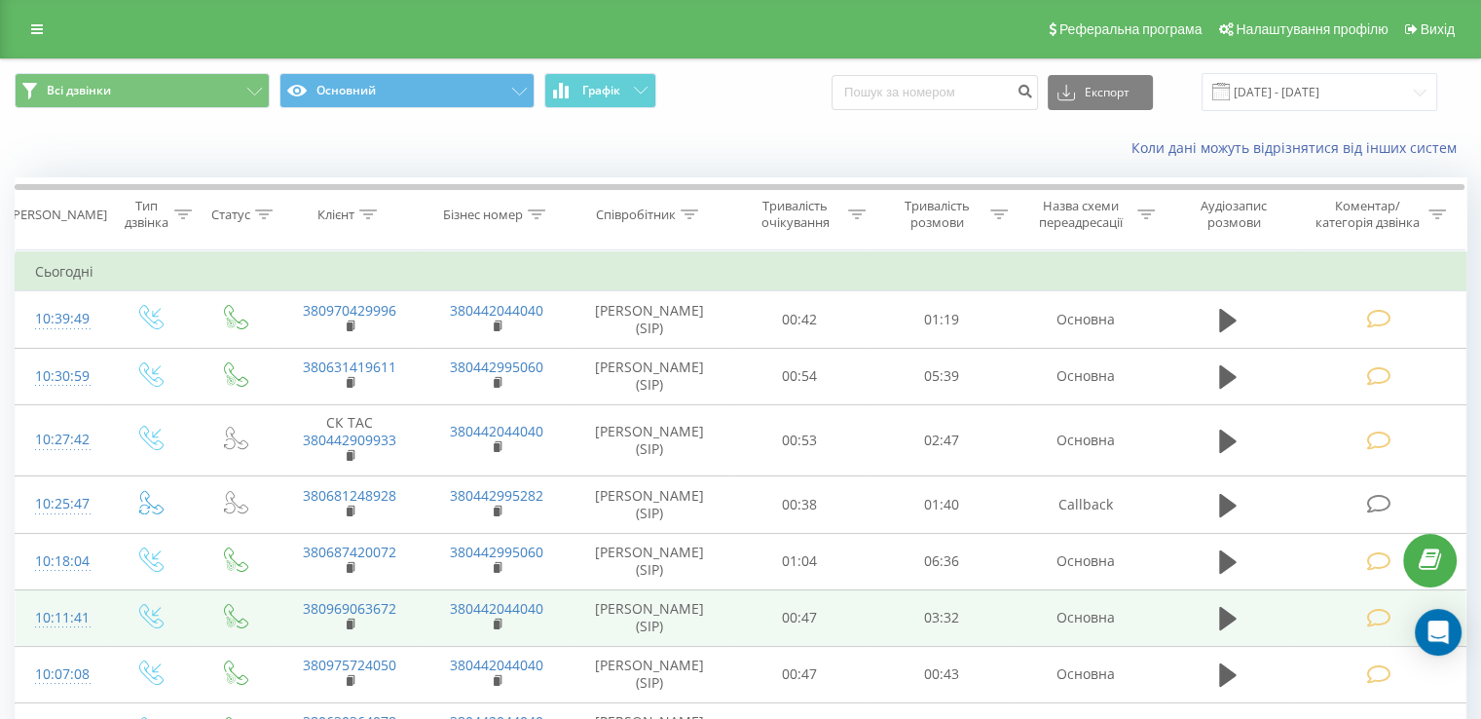
click at [1336, 605] on td at bounding box center [1380, 617] width 170 height 56
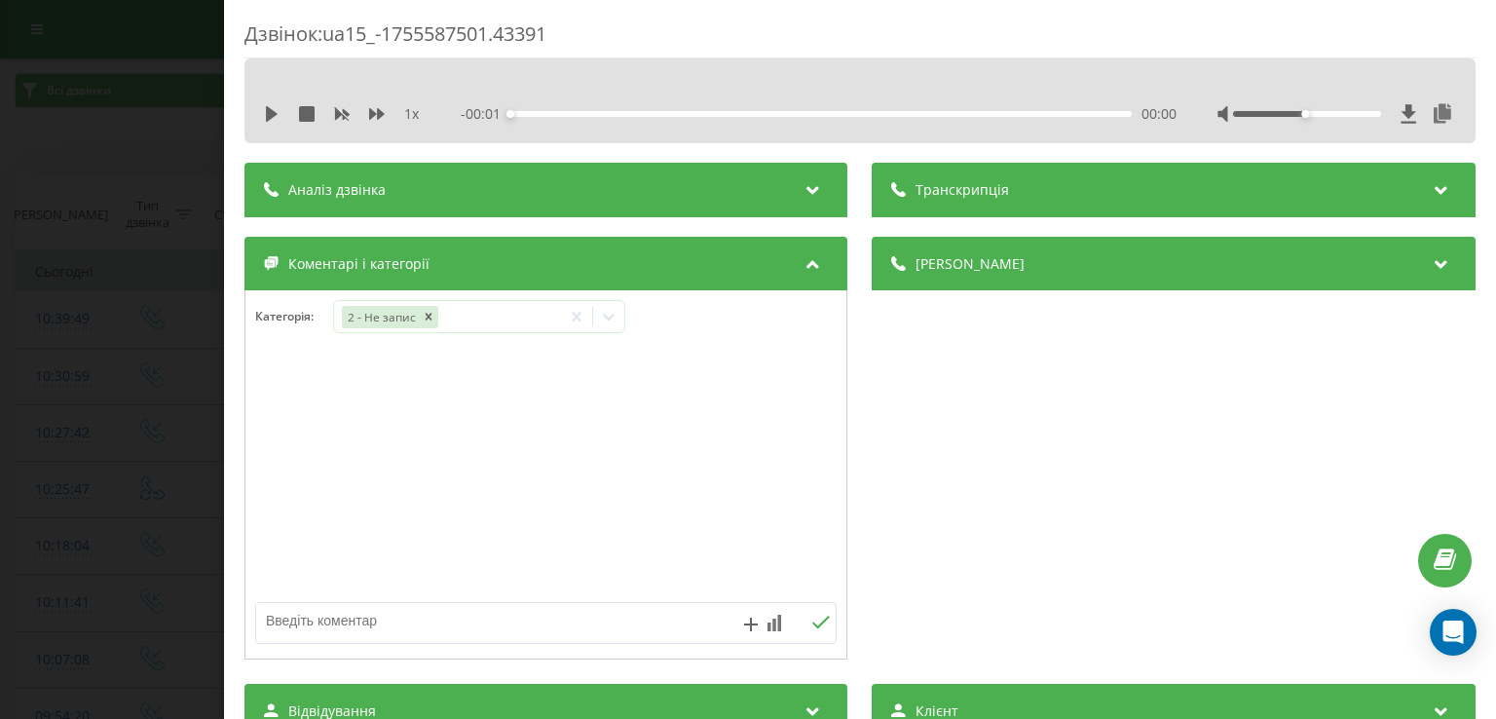
click at [277, 110] on icon at bounding box center [272, 114] width 16 height 16
click at [541, 114] on div "00:00" at bounding box center [821, 114] width 620 height 6
click at [277, 110] on icon at bounding box center [276, 114] width 4 height 16
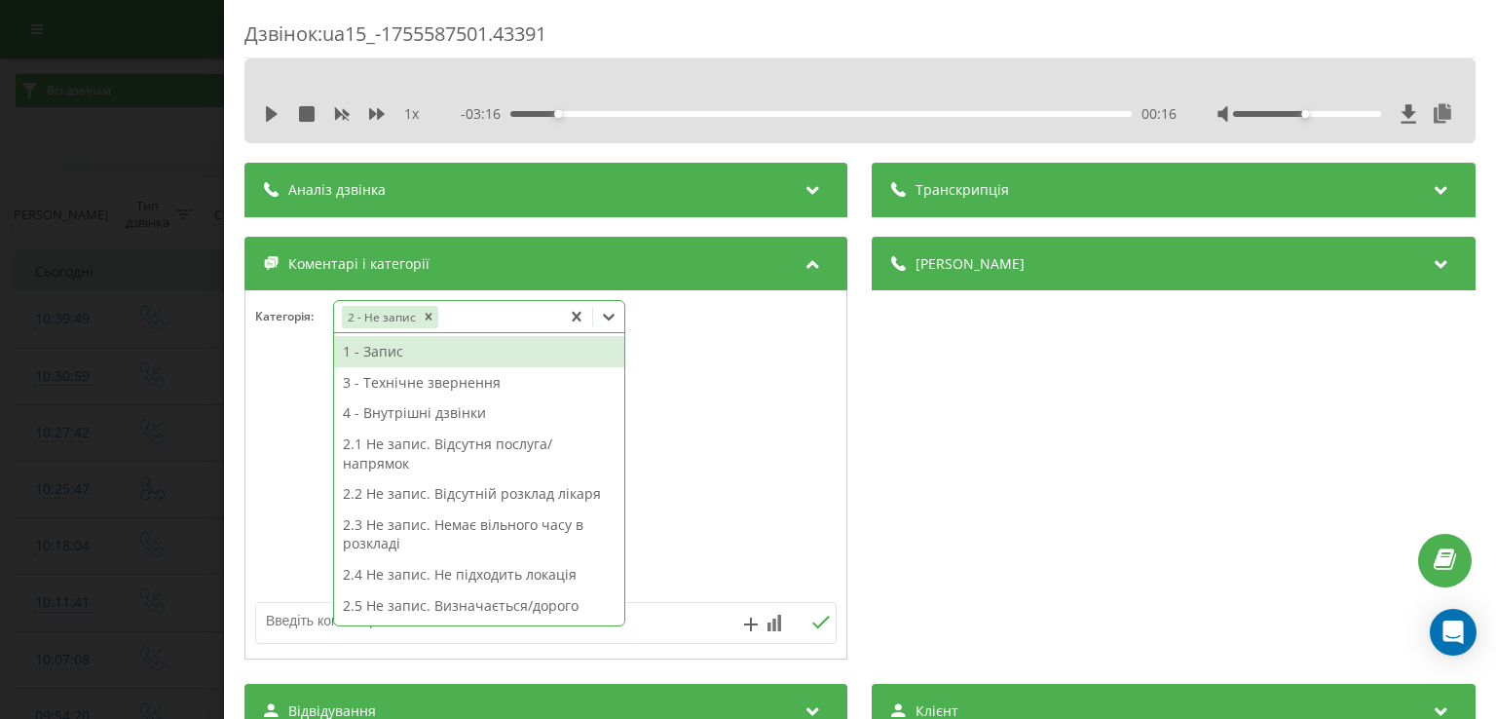
click at [615, 318] on icon at bounding box center [608, 316] width 19 height 19
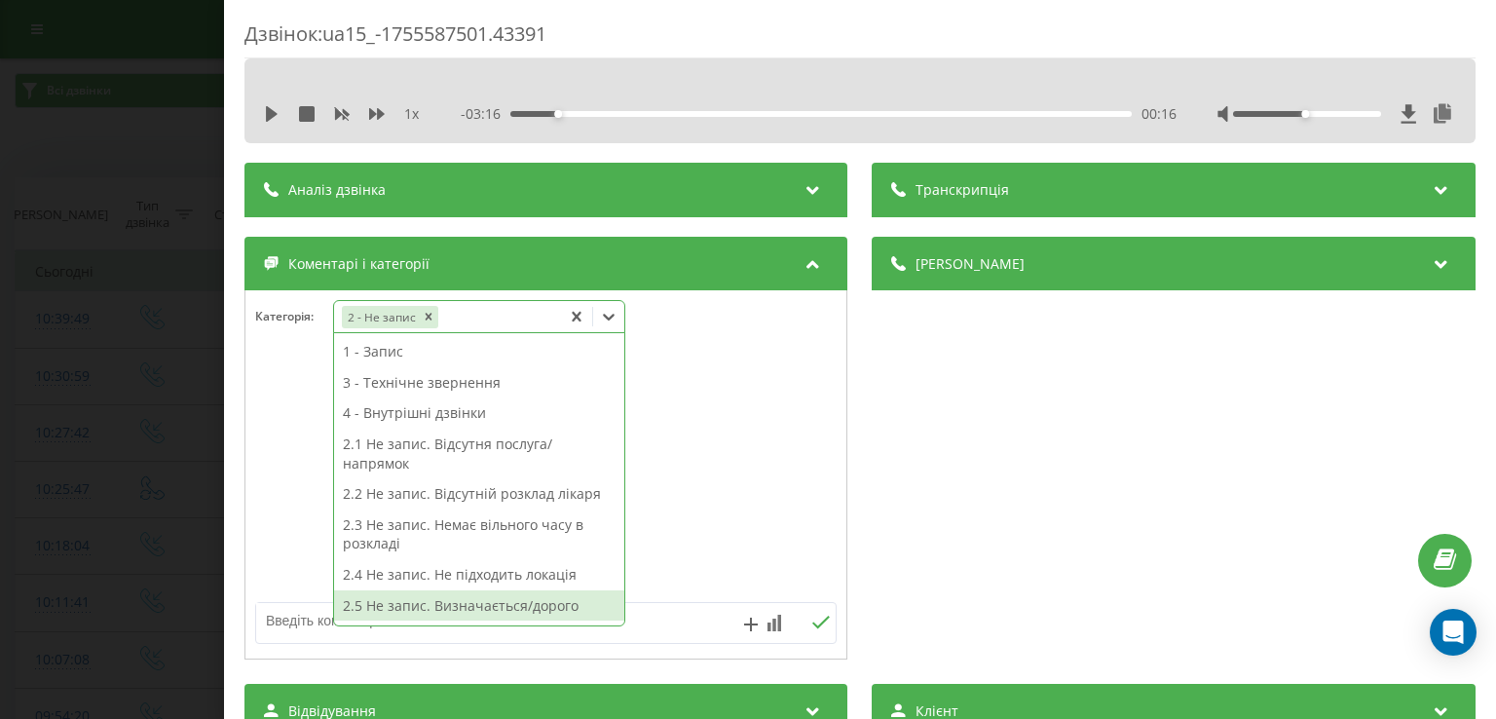
click at [503, 609] on div "2.5 Не запис. Визначається/дорого" at bounding box center [479, 605] width 290 height 31
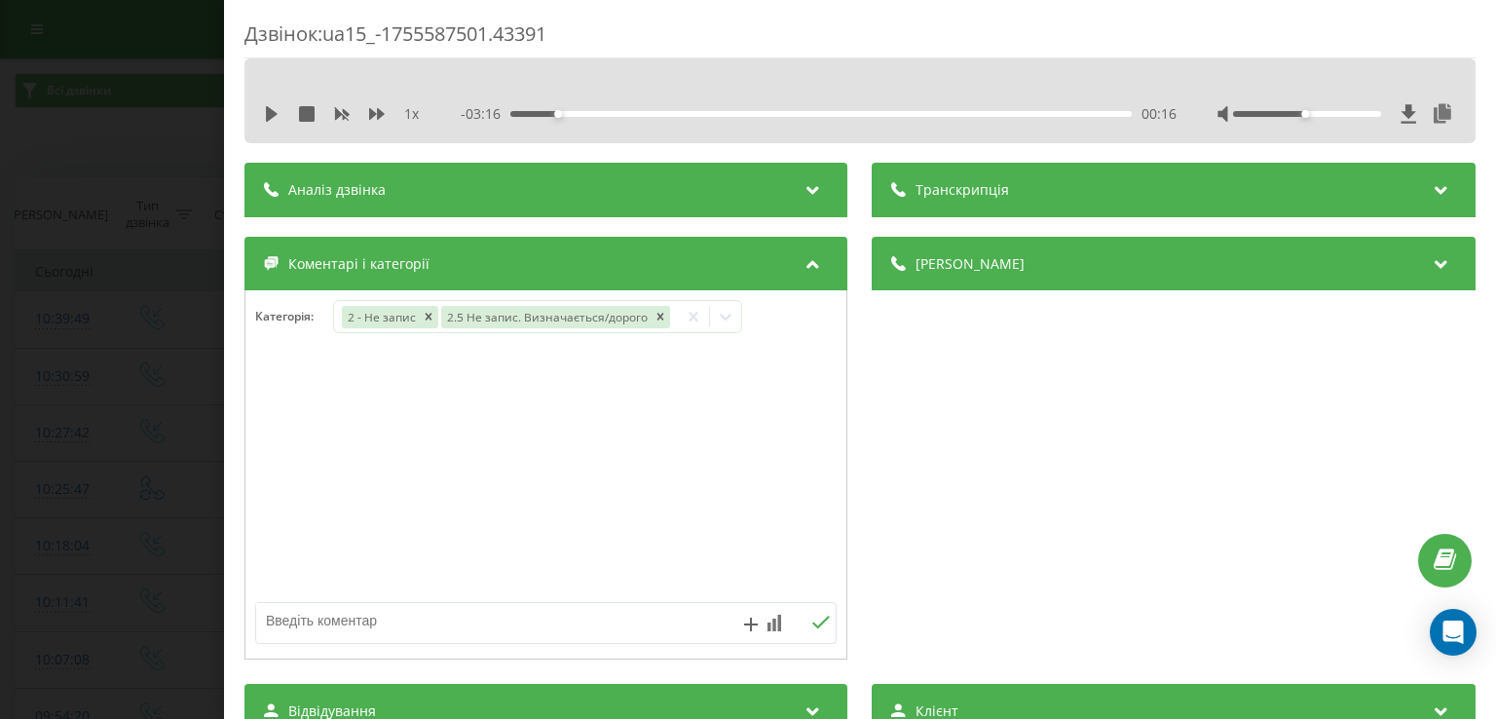
click at [161, 494] on div "Дзвінок : ua15_-1755587501.43391 1 x - 03:16 00:16 00:16 Транскрипція Для AI-ан…" at bounding box center [748, 359] width 1496 height 719
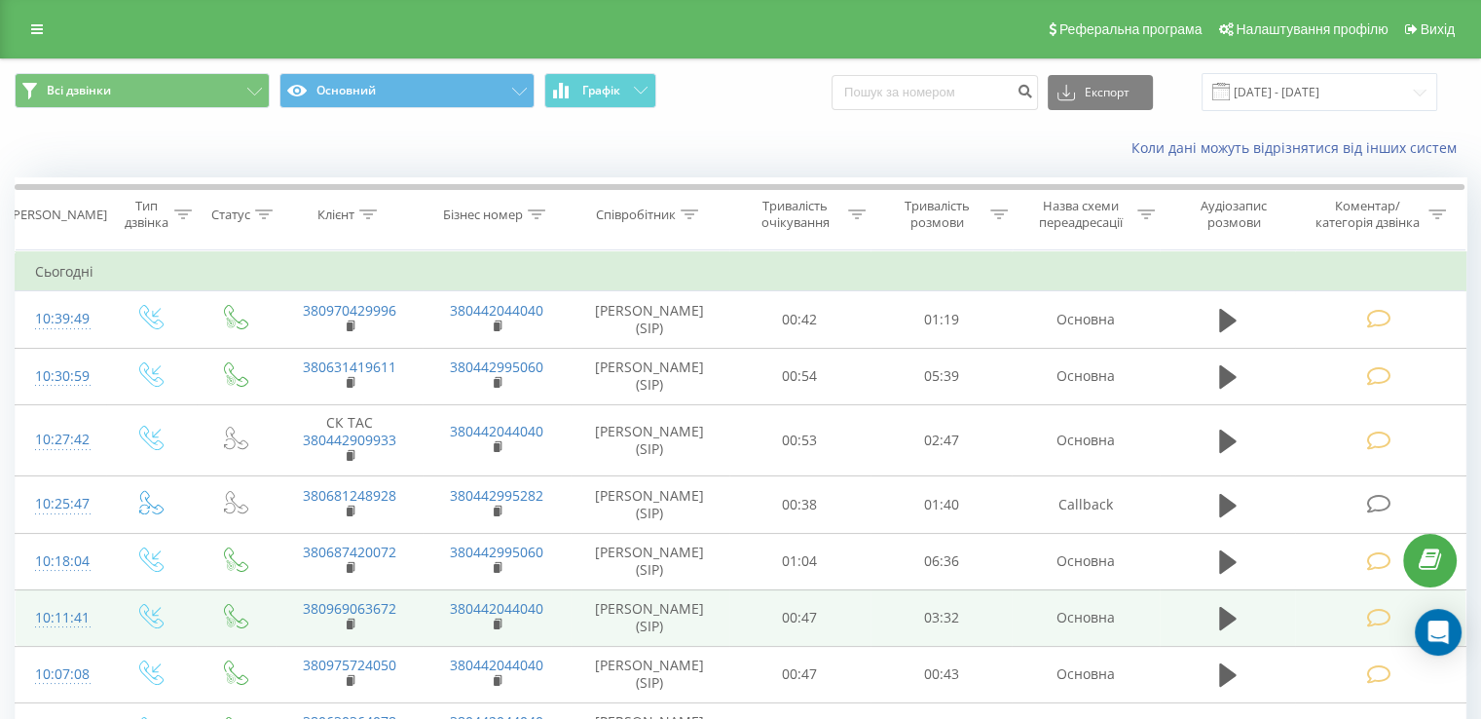
click at [1295, 628] on td at bounding box center [1380, 617] width 170 height 56
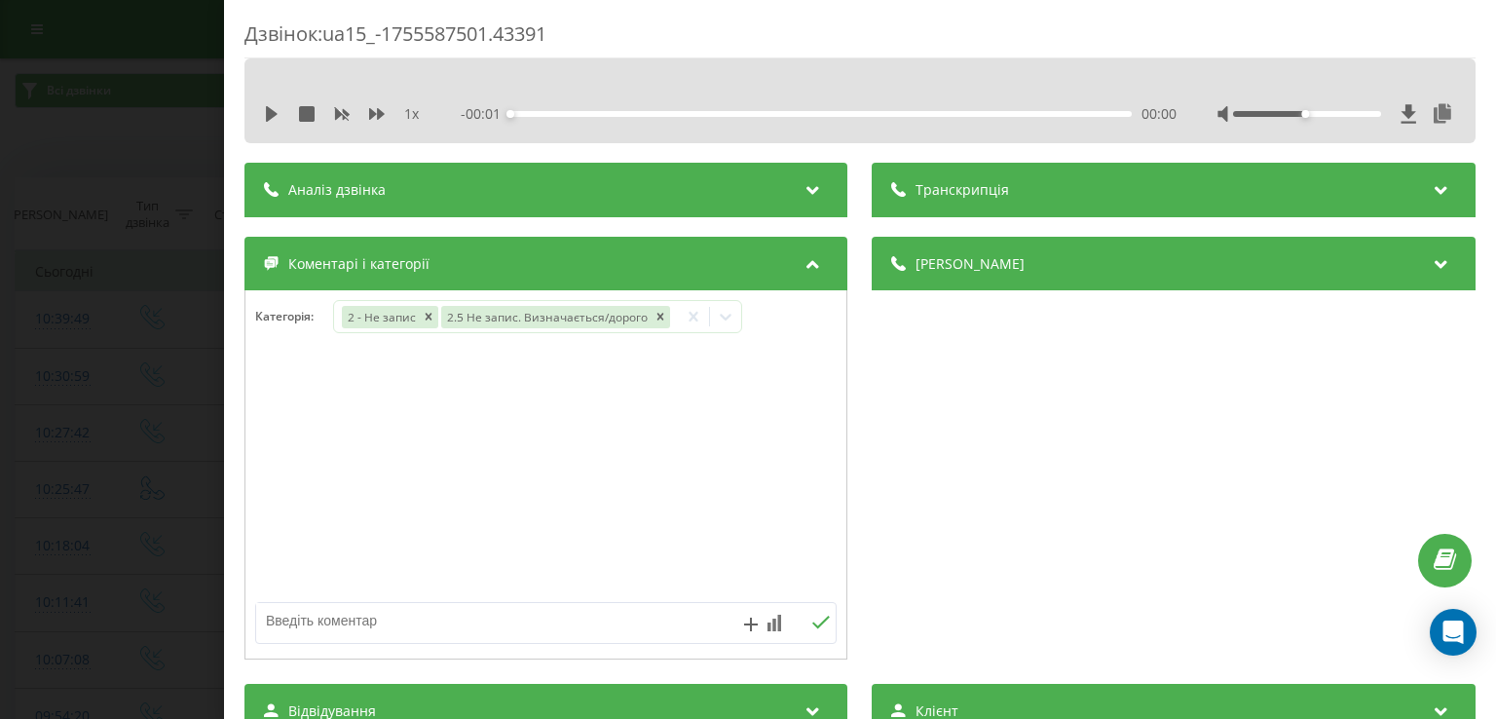
click at [82, 430] on div "Дзвінок : ua15_-1755587501.43391 1 x - 00:01 00:00 00:00 Транскрипція Для AI-ан…" at bounding box center [748, 359] width 1496 height 719
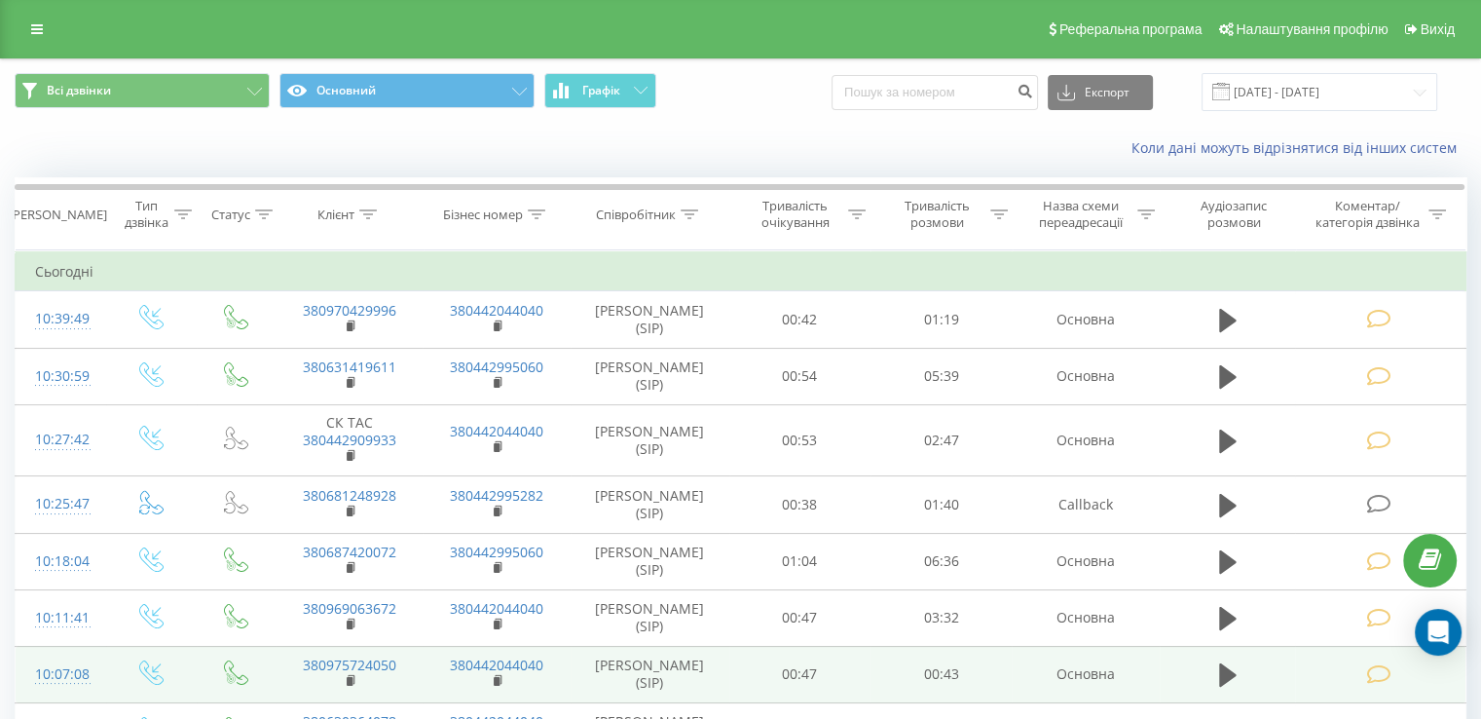
click at [1300, 667] on td at bounding box center [1380, 674] width 170 height 56
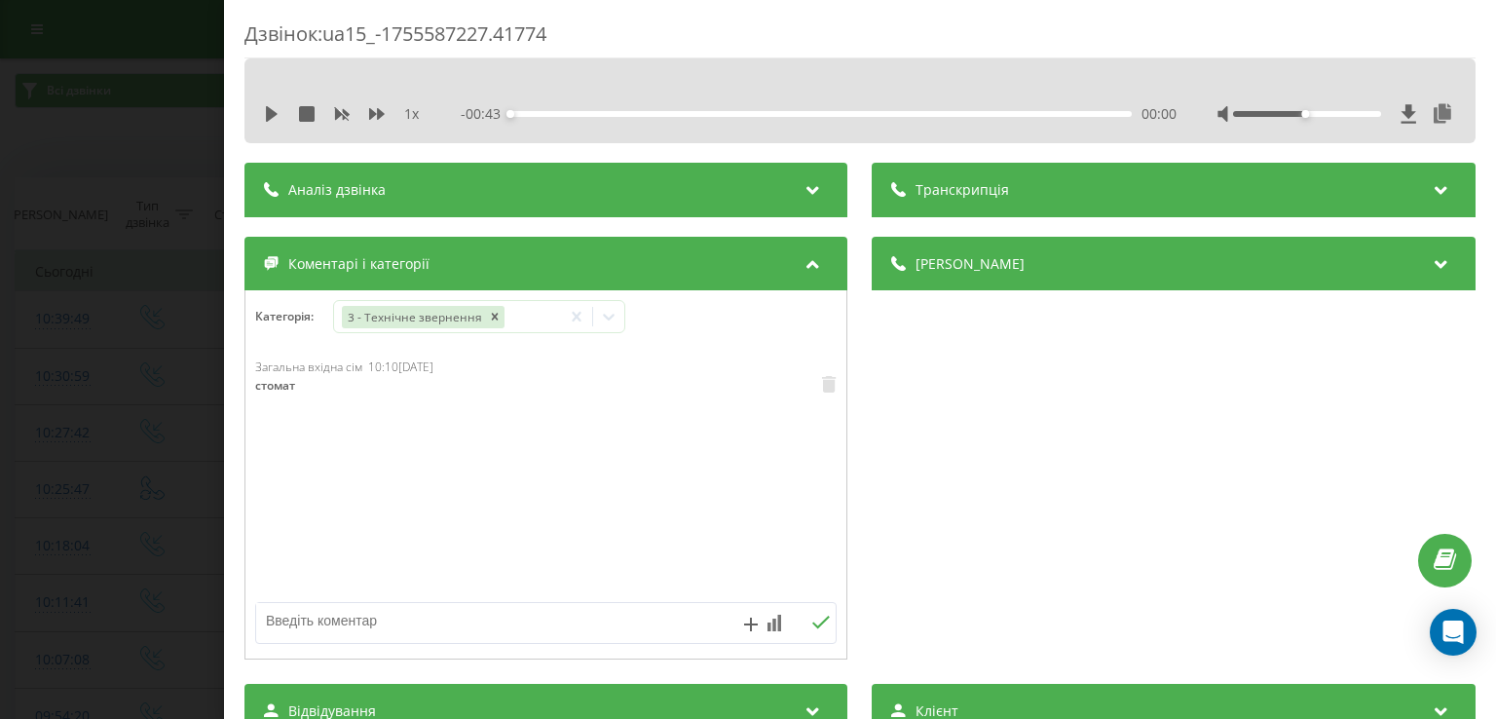
click at [180, 411] on div "Дзвінок : ua15_-1755587227.41774 1 x - 00:43 00:00 00:00 Транскрипція Для AI-ан…" at bounding box center [748, 359] width 1496 height 719
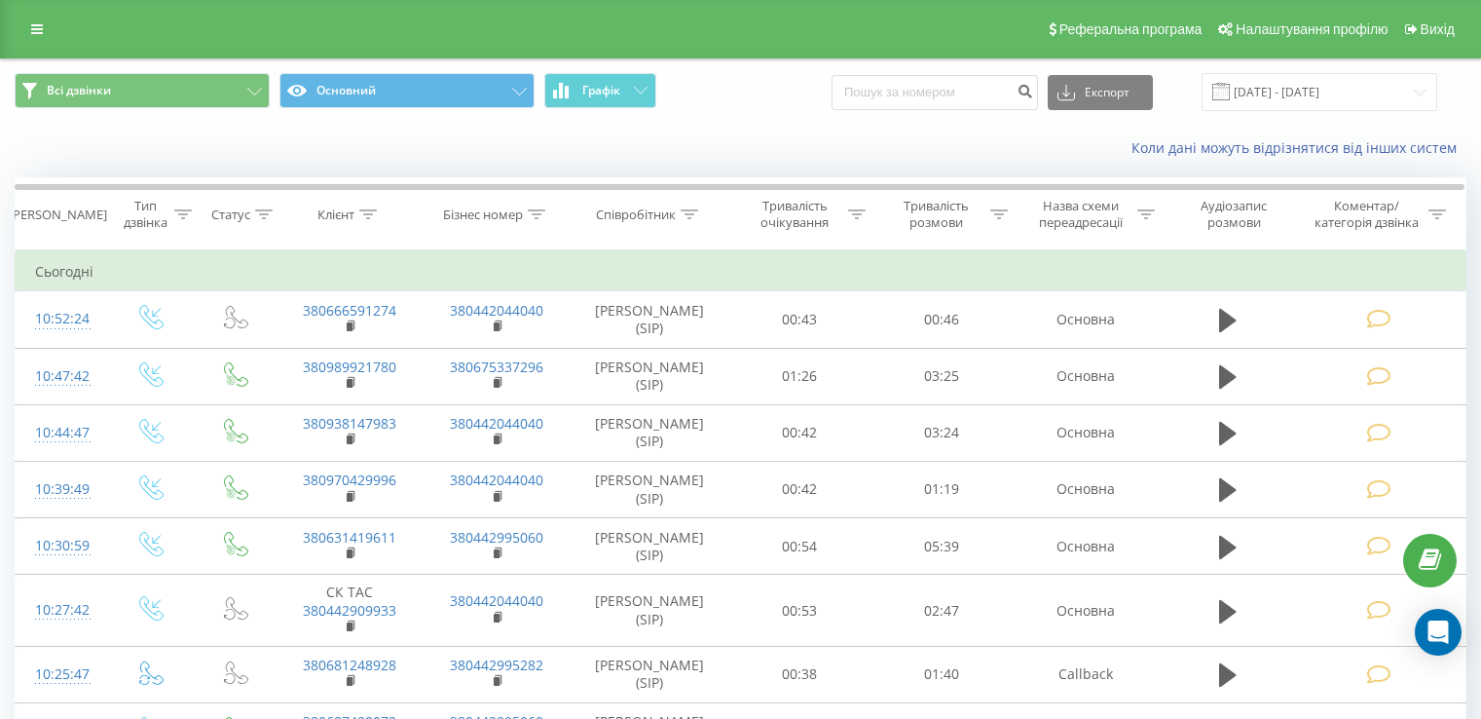
click at [1389, 369] on icon at bounding box center [1378, 376] width 24 height 20
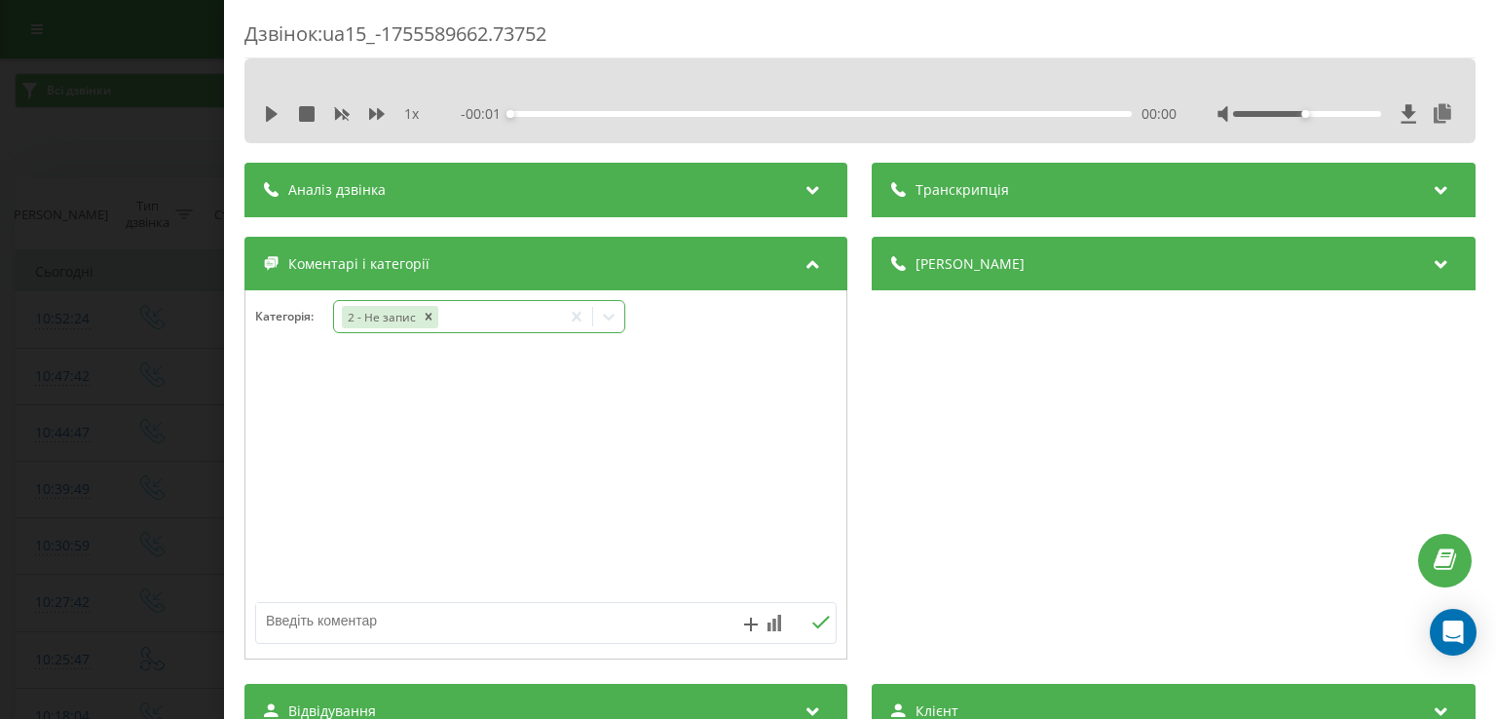
click at [615, 320] on icon at bounding box center [608, 316] width 19 height 19
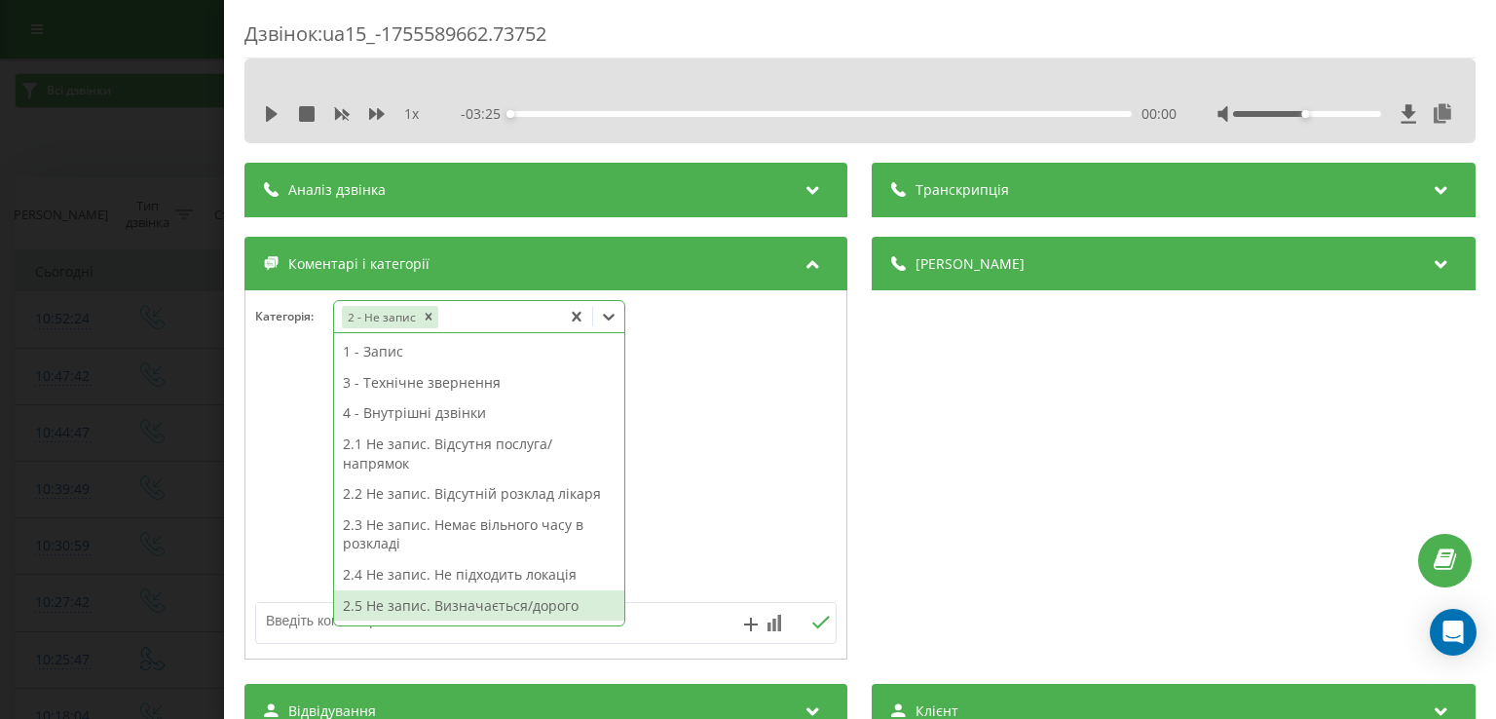
click at [529, 598] on div "2.5 Не запис. Визначається/дорого" at bounding box center [479, 605] width 290 height 31
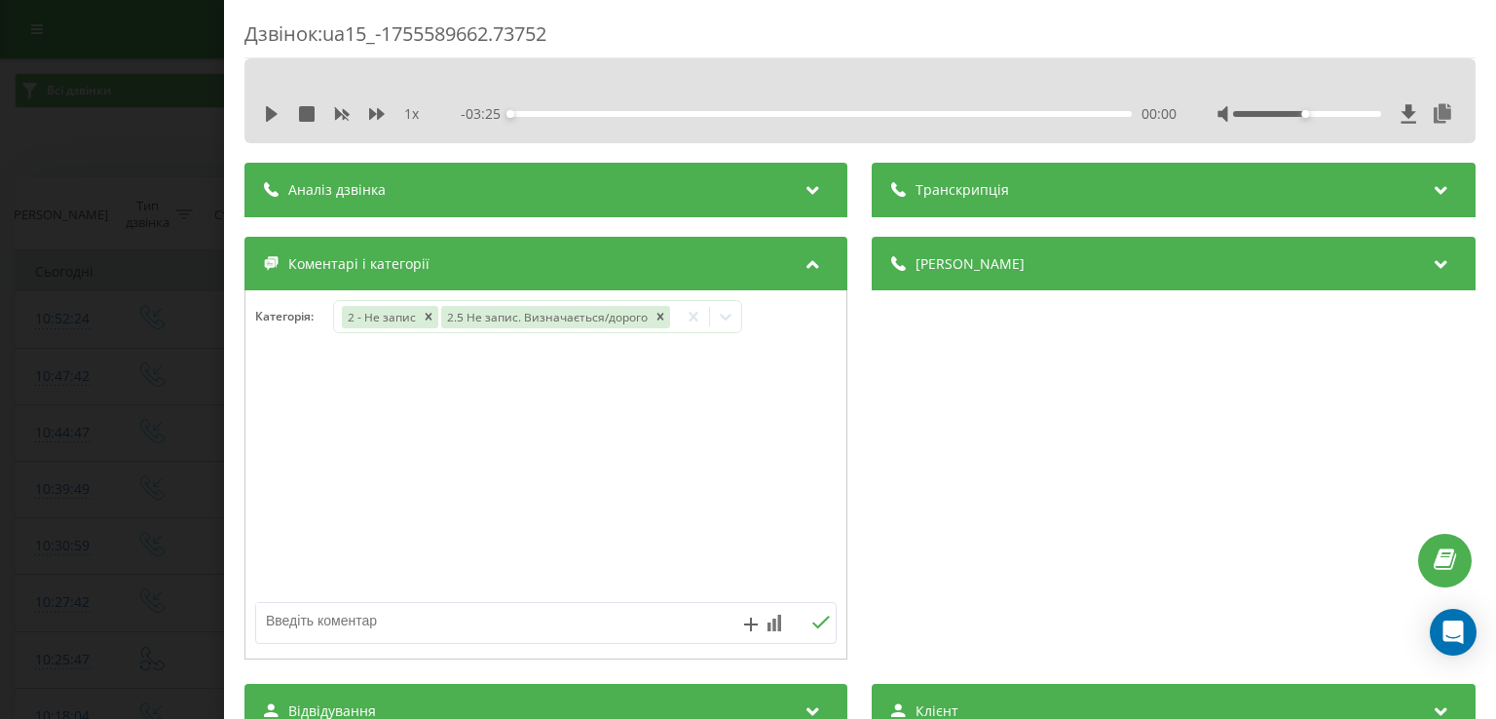
click at [165, 494] on div "Дзвінок : ua15_-1755589662.73752 1 x - 03:25 00:00 00:00 Транскрипція Для AI-ан…" at bounding box center [748, 359] width 1496 height 719
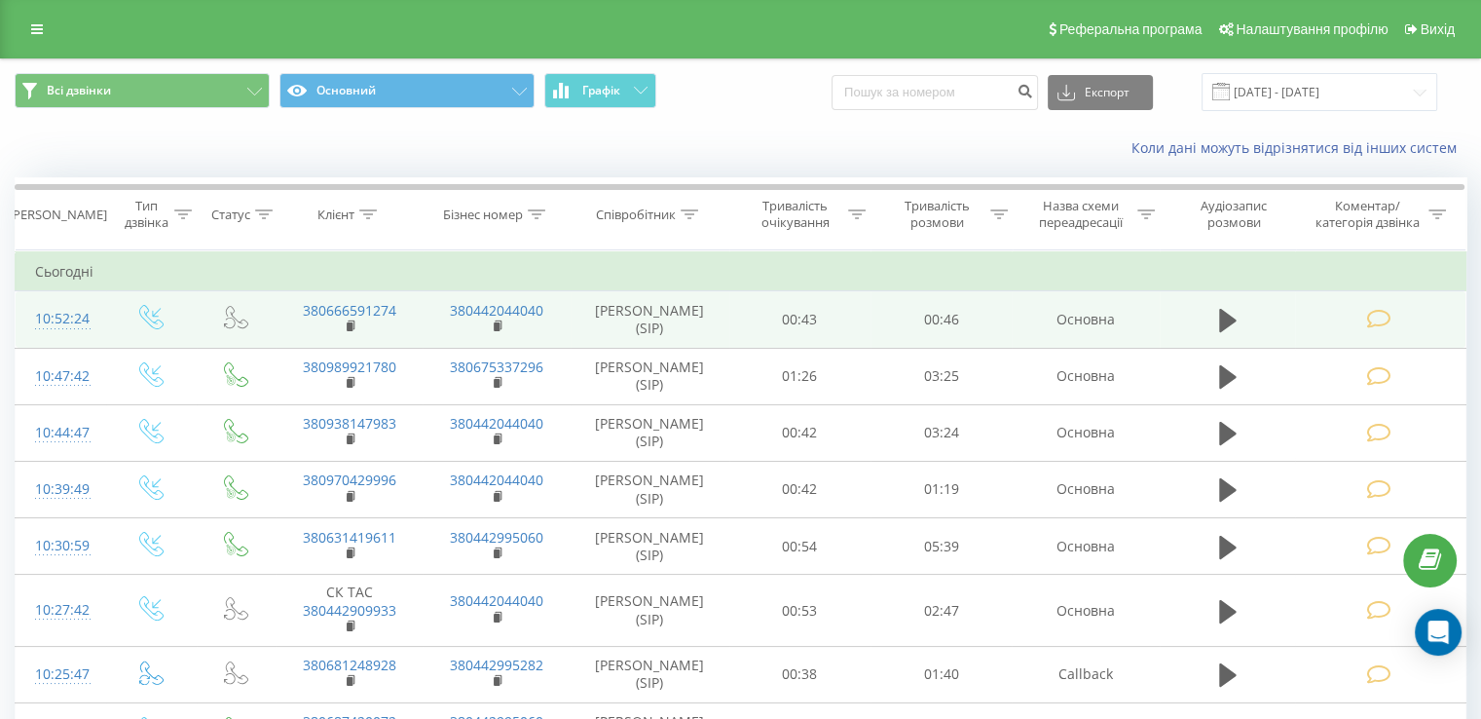
click at [1407, 316] on td at bounding box center [1380, 319] width 170 height 56
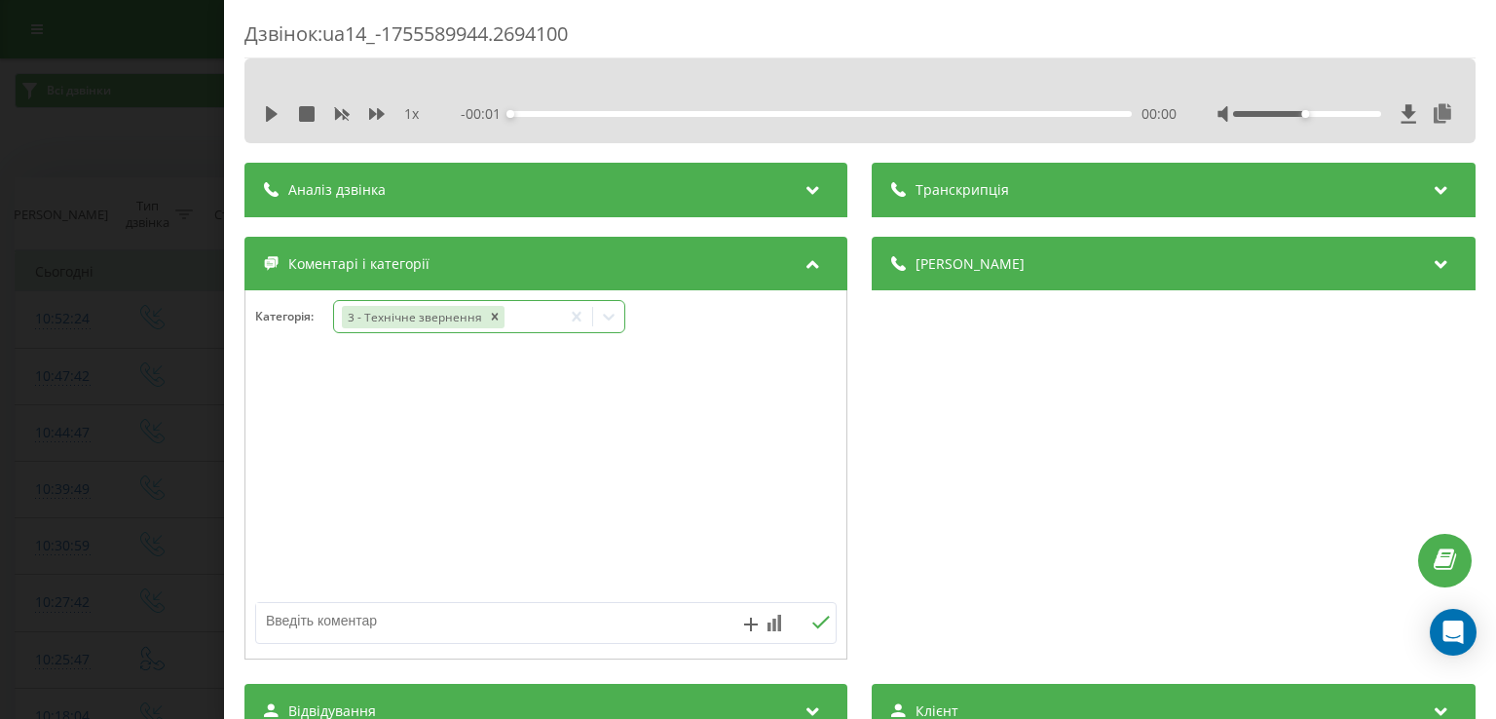
click at [613, 315] on icon at bounding box center [608, 316] width 19 height 19
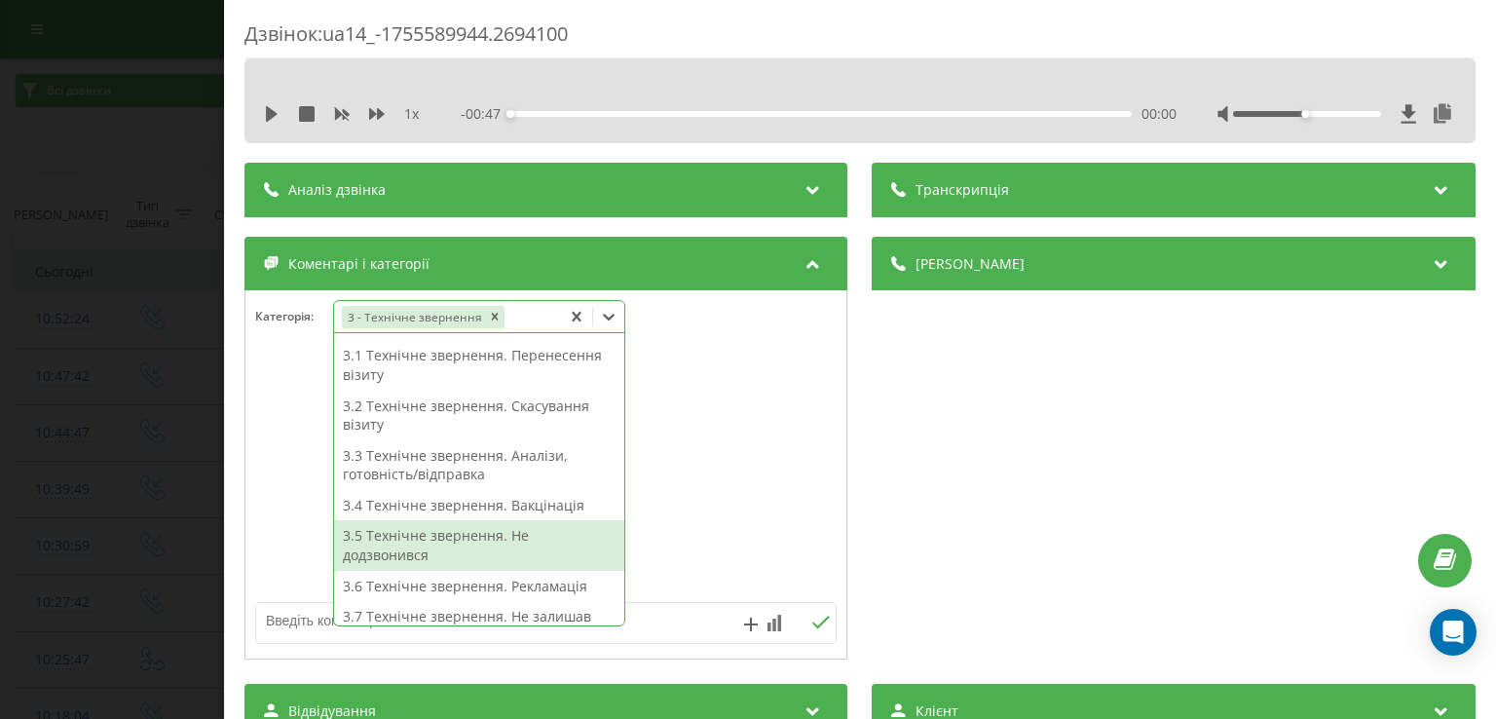
scroll to position [322, 0]
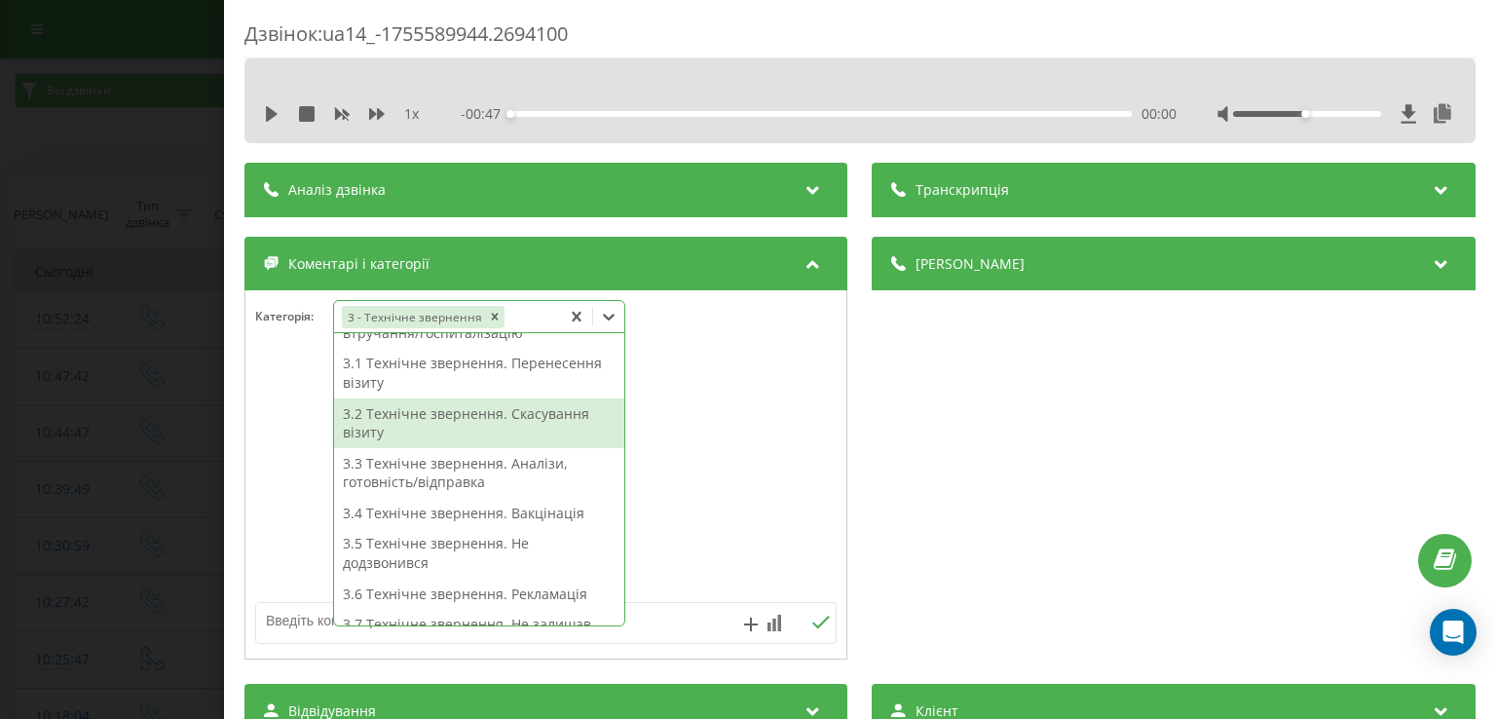
click at [520, 419] on div "3.2 Технічне звернення. Скасування візиту" at bounding box center [479, 423] width 290 height 50
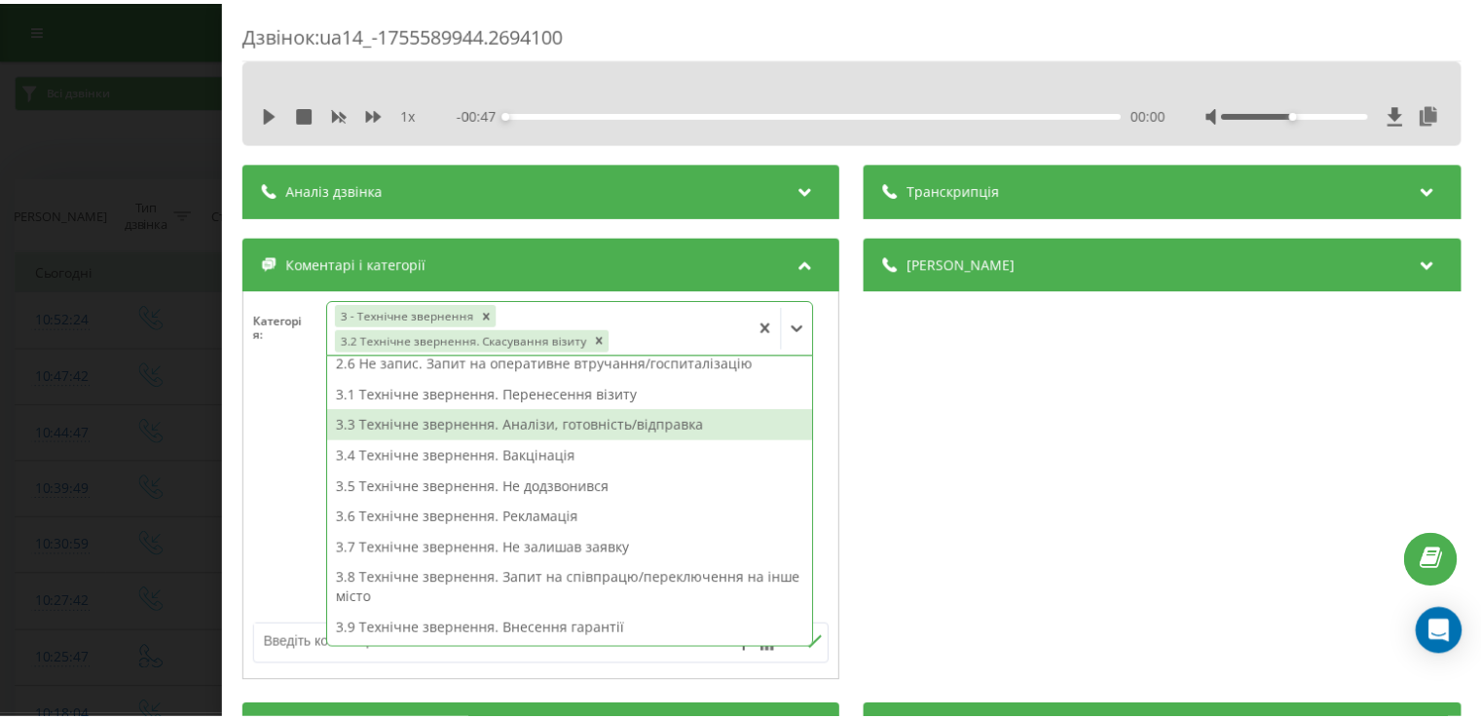
scroll to position [256, 0]
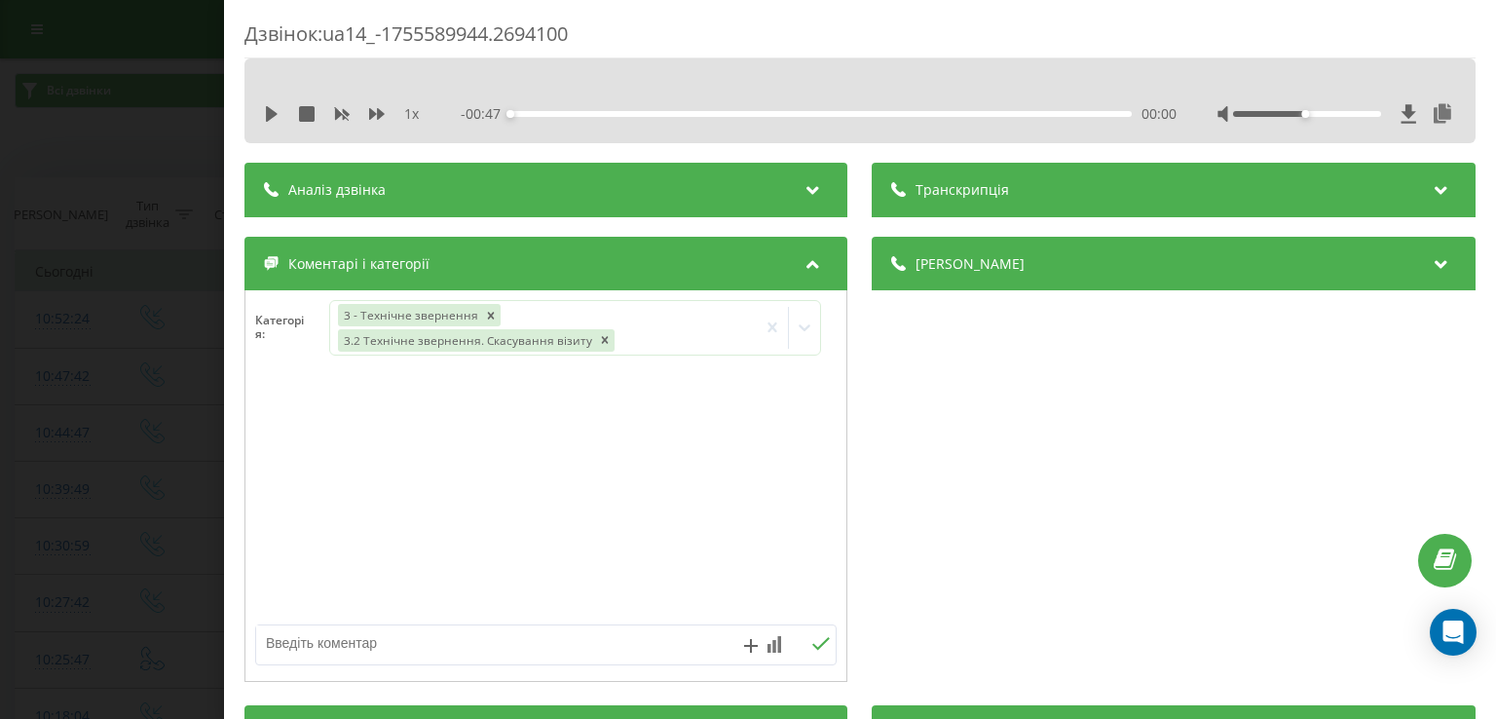
click at [106, 498] on div "Дзвінок : ua14_-1755589944.2694100 1 x - 00:47 00:00 00:00 Транскрипція Для AI-…" at bounding box center [748, 359] width 1496 height 719
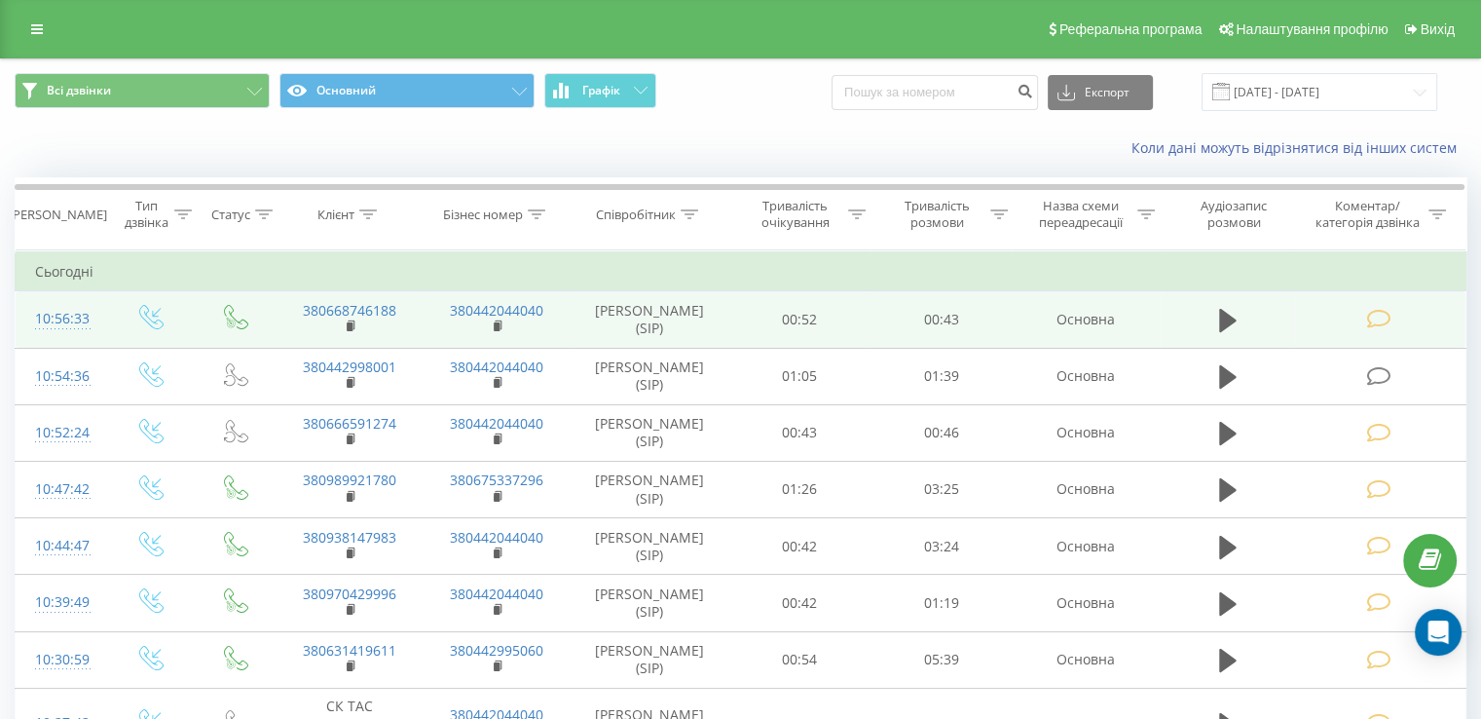
click at [1387, 317] on icon at bounding box center [1378, 319] width 24 height 20
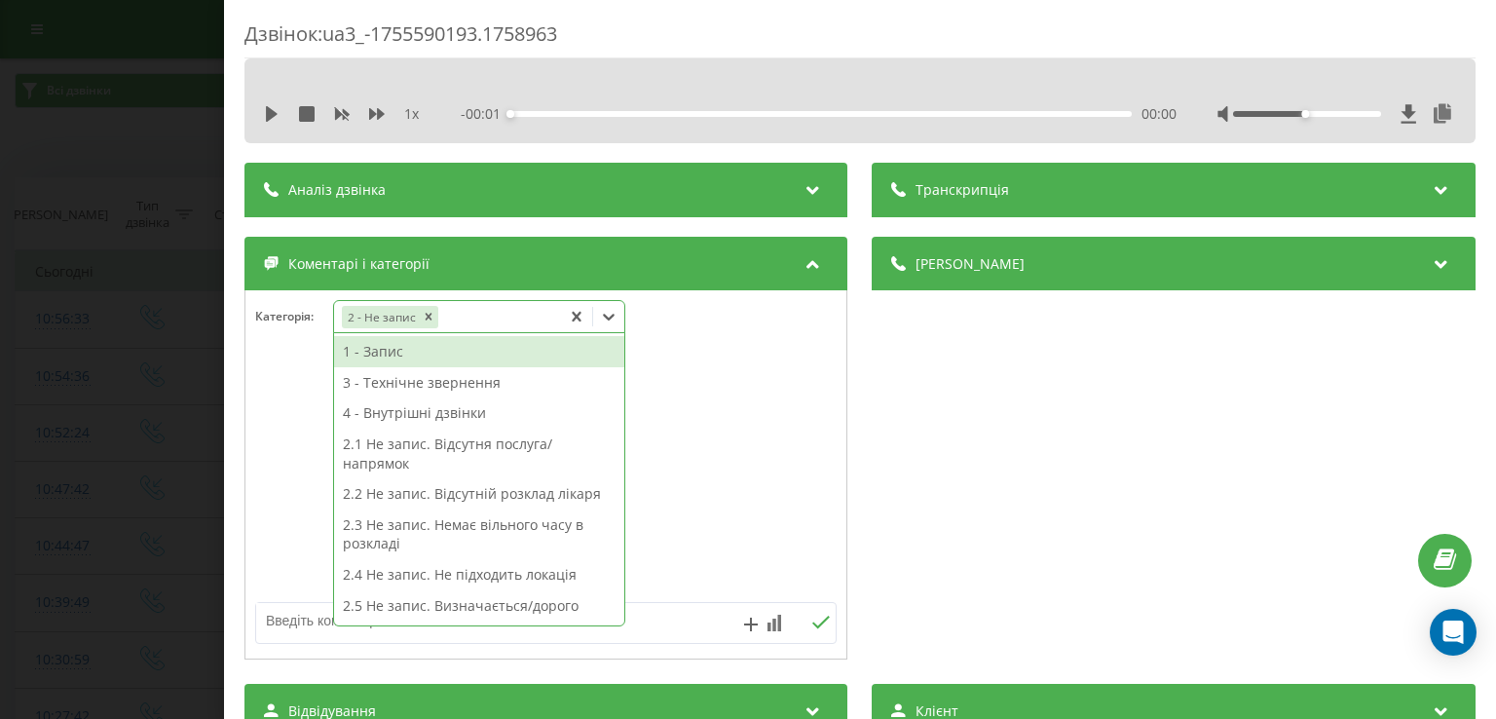
click at [608, 319] on icon at bounding box center [608, 316] width 19 height 19
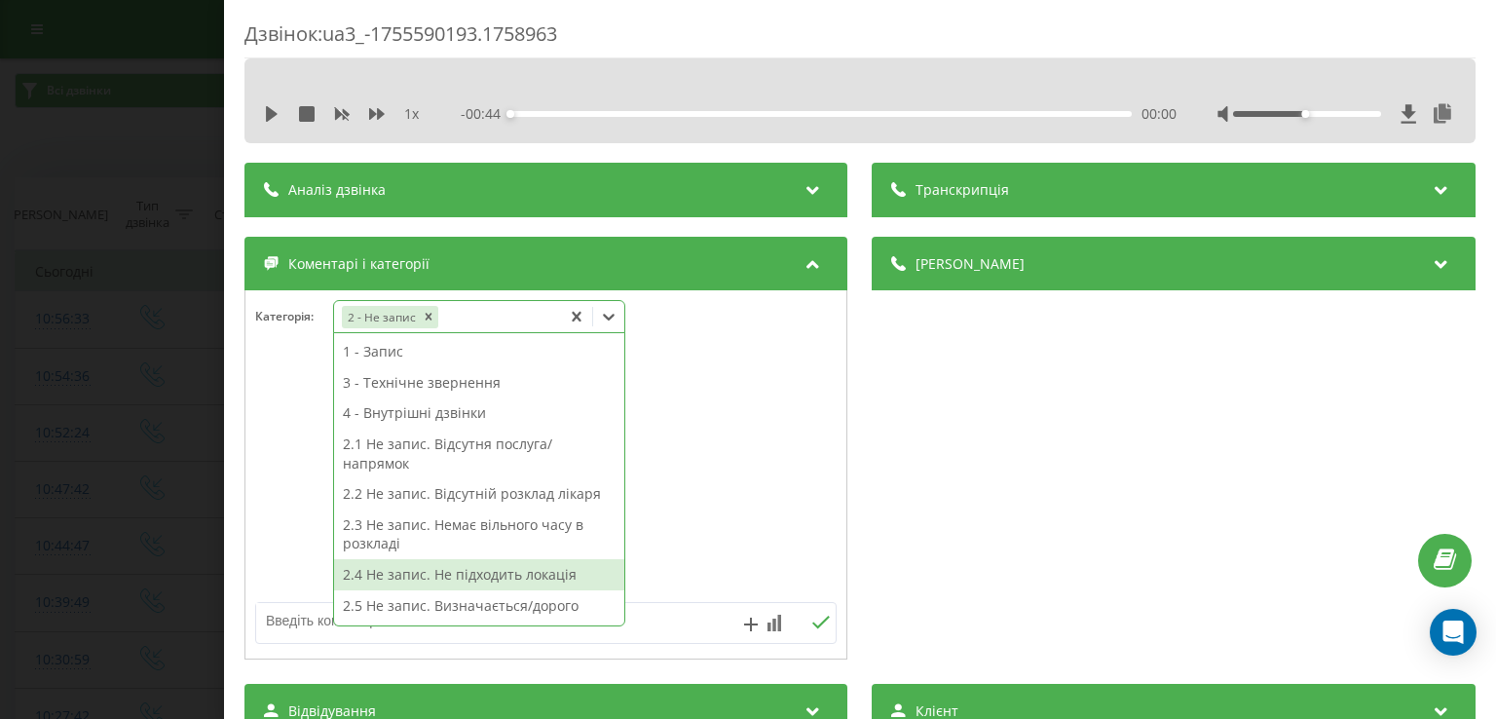
click at [505, 576] on div "2.4 Не запис. Не підходить локація" at bounding box center [479, 574] width 290 height 31
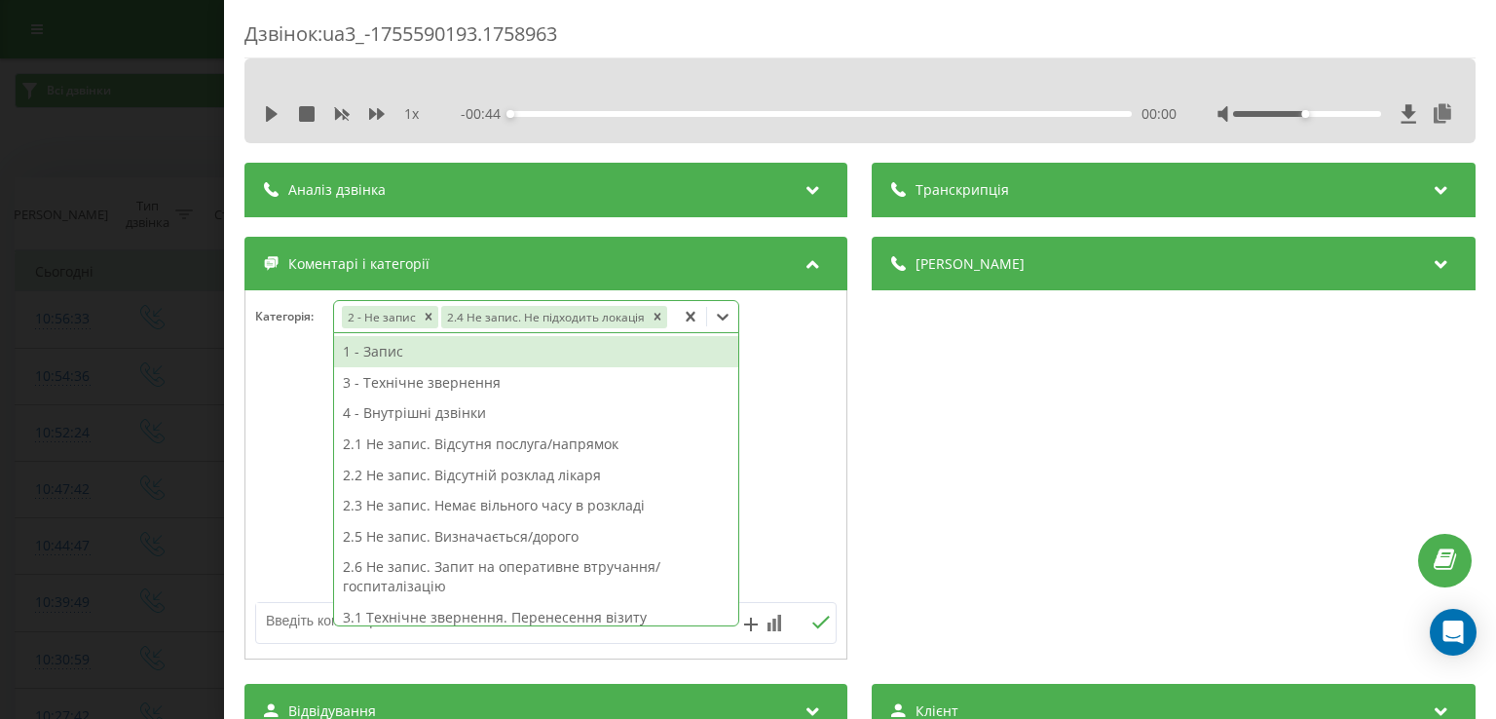
click at [121, 519] on div "Дзвінок : ua3_-1755590193.1758963 1 x - 00:44 00:00 00:00 Транскрипція Для AI-а…" at bounding box center [748, 359] width 1496 height 719
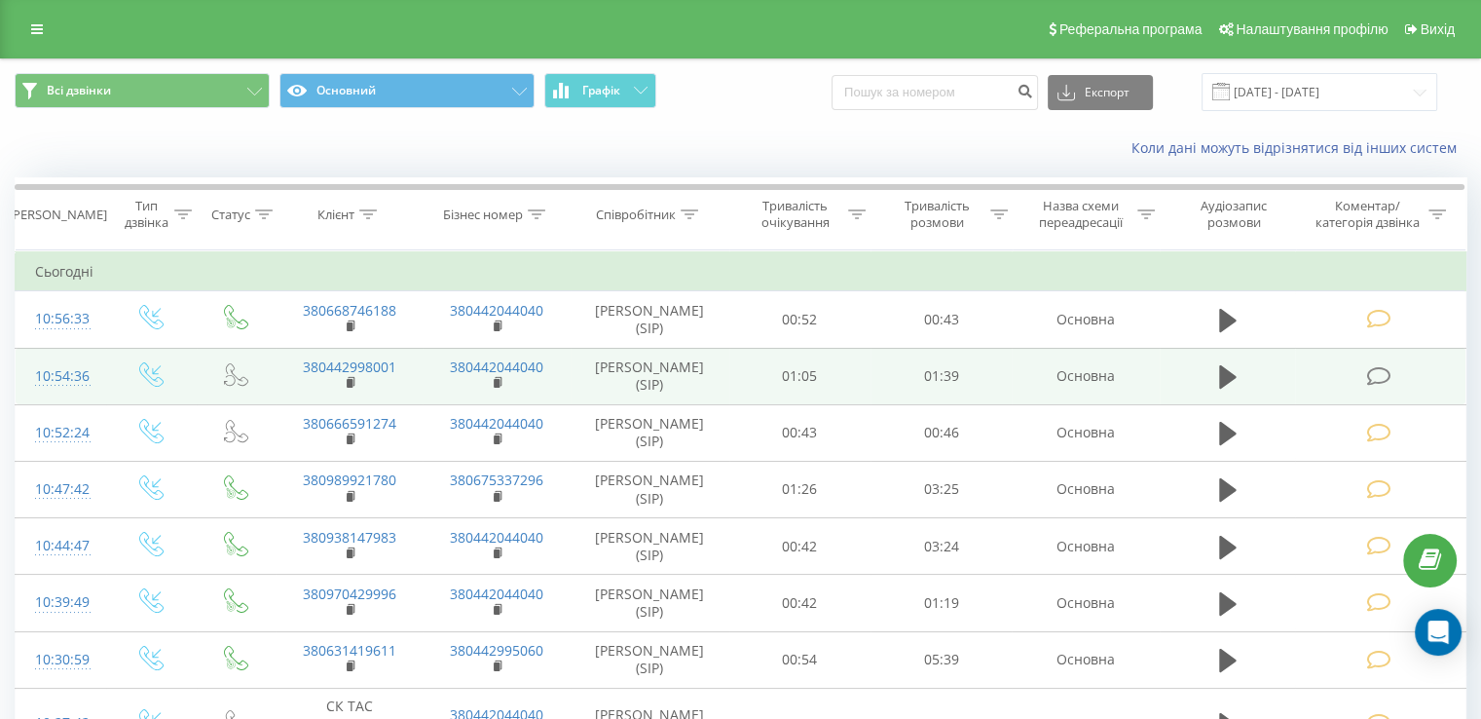
click at [1376, 372] on icon at bounding box center [1378, 376] width 24 height 20
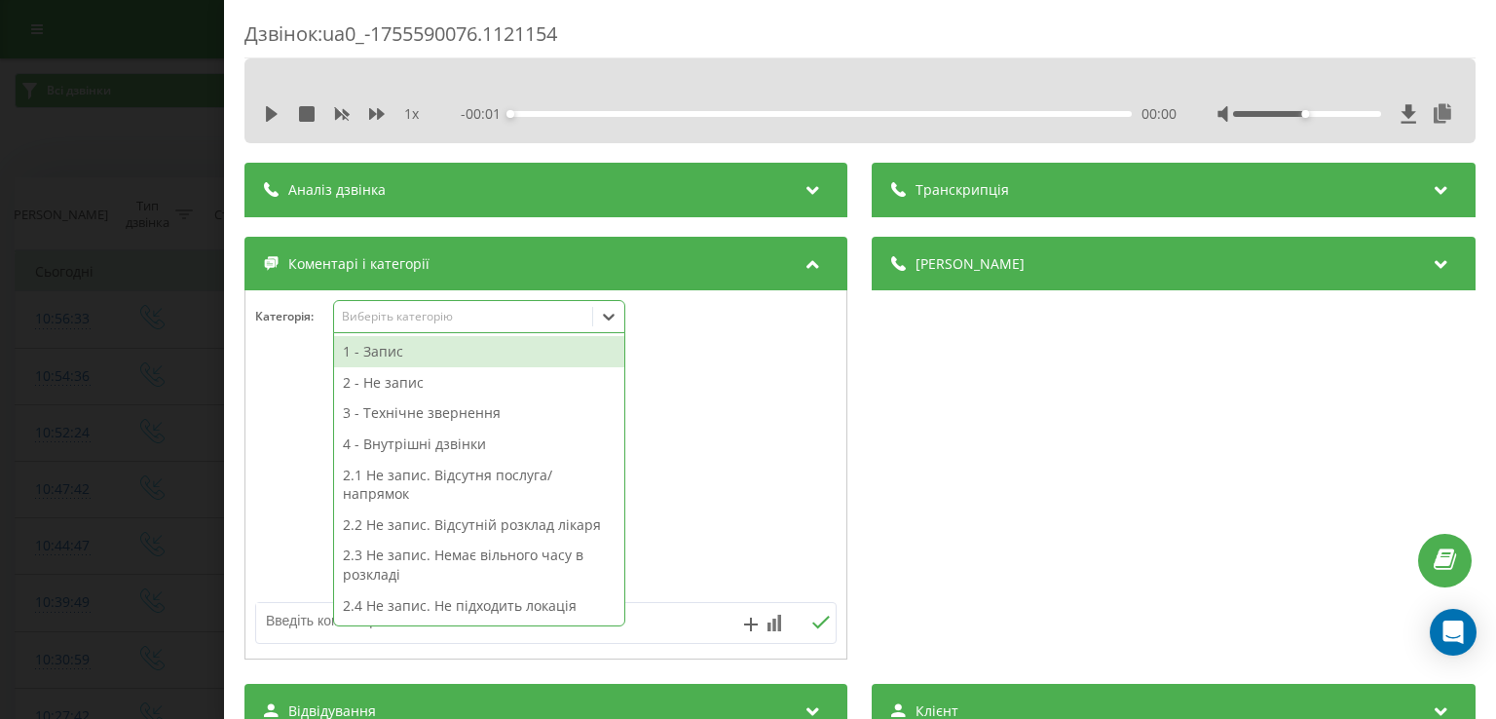
click at [615, 316] on icon at bounding box center [608, 316] width 19 height 19
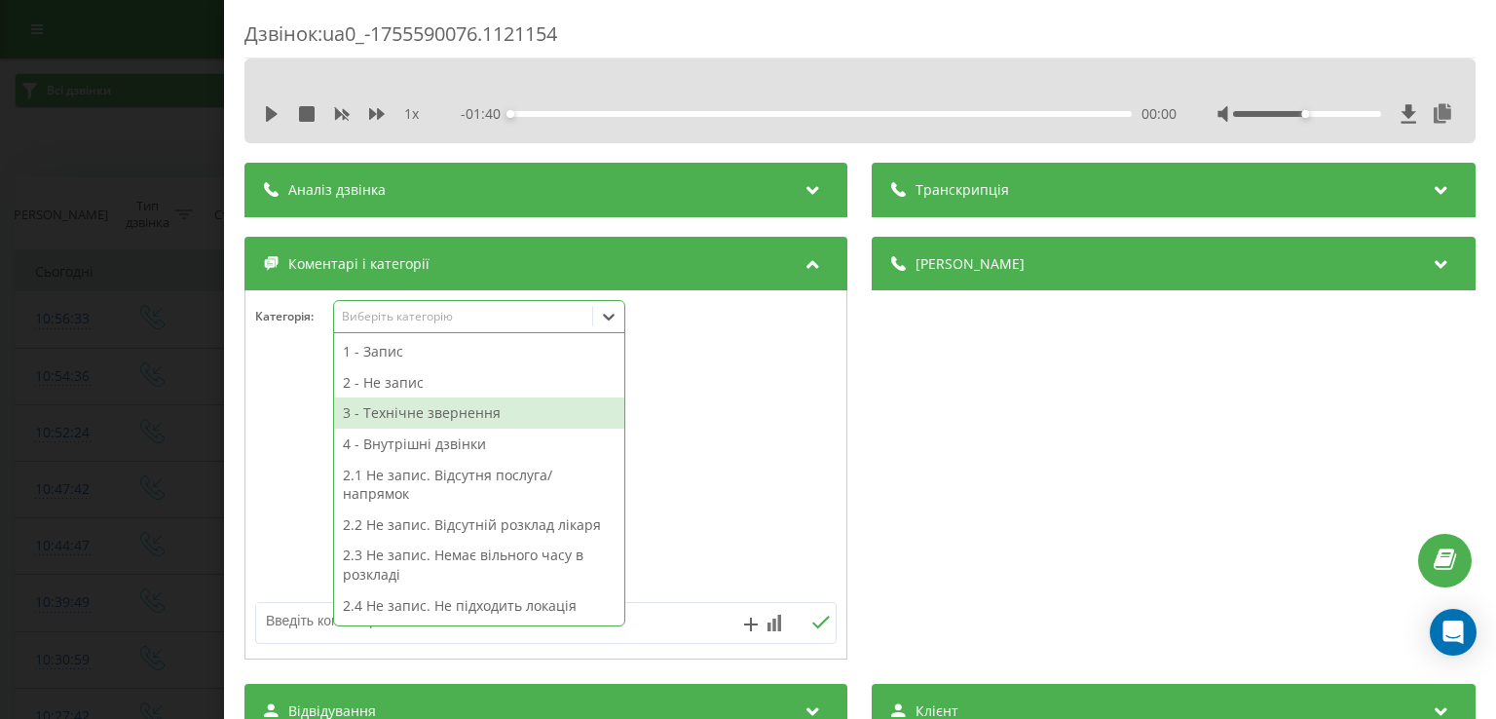
click at [483, 422] on div "3 - Технічне звернення" at bounding box center [479, 412] width 290 height 31
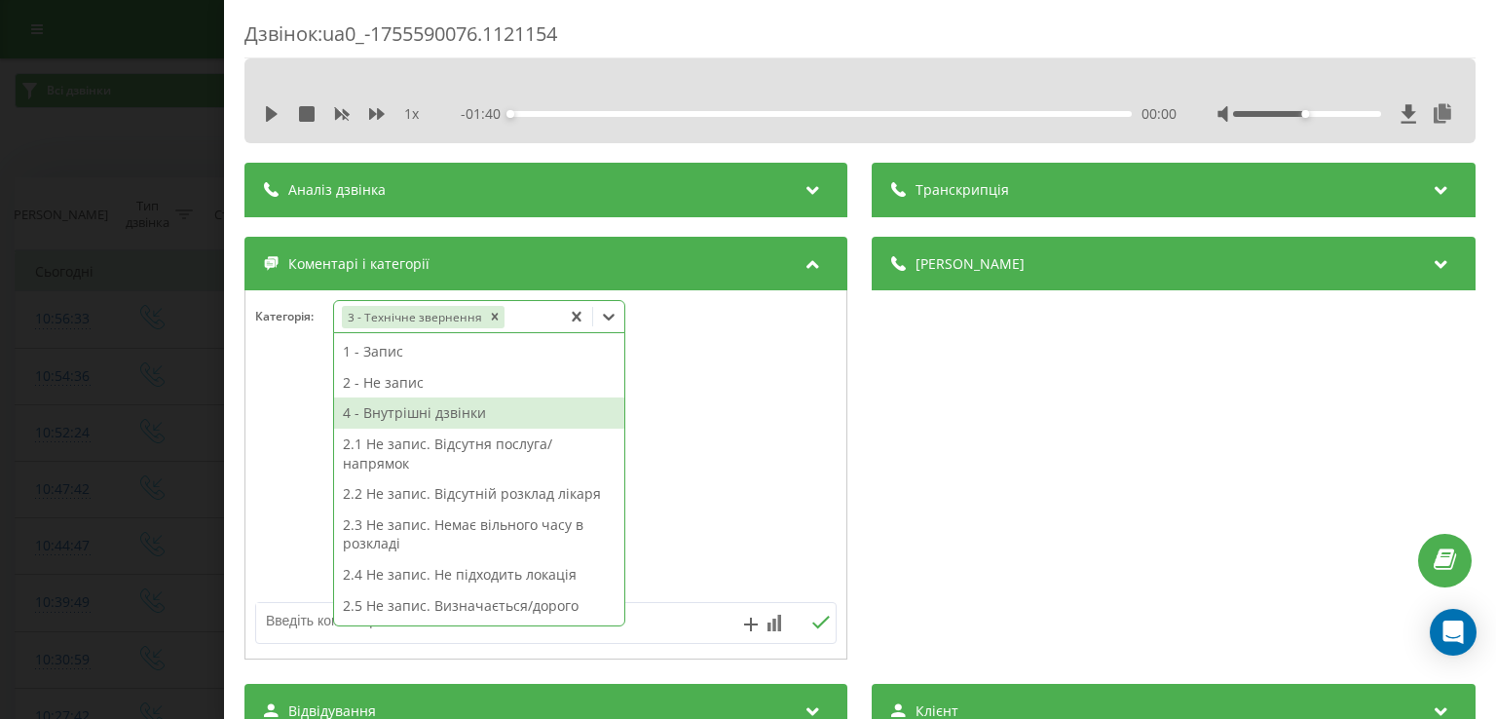
scroll to position [477, 0]
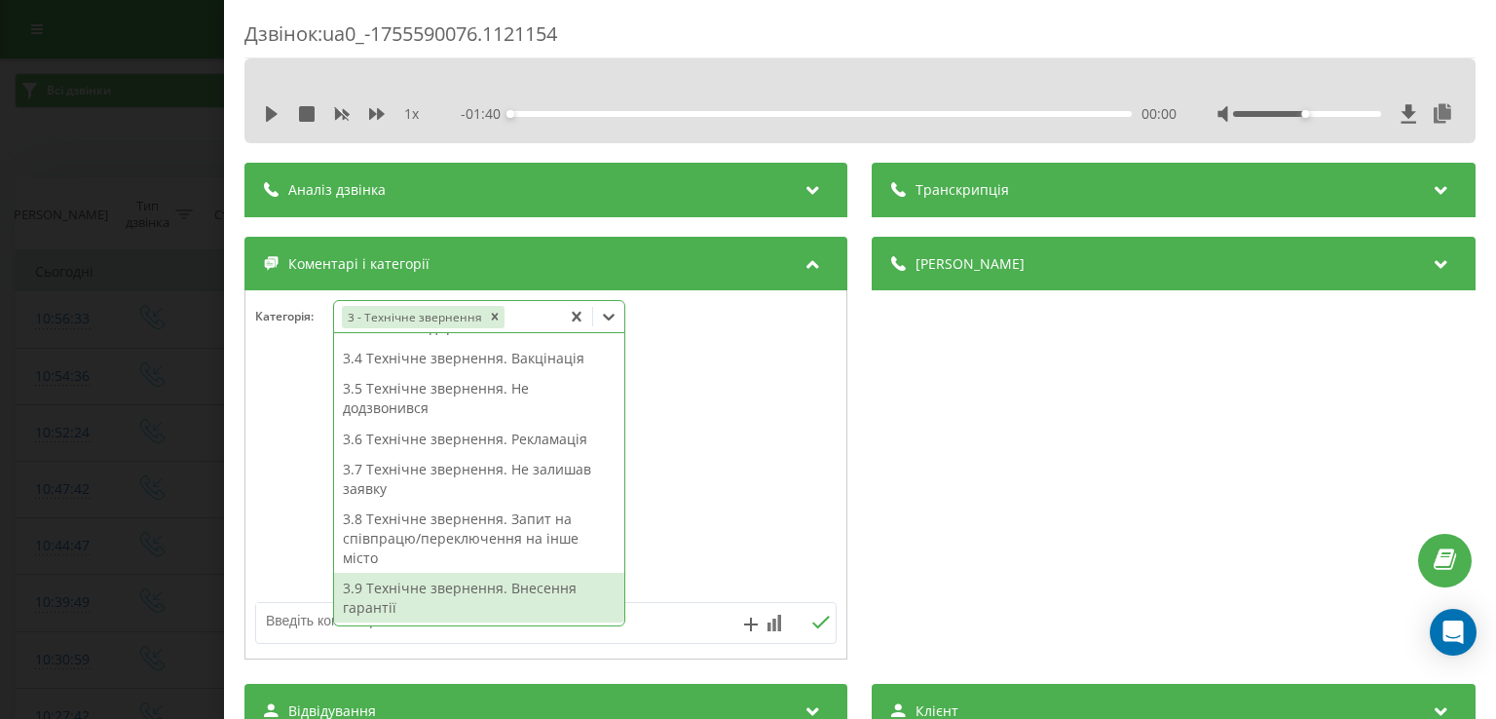
click at [481, 611] on div "3.9 Технічне звернення. Внесення гарантії" at bounding box center [479, 598] width 290 height 50
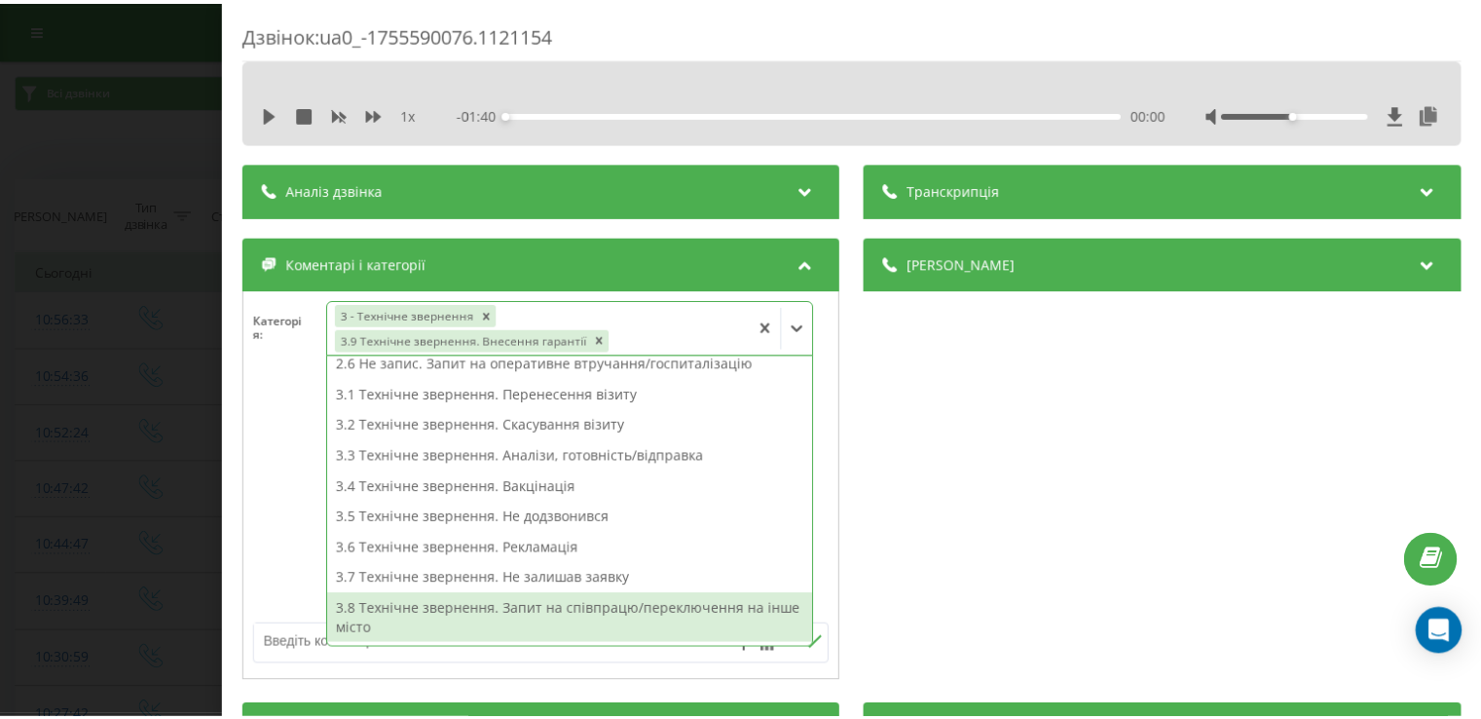
scroll to position [256, 0]
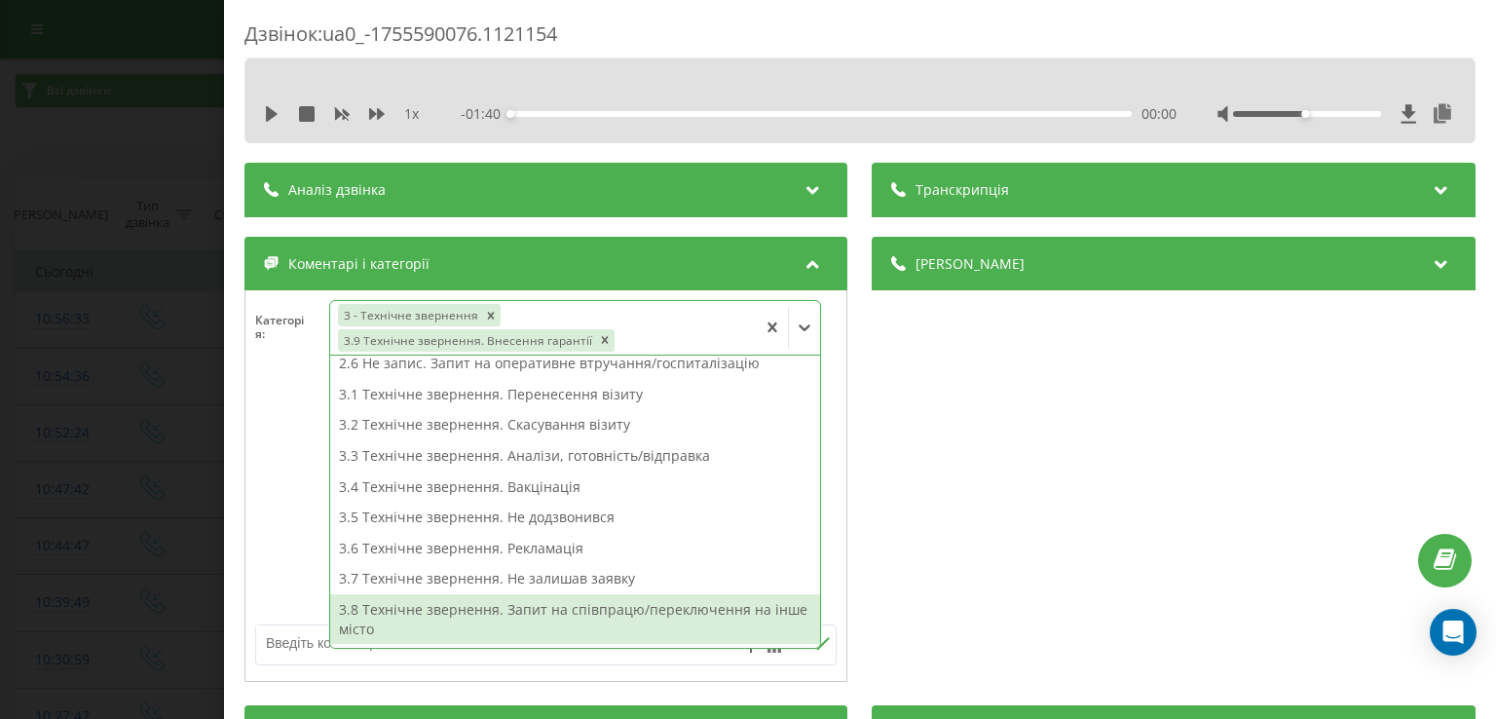
click at [140, 527] on div "Дзвінок : ua0_-1755590076.1121154 1 x - 01:40 00:00 00:00 Транскрипція Для AI-а…" at bounding box center [748, 359] width 1496 height 719
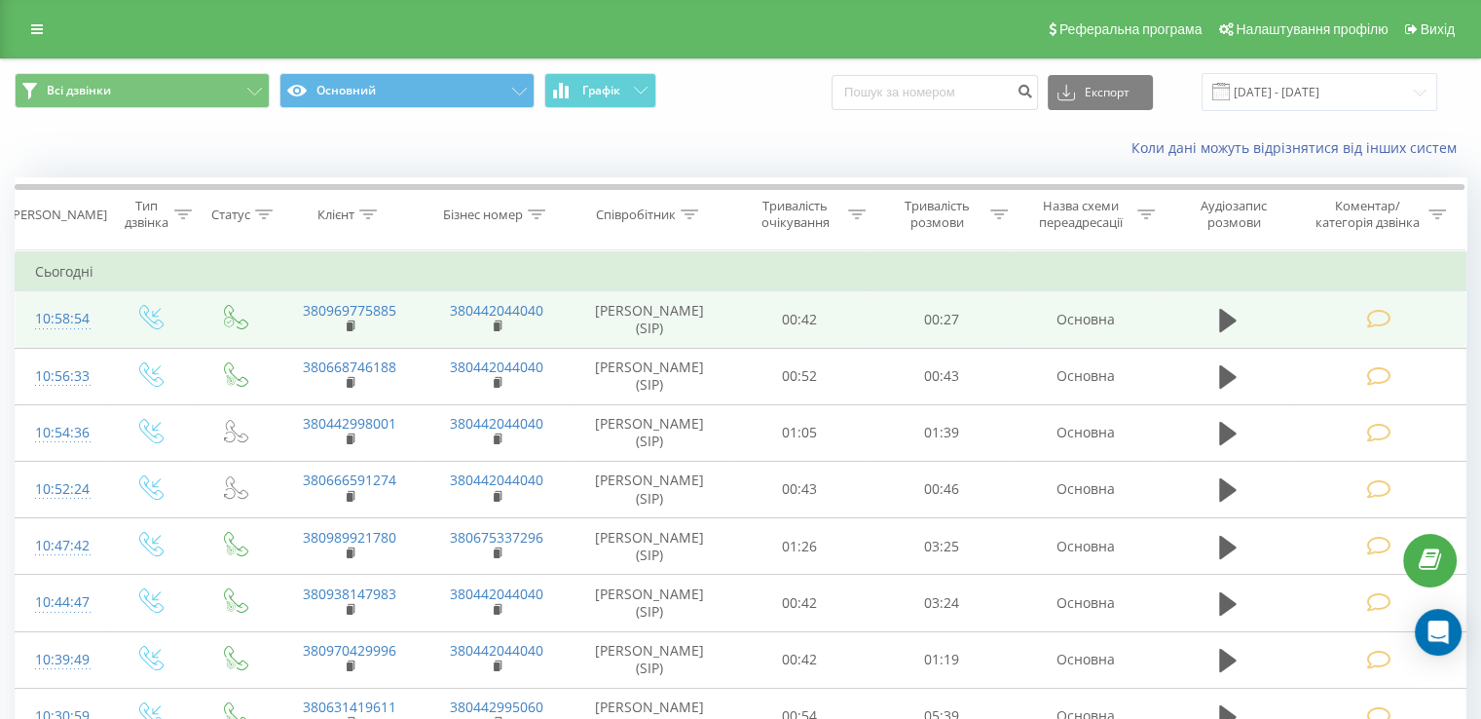
click at [1407, 332] on td at bounding box center [1380, 319] width 170 height 56
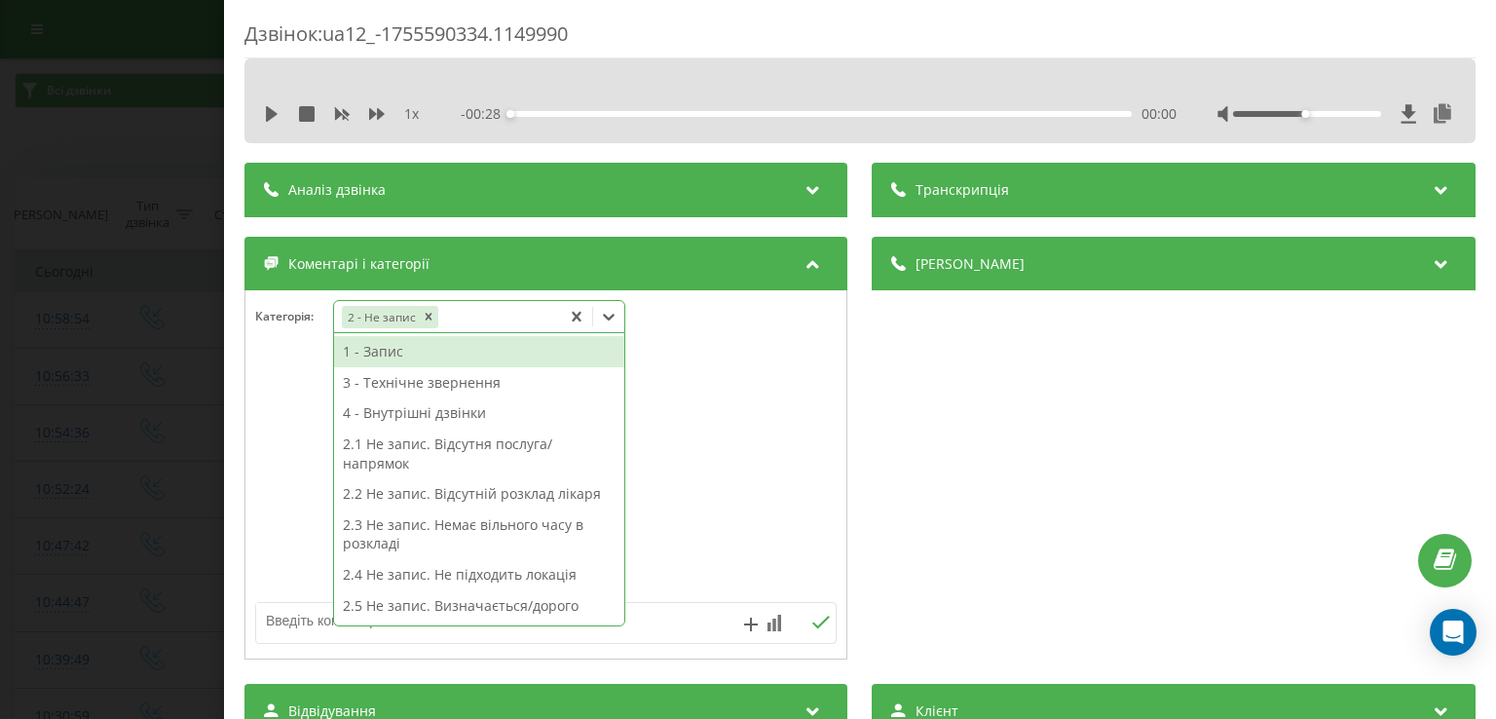
click at [612, 315] on icon at bounding box center [608, 316] width 19 height 19
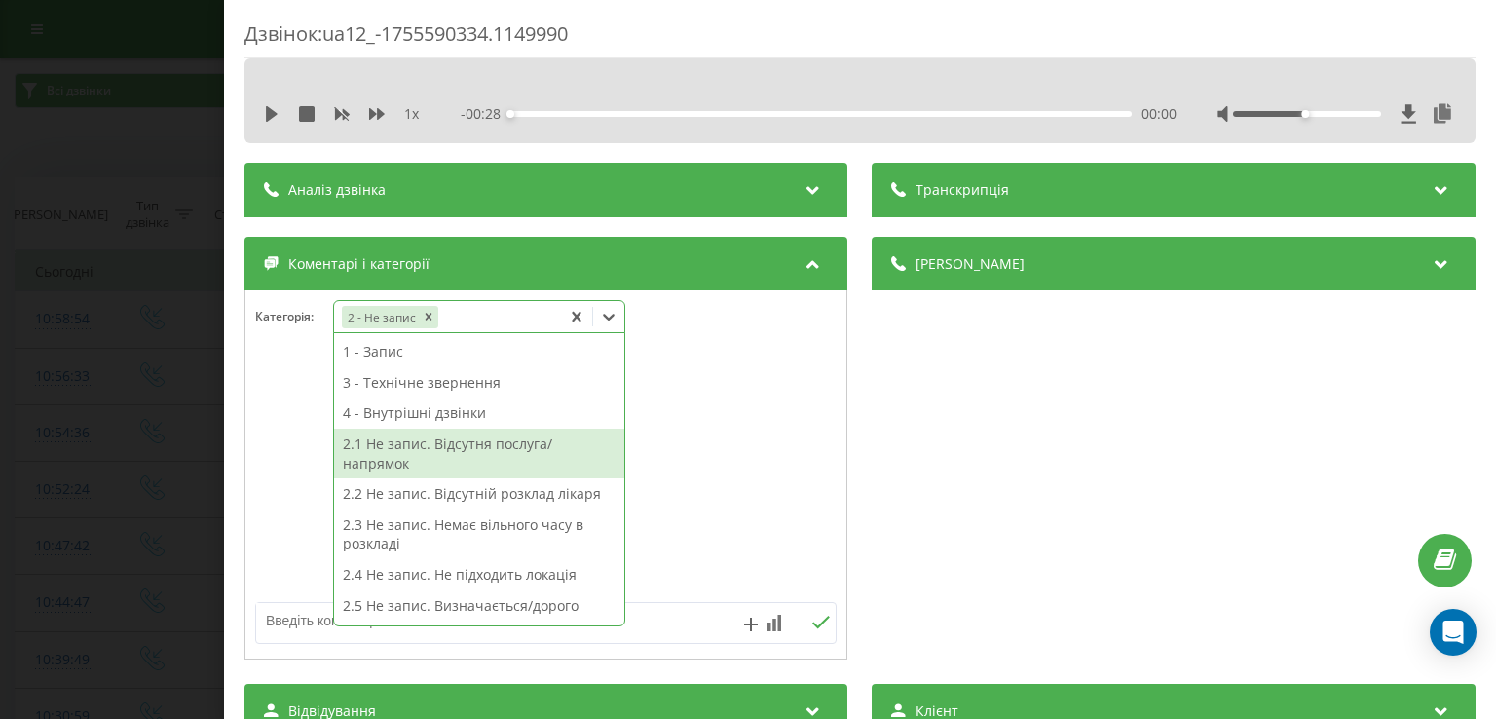
click at [535, 454] on div "2.1 Не запис. Відсутня послуга/напрямок" at bounding box center [479, 453] width 290 height 50
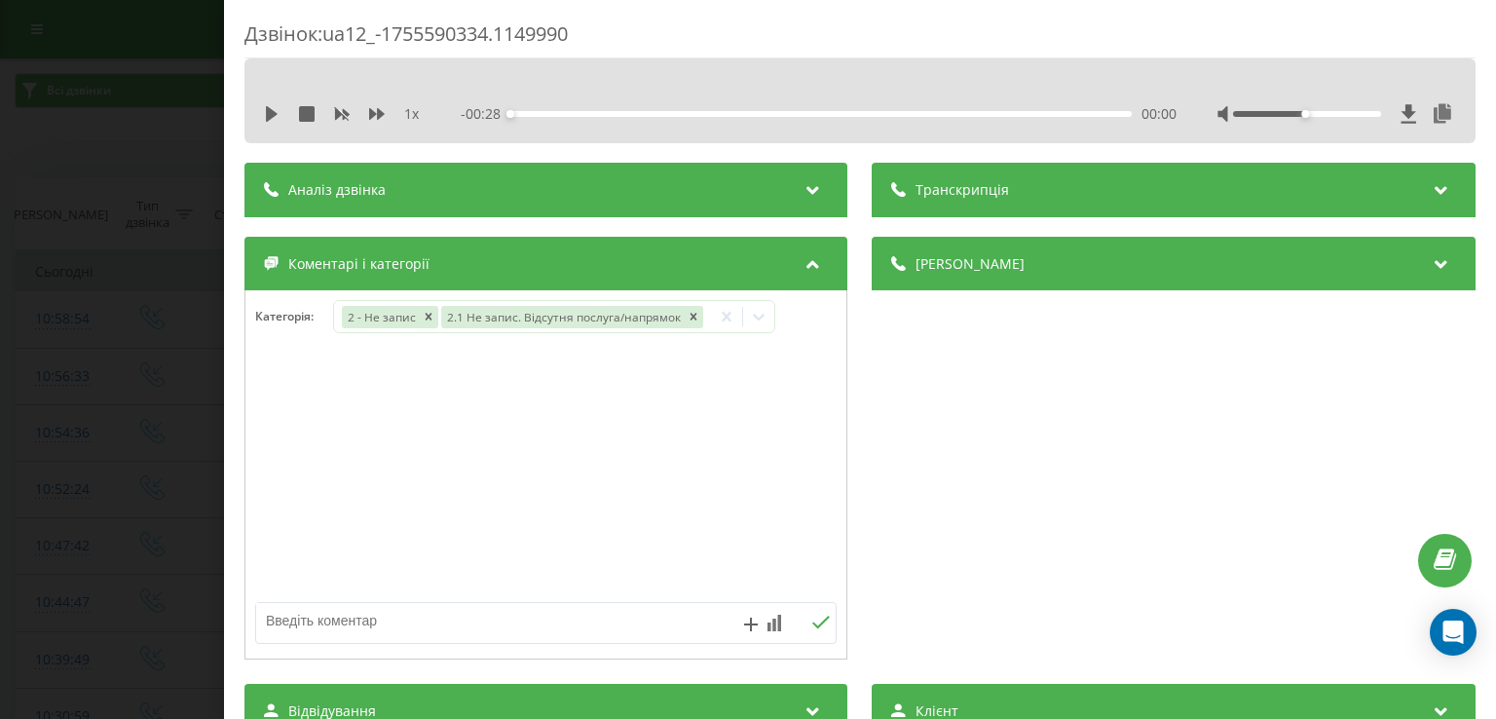
click at [297, 486] on div at bounding box center [545, 475] width 601 height 234
click at [388, 616] on textarea at bounding box center [487, 620] width 463 height 35
type textarea "мамолог - ірпінь"
click at [152, 383] on div "Дзвінок : ua12_-1755590334.1149990 1 x - 00:28 00:00 00:00 Транскрипція Для AI-…" at bounding box center [748, 359] width 1496 height 719
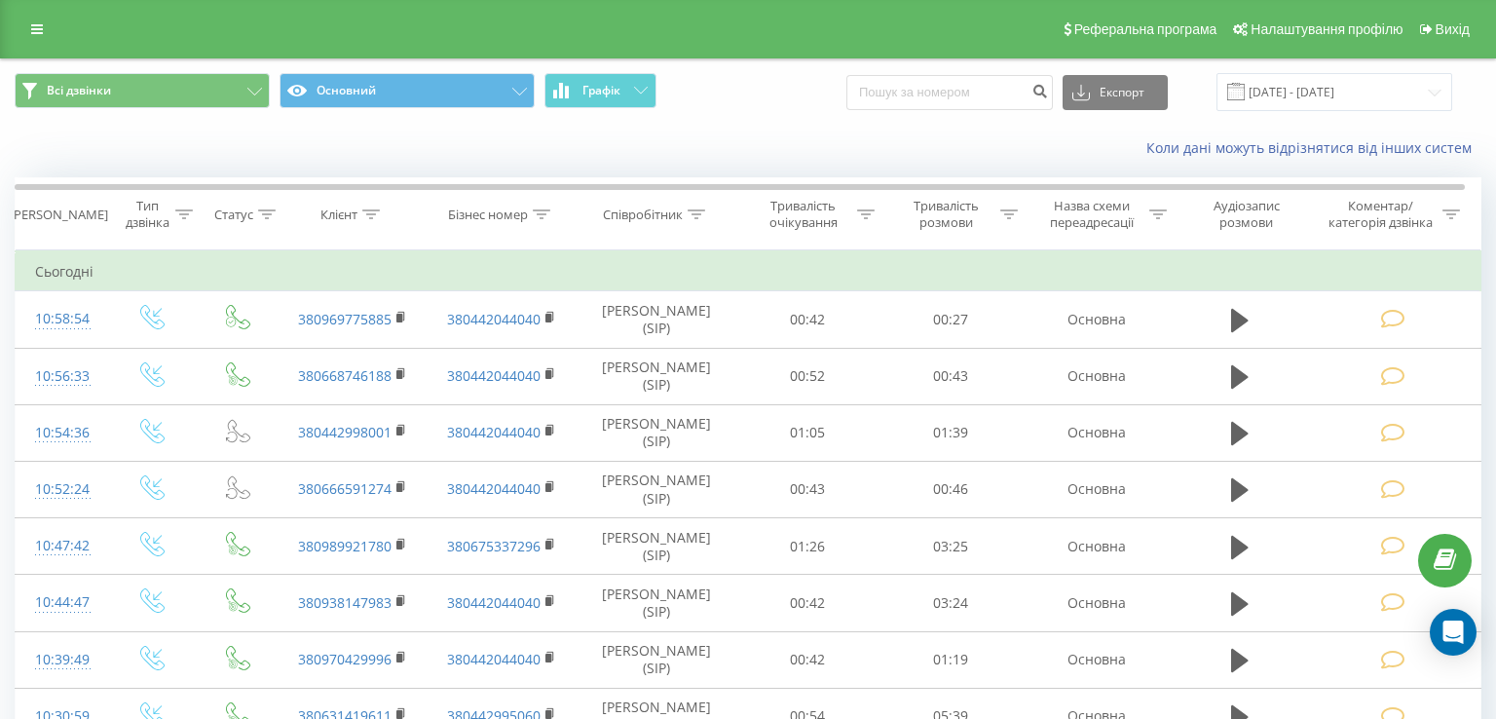
click at [136, 126] on div "Коли дані можуть відрізнятися вiд інших систем" at bounding box center [748, 148] width 1494 height 47
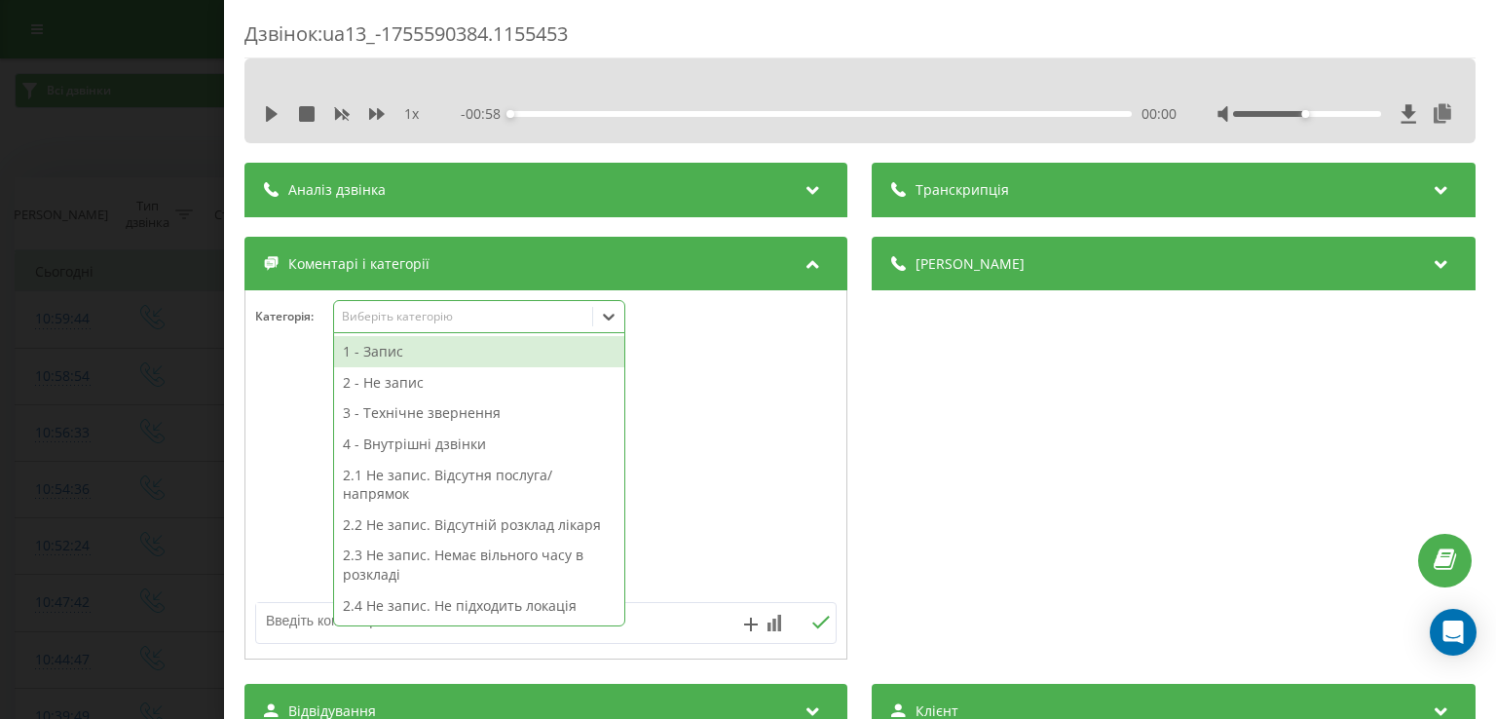
click at [608, 322] on icon at bounding box center [608, 316] width 19 height 19
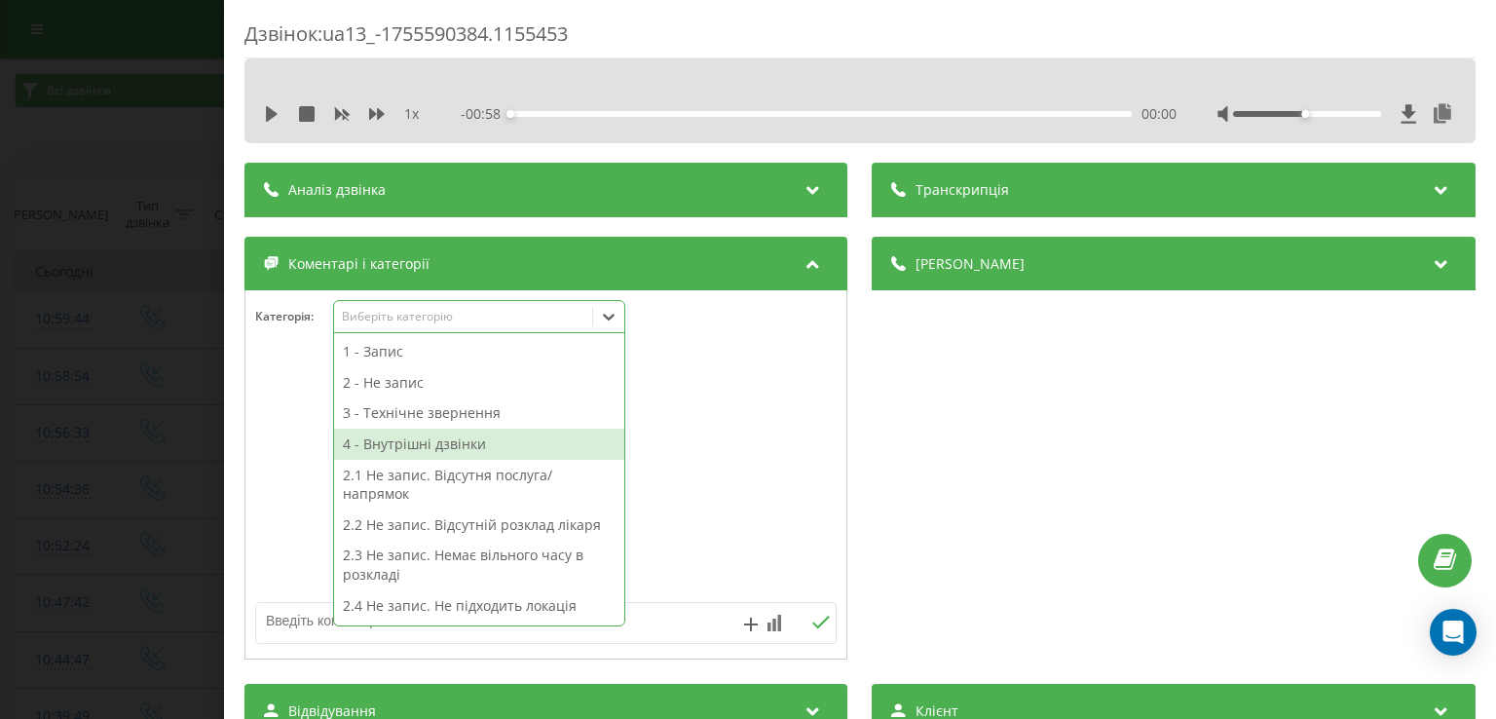
click at [530, 437] on div "4 - Внутрішні дзвінки" at bounding box center [479, 443] width 290 height 31
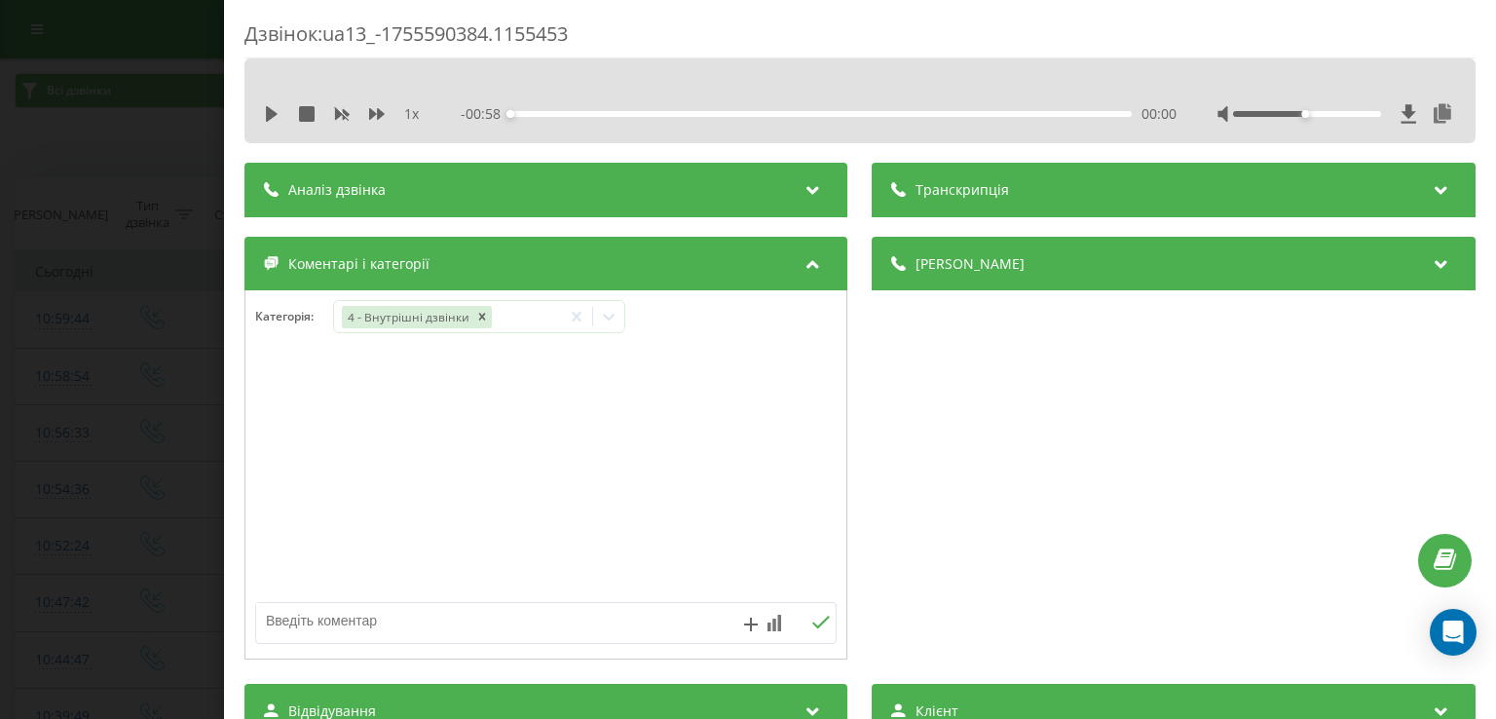
click at [145, 421] on div "Дзвінок : ua13_-1755590384.1155453 1 x - 00:58 00:00 00:00 Транскрипція Для AI-…" at bounding box center [748, 359] width 1496 height 719
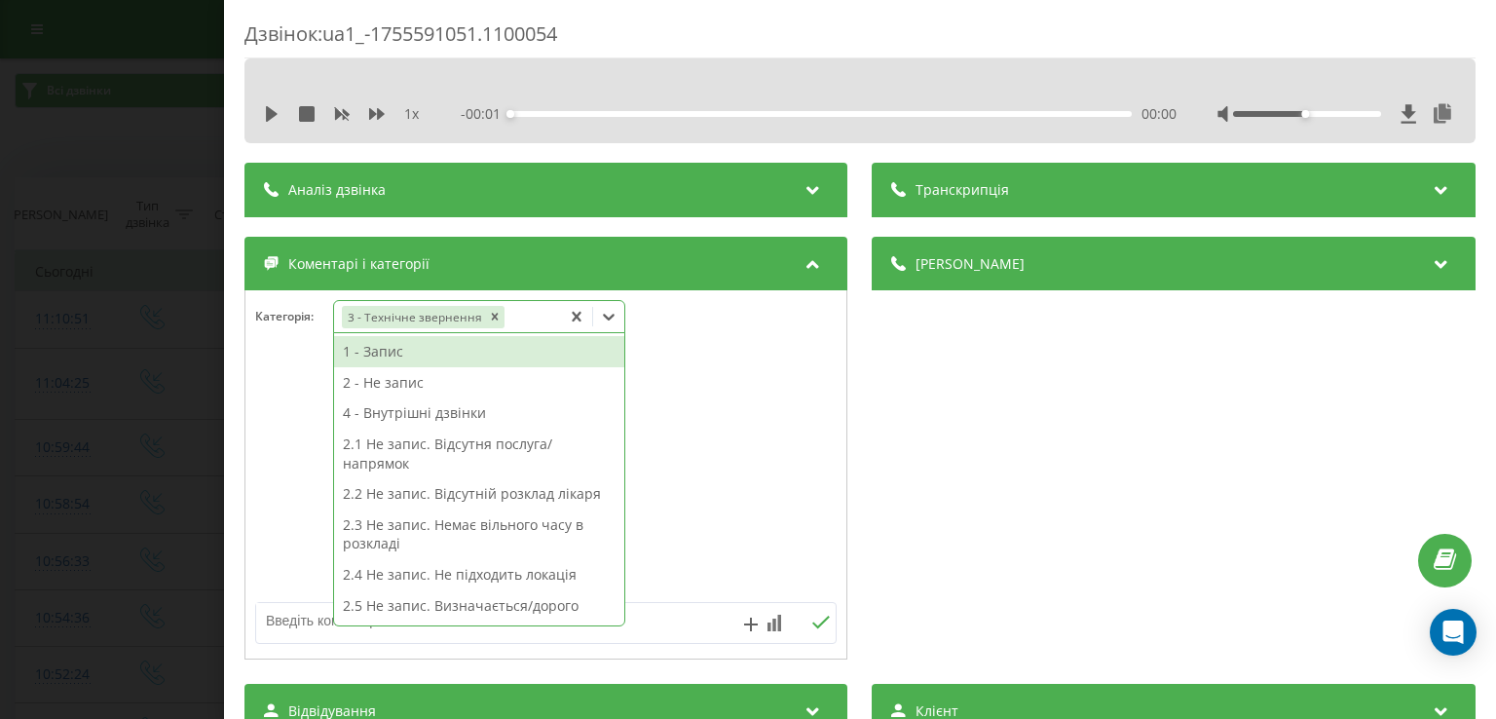
click at [620, 320] on div at bounding box center [608, 316] width 31 height 31
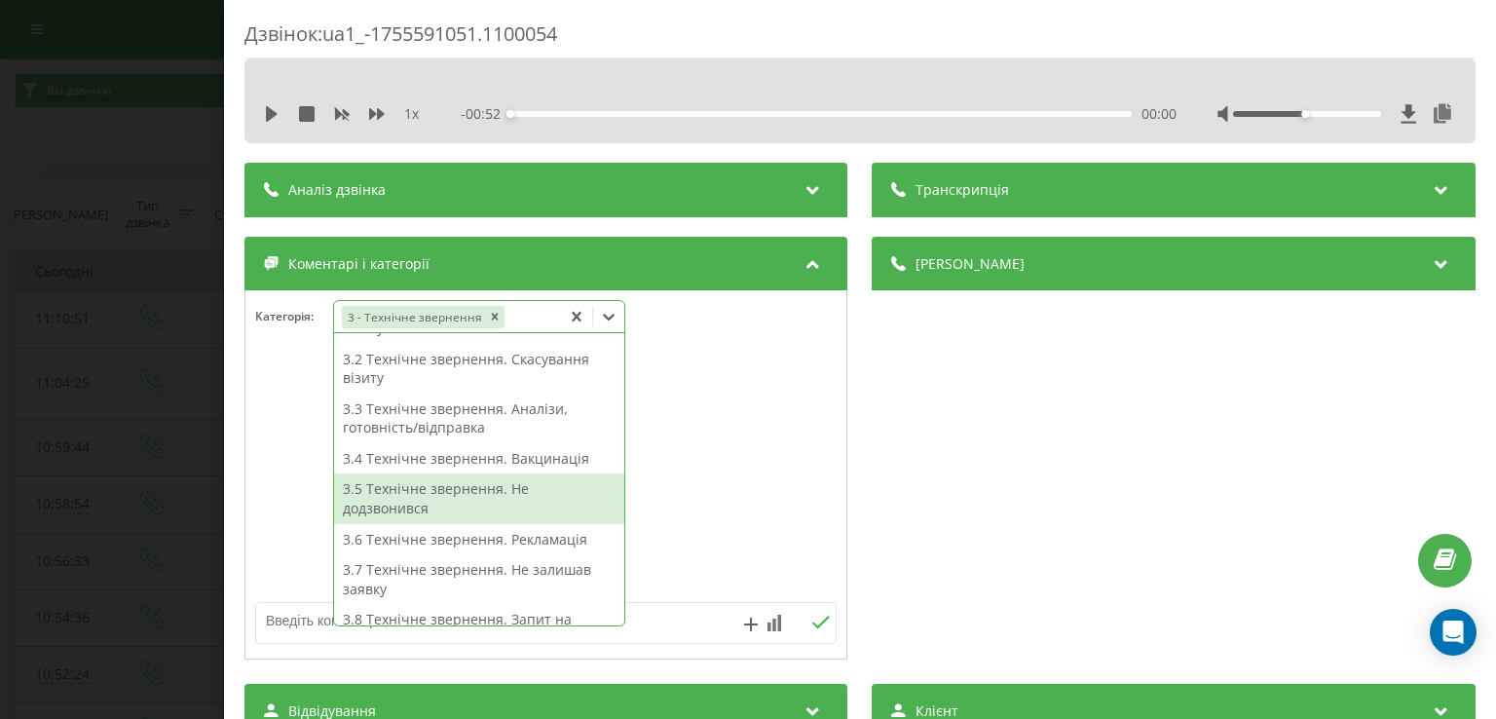
scroll to position [382, 0]
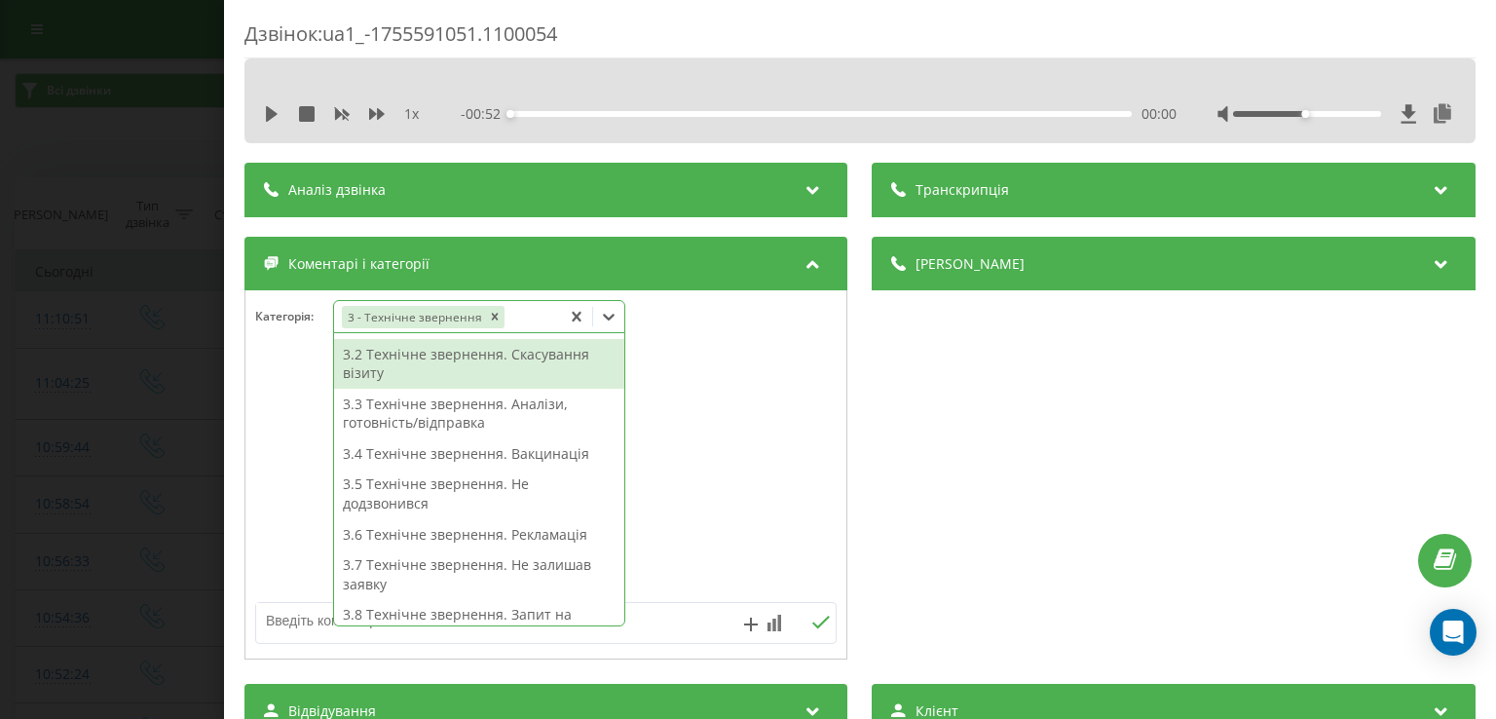
click at [495, 375] on div "3.2 Технічне звернення. Скасування візиту" at bounding box center [479, 364] width 290 height 50
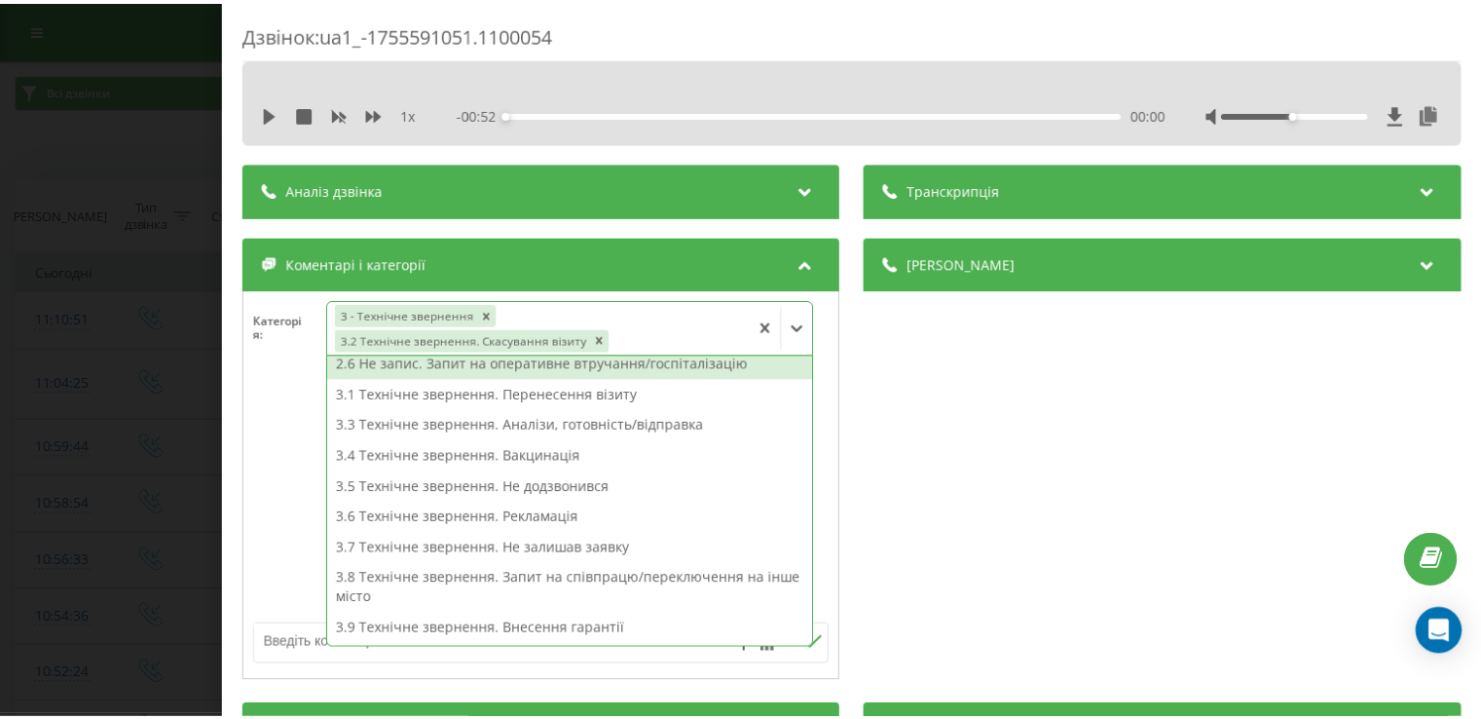
scroll to position [256, 0]
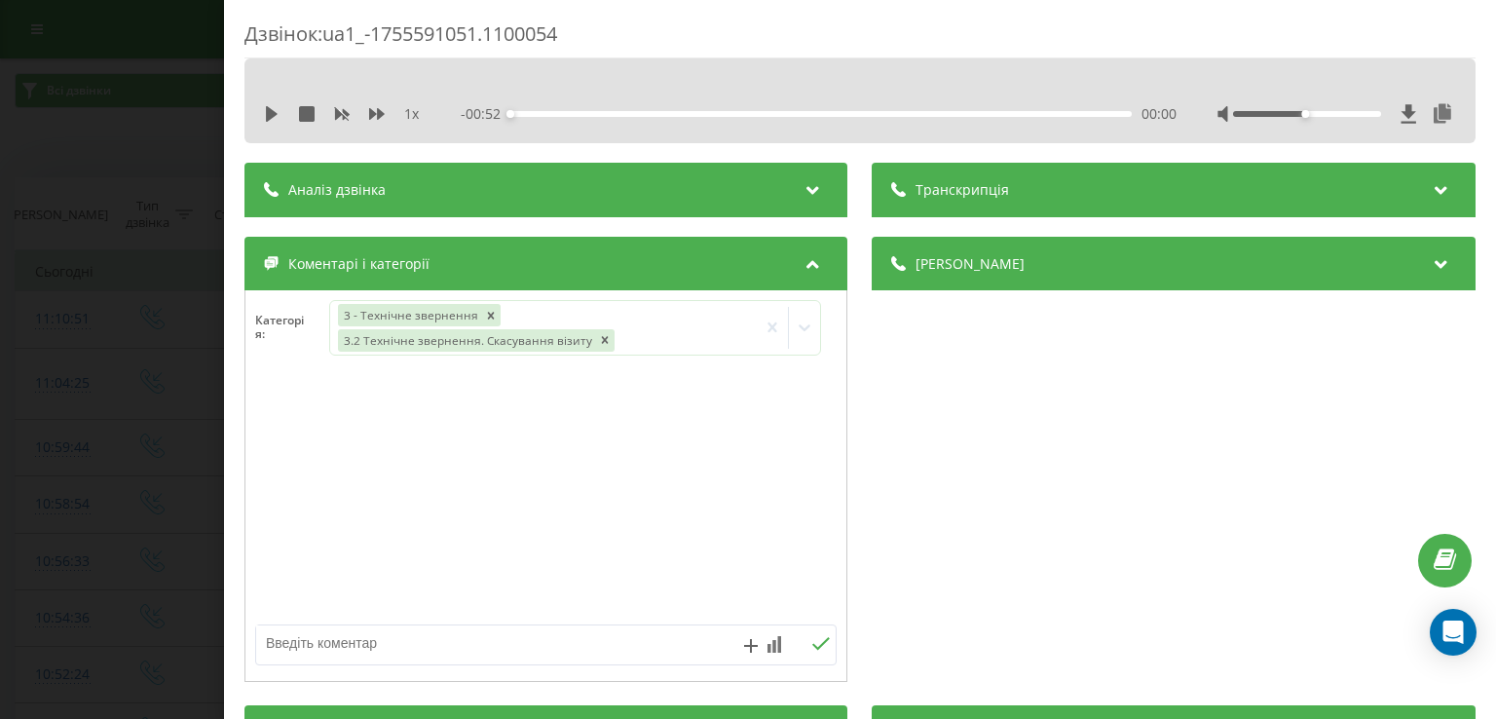
click at [295, 430] on div at bounding box center [545, 498] width 601 height 234
click at [162, 422] on div "Дзвінок : ua1_-1755591051.1100054 1 x - 00:52 00:00 00:00 Транскрипція Для AI-а…" at bounding box center [748, 359] width 1496 height 719
click at [156, 392] on icon at bounding box center [152, 381] width 24 height 24
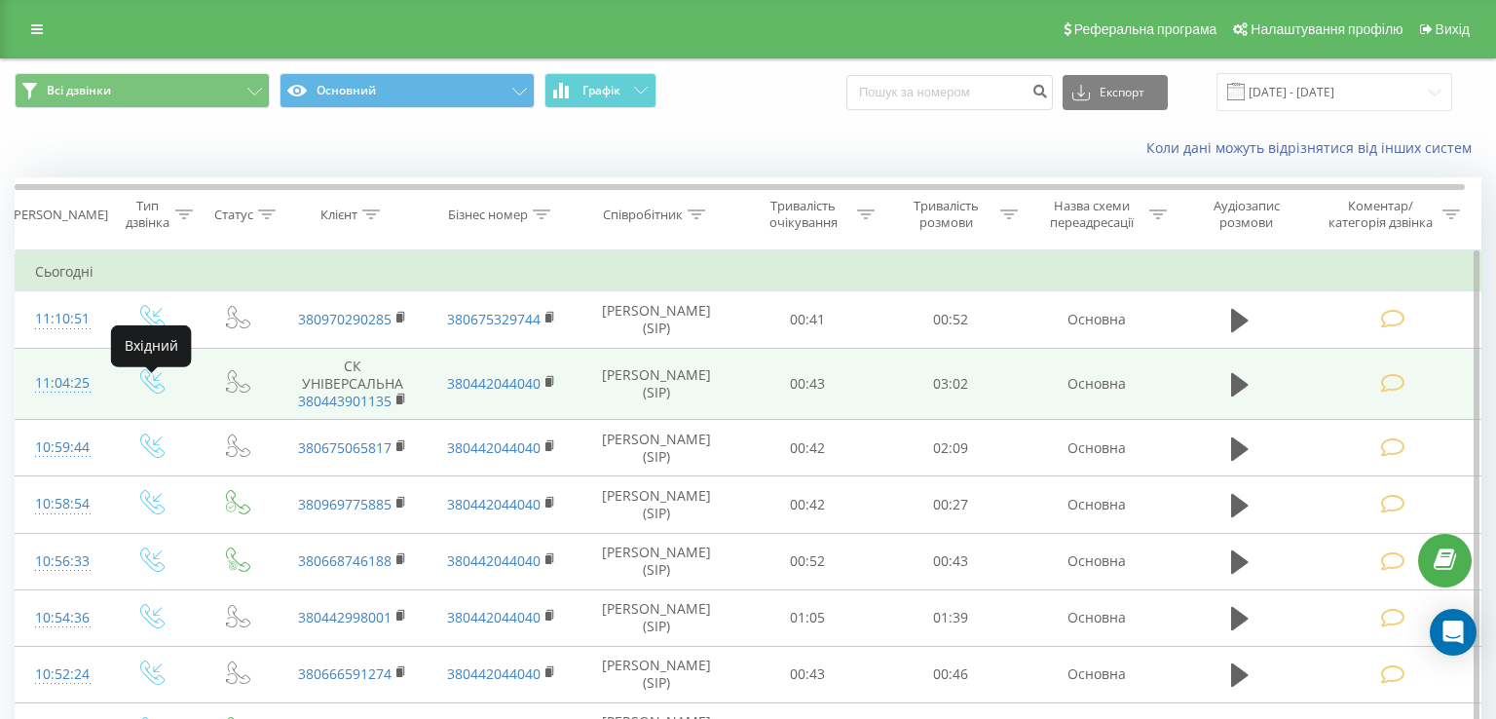
click at [156, 392] on icon at bounding box center [152, 381] width 24 height 24
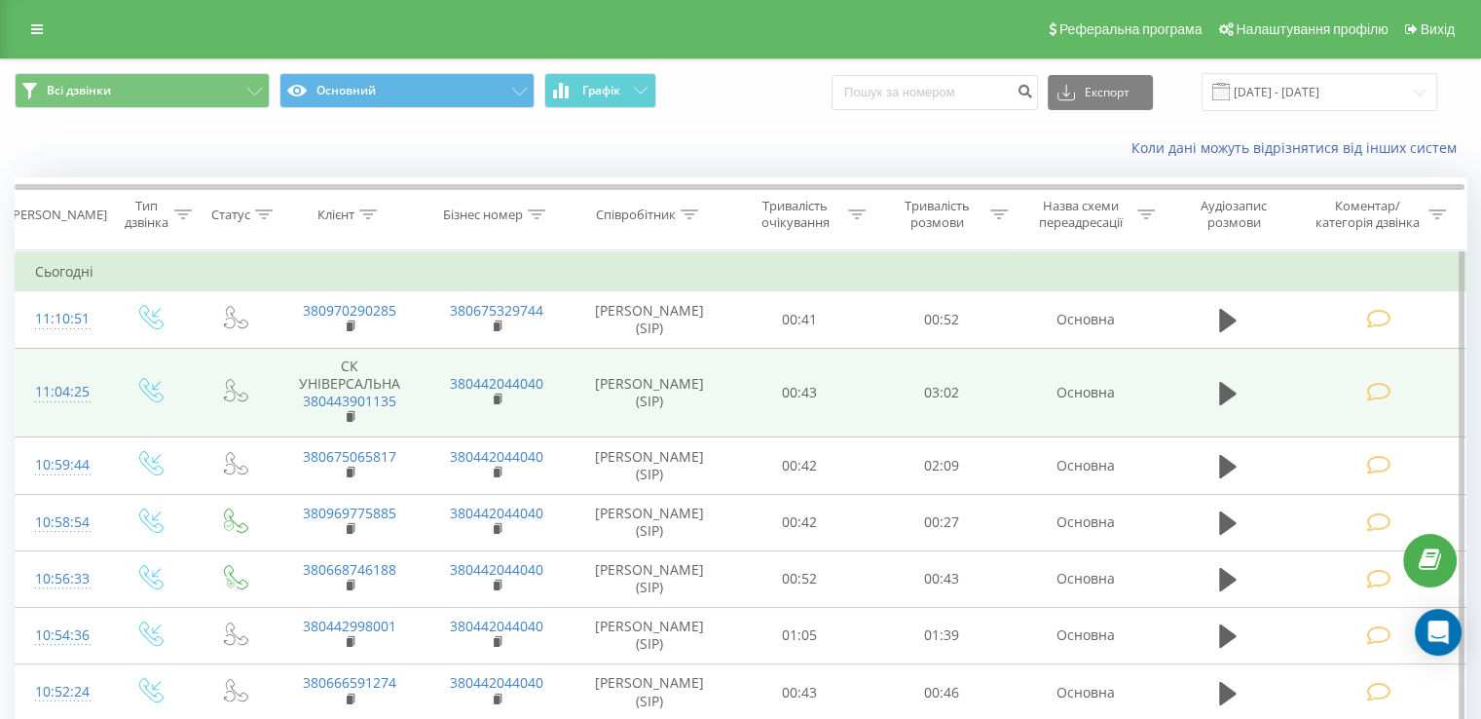
click at [1388, 396] on icon at bounding box center [1378, 392] width 24 height 20
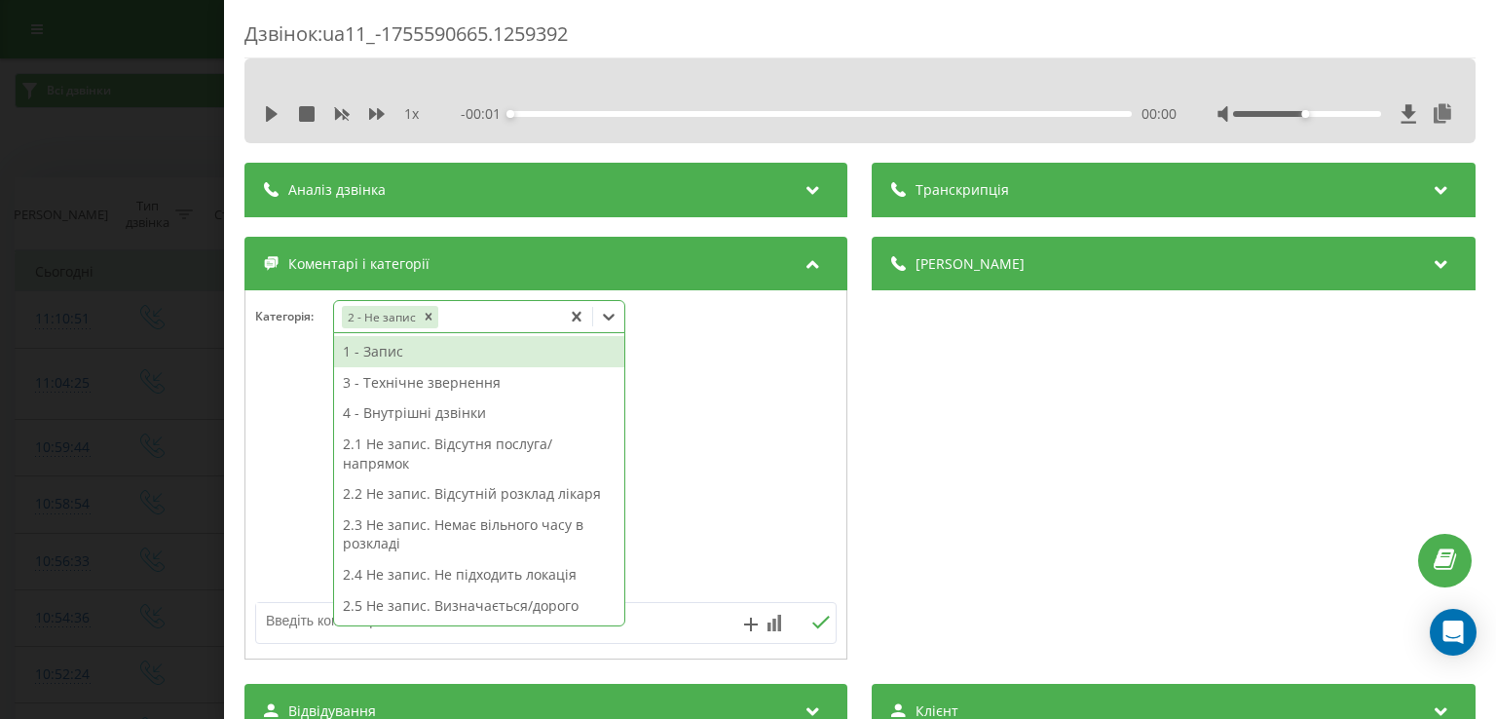
click at [608, 308] on icon at bounding box center [608, 316] width 19 height 19
click at [468, 611] on div "2.5 Не запис. Визначається/дорого" at bounding box center [479, 605] width 290 height 31
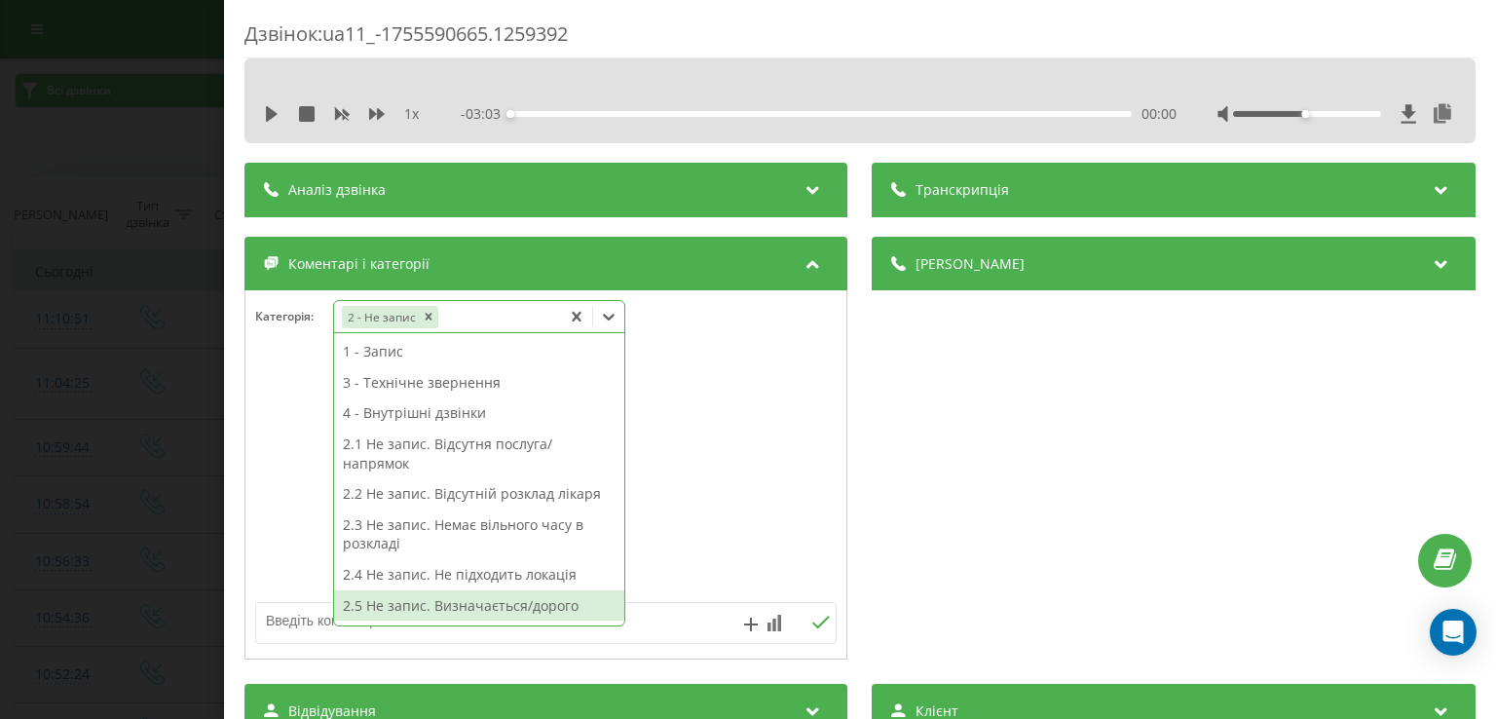
click at [415, 598] on div "2.5 Не запис. Визначається/дорого" at bounding box center [479, 605] width 290 height 31
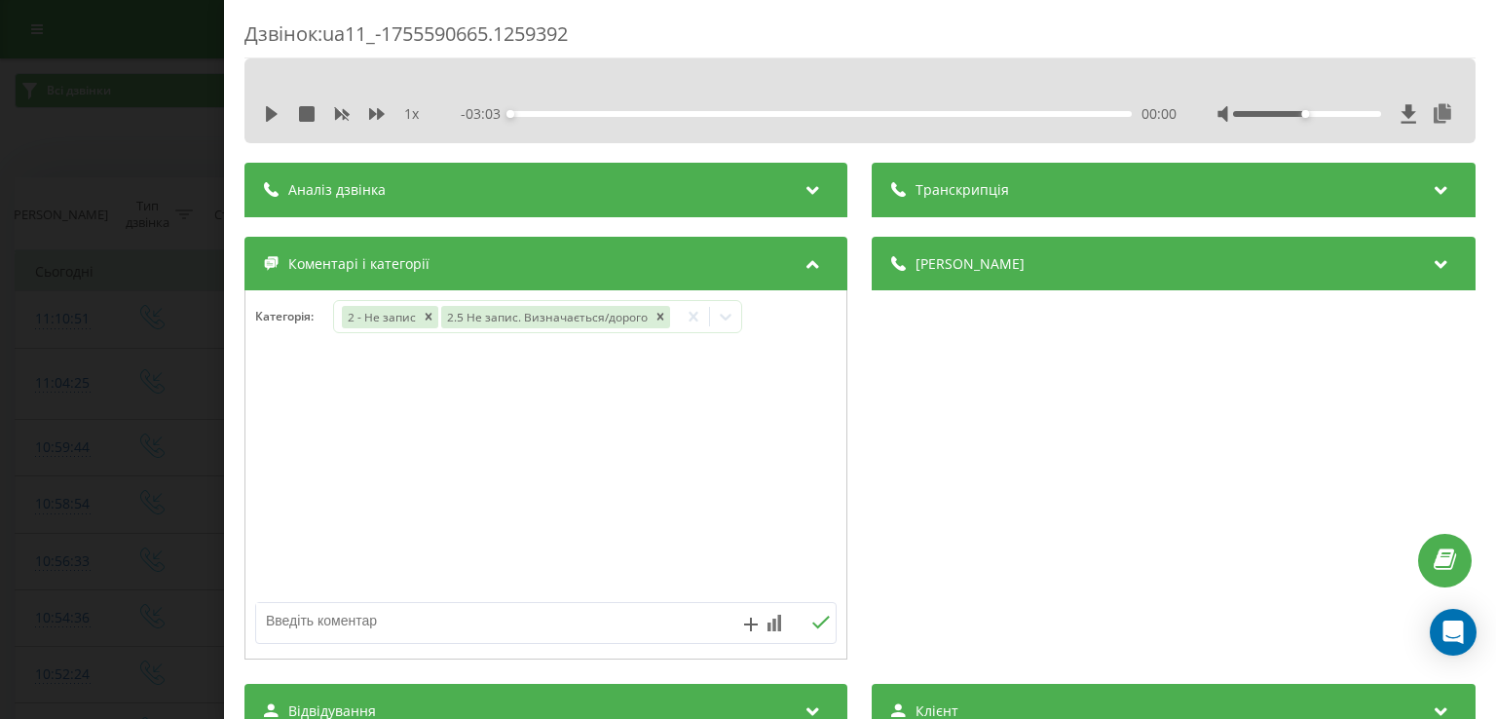
click at [277, 489] on div at bounding box center [545, 475] width 601 height 234
click at [348, 619] on textarea at bounding box center [487, 620] width 463 height 35
type textarea "ск"
click at [156, 402] on div "Дзвінок : ua11_-1755590665.1259392 1 x - 03:03 00:00 00:00 Транскрипція Для AI-…" at bounding box center [748, 359] width 1496 height 719
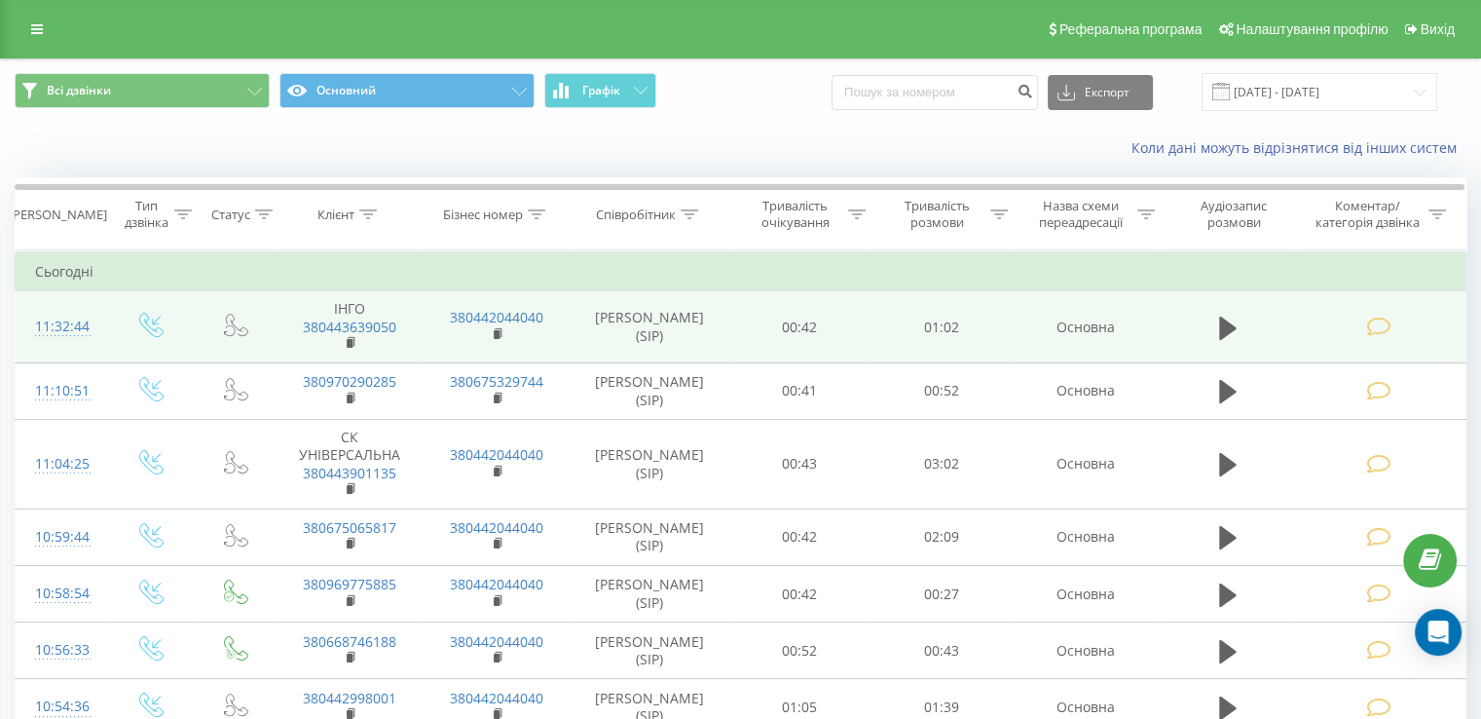
click at [1370, 328] on icon at bounding box center [1378, 326] width 24 height 20
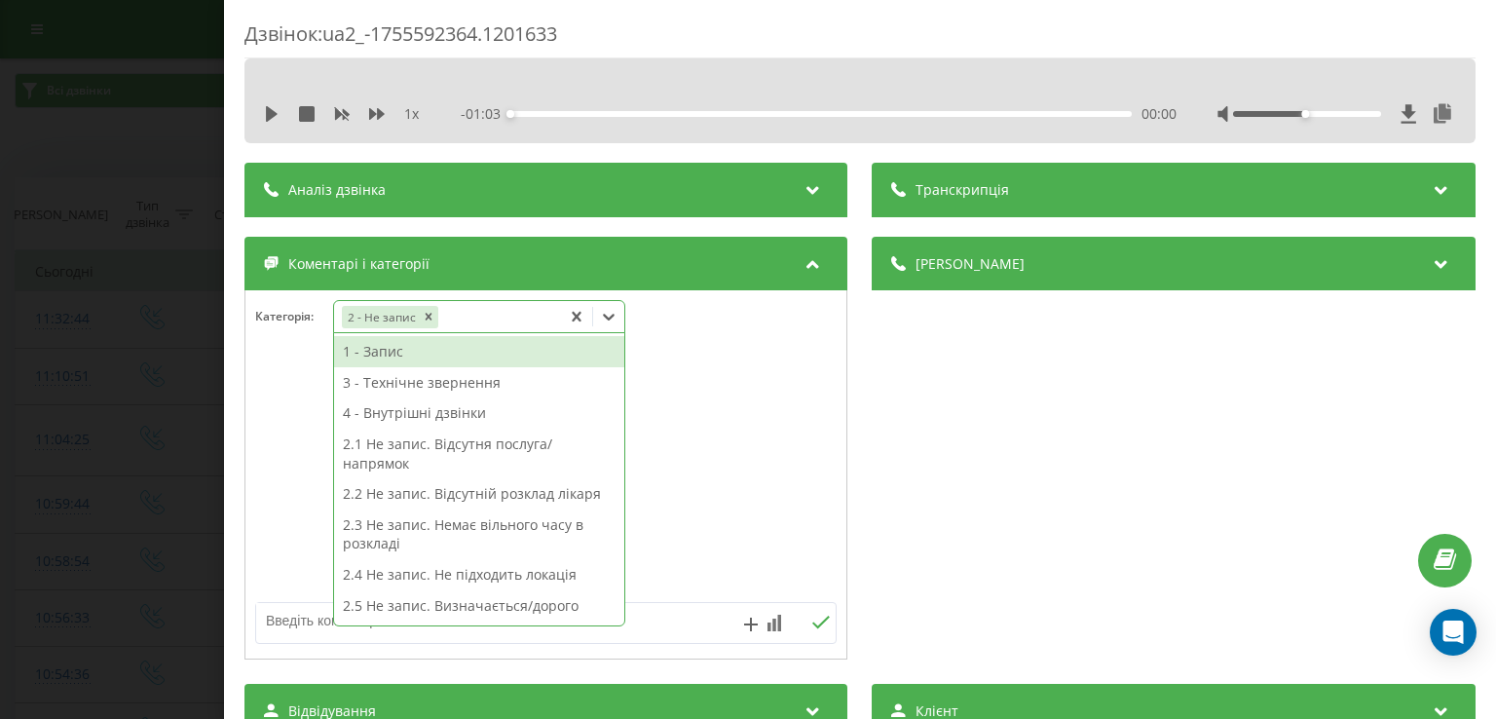
click at [608, 320] on icon at bounding box center [608, 316] width 19 height 19
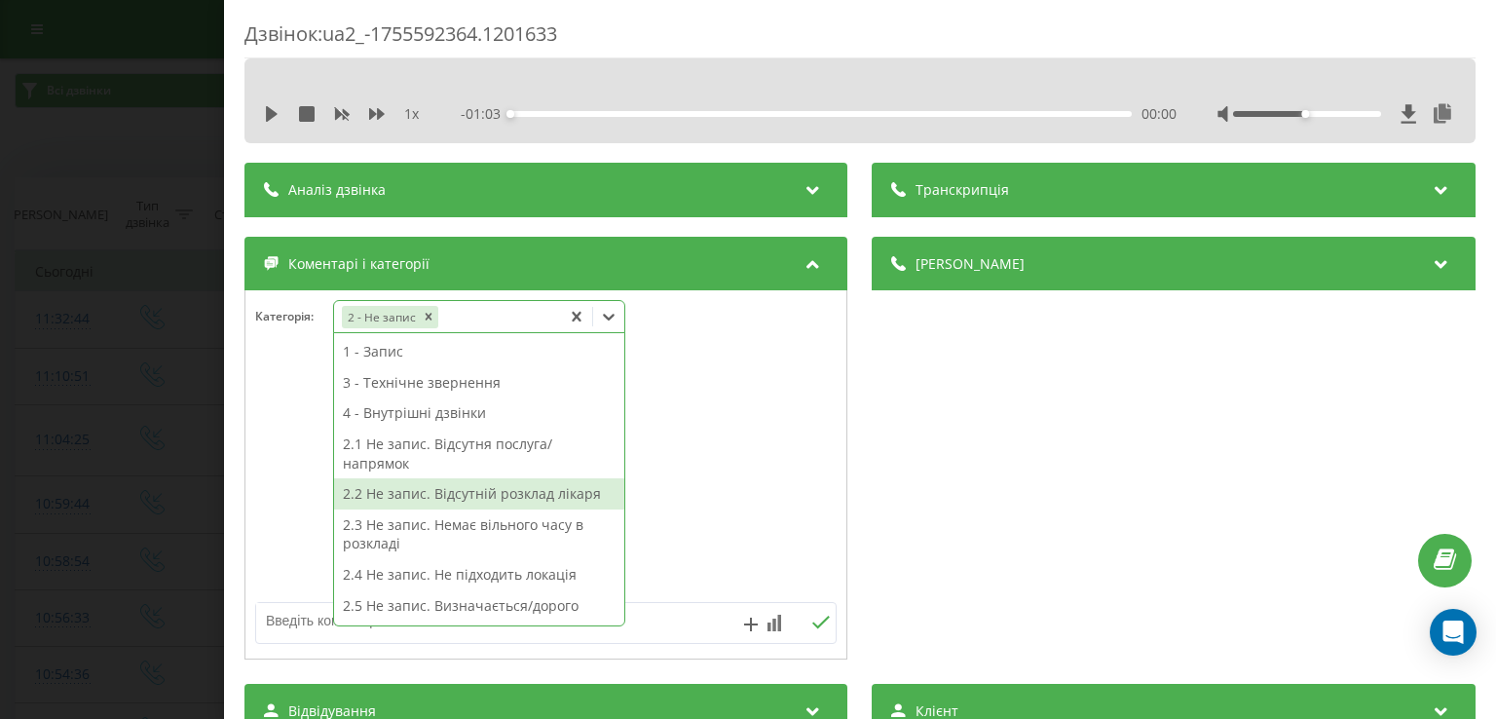
click at [507, 497] on div "2.2 Не запис. Відсутній розклад лікаря" at bounding box center [479, 493] width 290 height 31
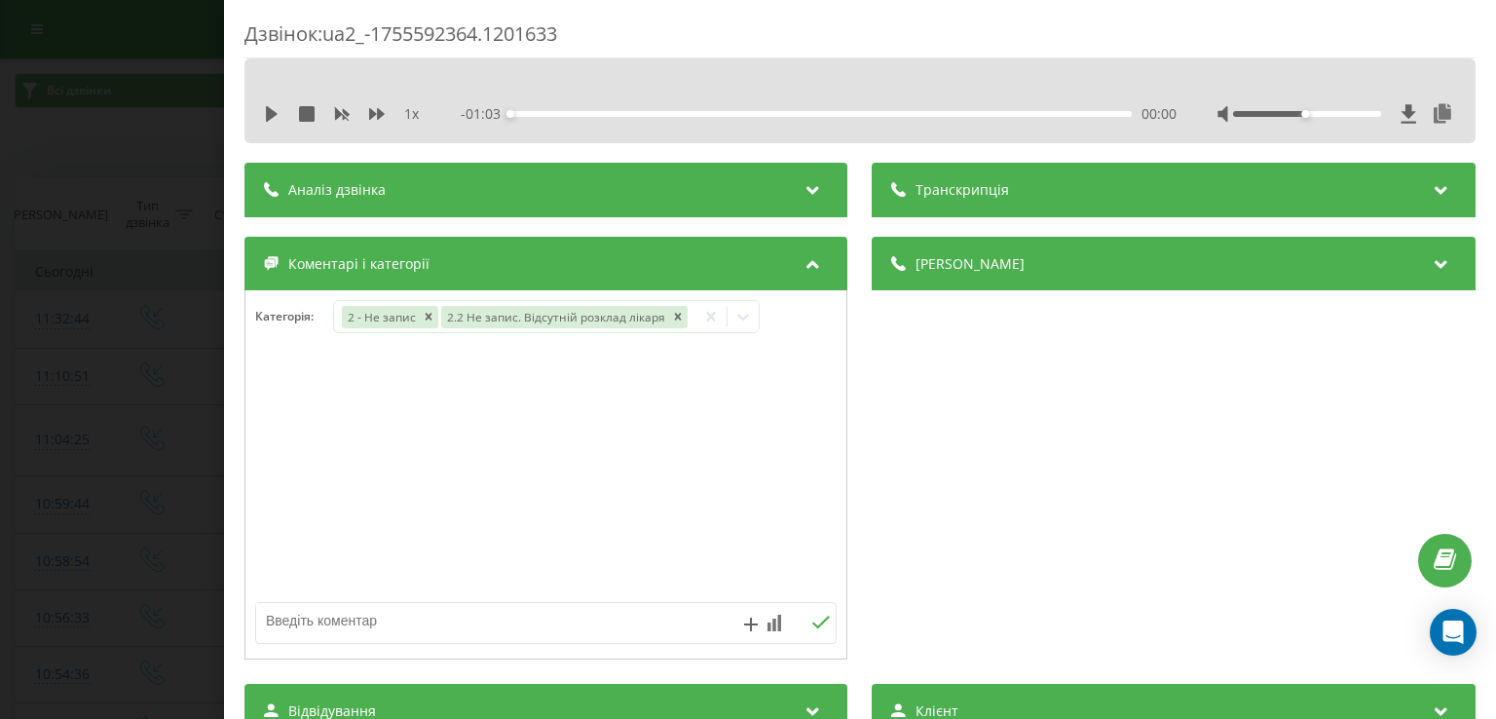
click at [257, 476] on div at bounding box center [545, 475] width 601 height 234
click at [374, 620] on textarea at bounding box center [487, 620] width 463 height 35
type textarea "офтальмолог - спібнокільська"
click at [145, 437] on div "Дзвінок : ua2_-1755592364.1201633 1 x - 01:03 00:00 00:00 Транскрипція Для AI-а…" at bounding box center [748, 359] width 1496 height 719
